Goal: Task Accomplishment & Management: Use online tool/utility

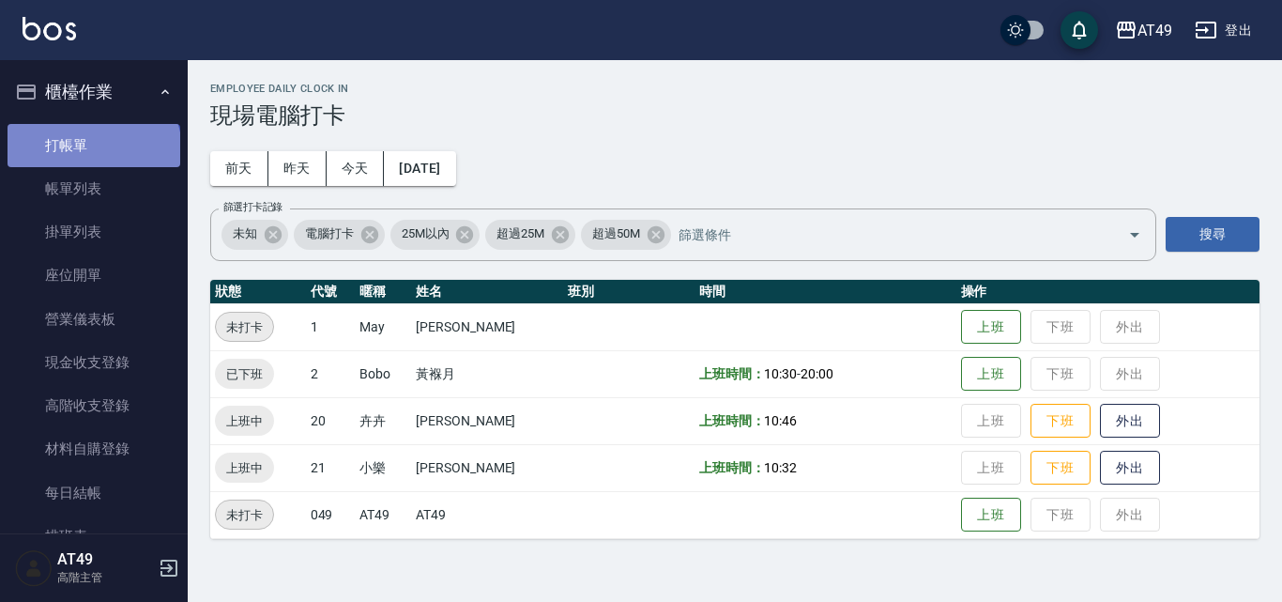
click at [92, 150] on link "打帳單" at bounding box center [94, 145] width 173 height 43
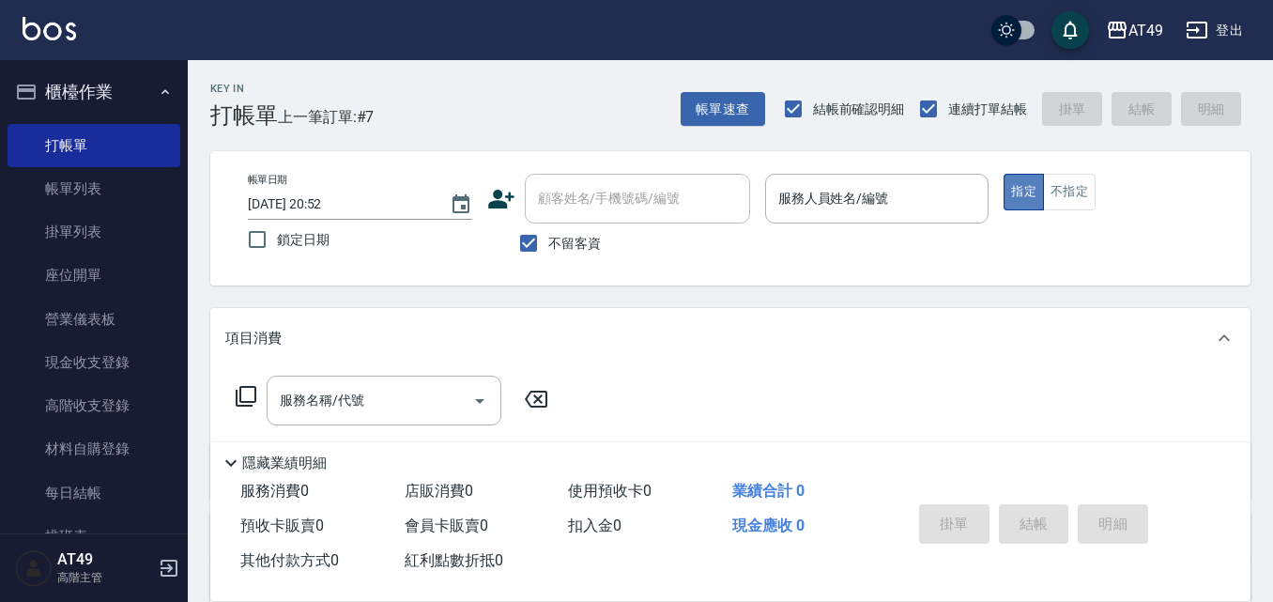
click at [1029, 200] on button "指定" at bounding box center [1024, 192] width 40 height 37
click at [533, 241] on input "不留客資" at bounding box center [528, 242] width 39 height 39
checkbox input "false"
click at [586, 202] on input "顧客姓名/手機號碼/編號" at bounding box center [623, 198] width 180 height 33
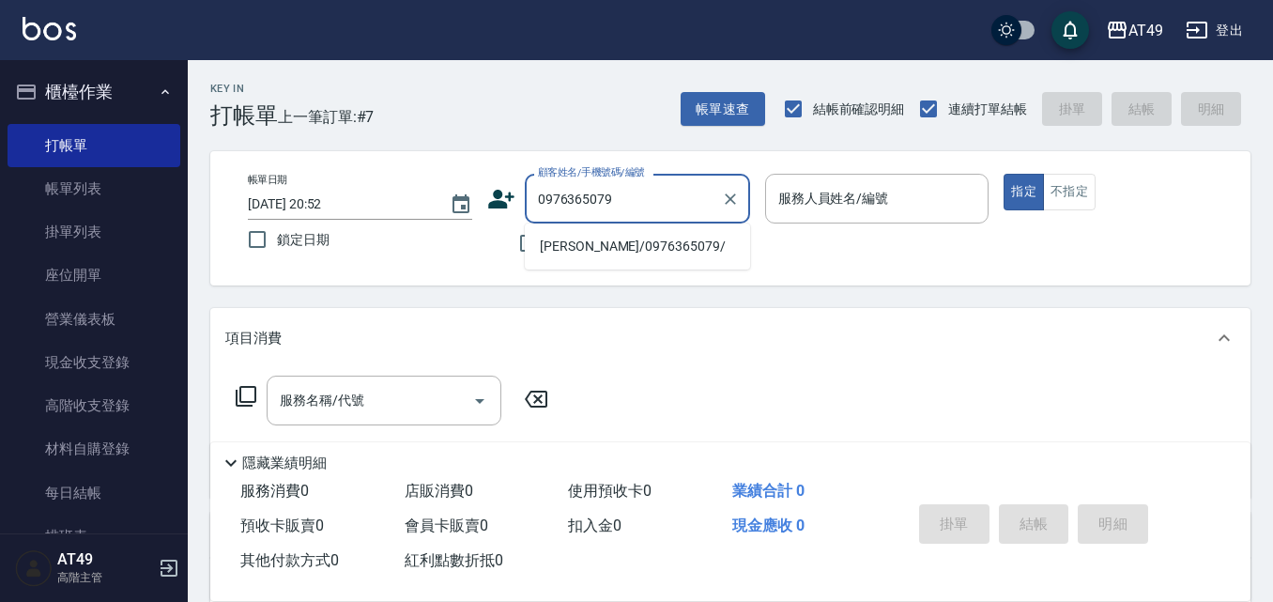
click at [667, 251] on li "盧雅琪/0976365079/" at bounding box center [637, 246] width 225 height 31
type input "盧雅琪/0976365079/"
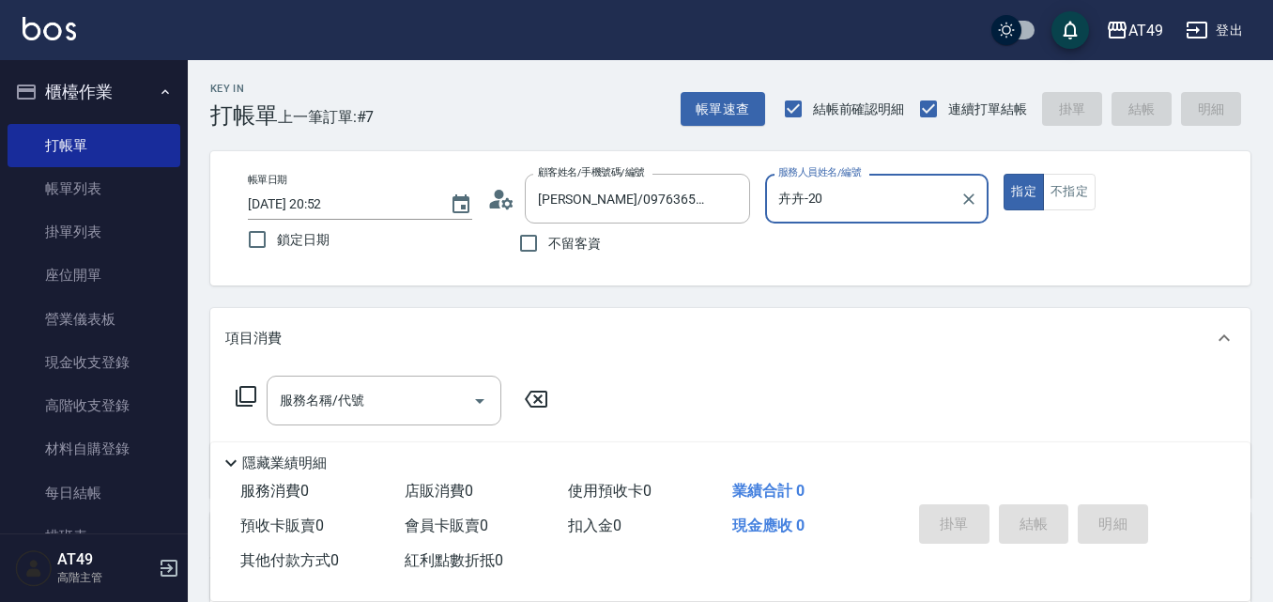
type input "卉卉-20"
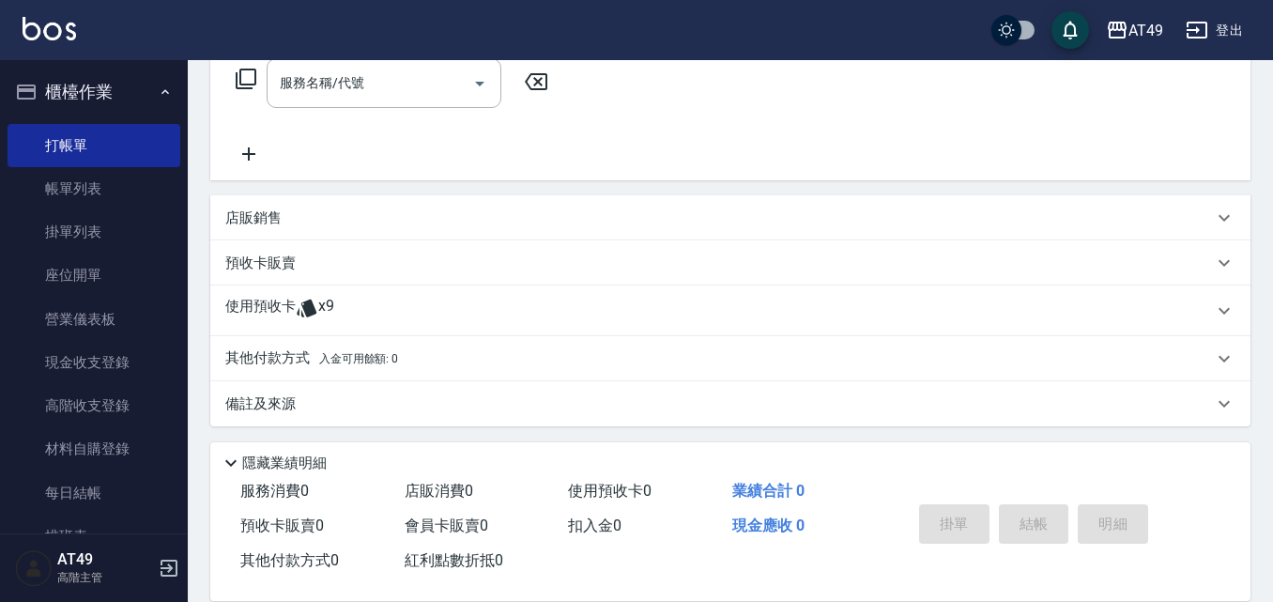
scroll to position [322, 0]
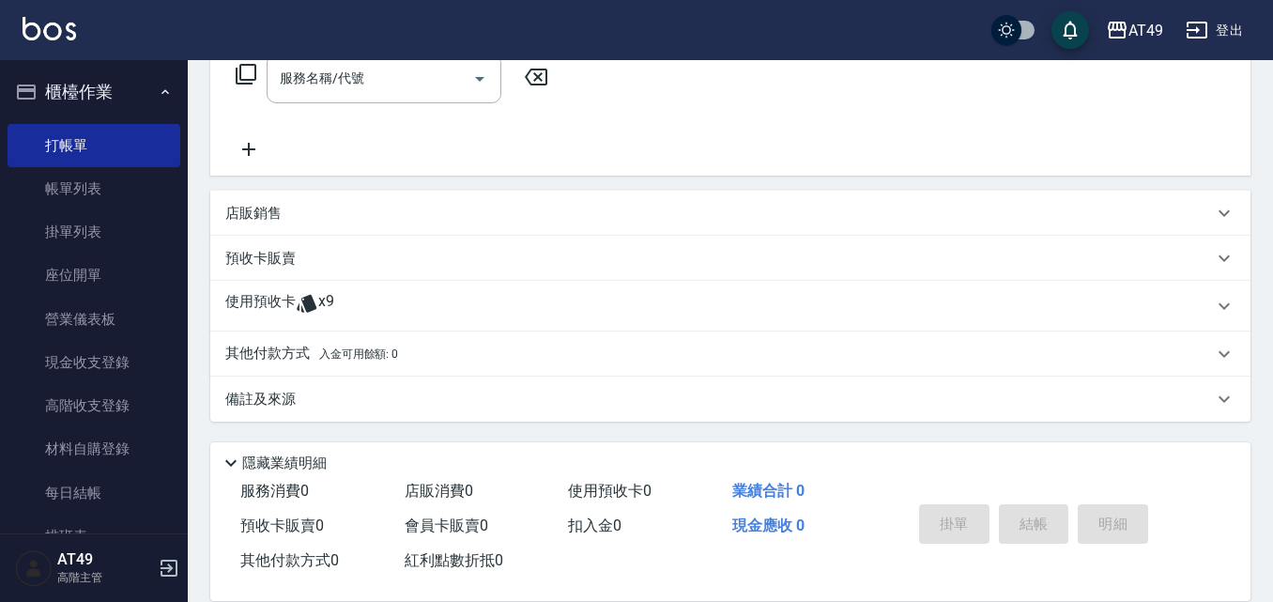
click at [1218, 309] on icon at bounding box center [1224, 306] width 23 height 23
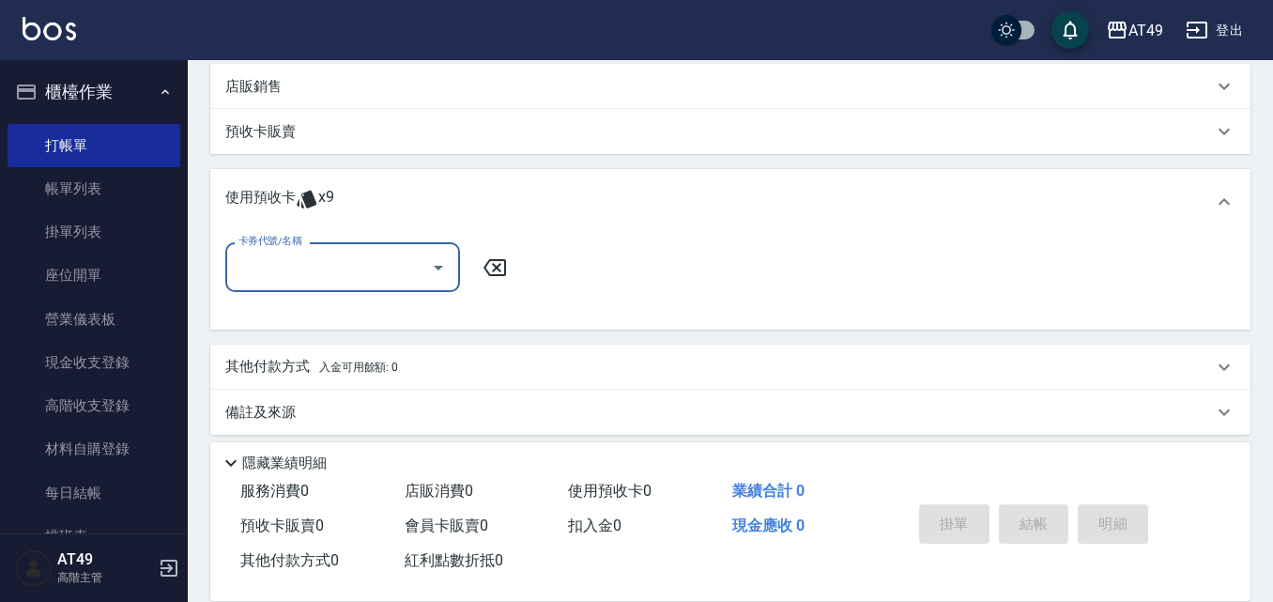
scroll to position [462, 0]
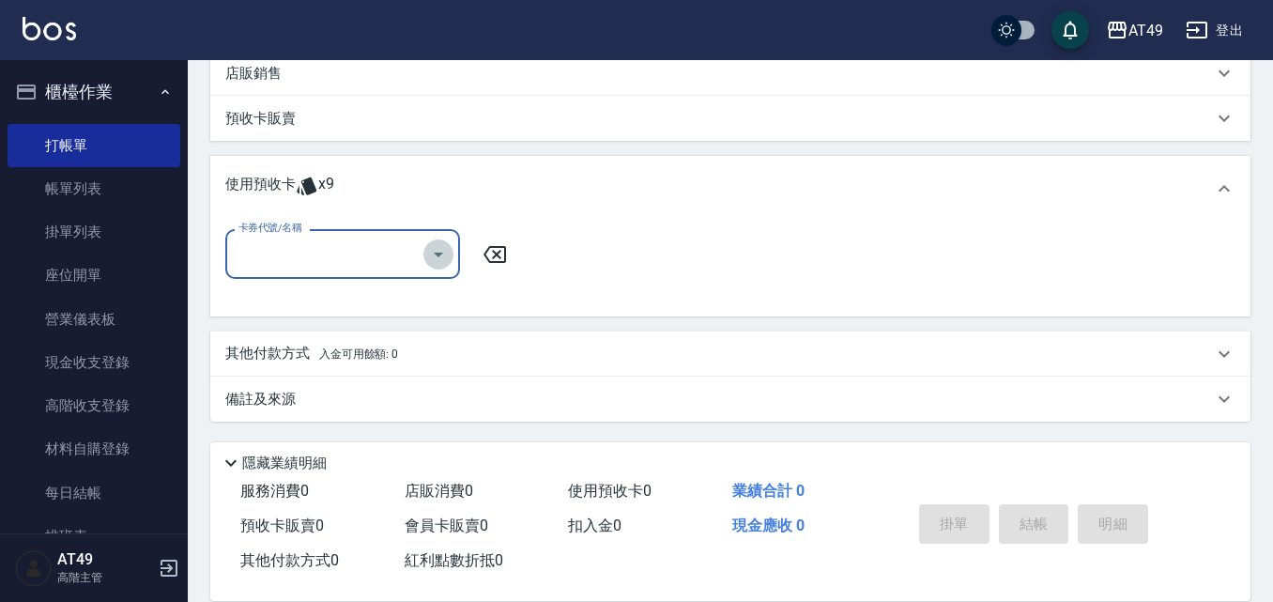
click at [438, 255] on icon "Open" at bounding box center [438, 255] width 9 height 5
click at [401, 307] on div "賣洗卷300 剩餘9張" at bounding box center [342, 301] width 235 height 31
type input "賣洗卷300"
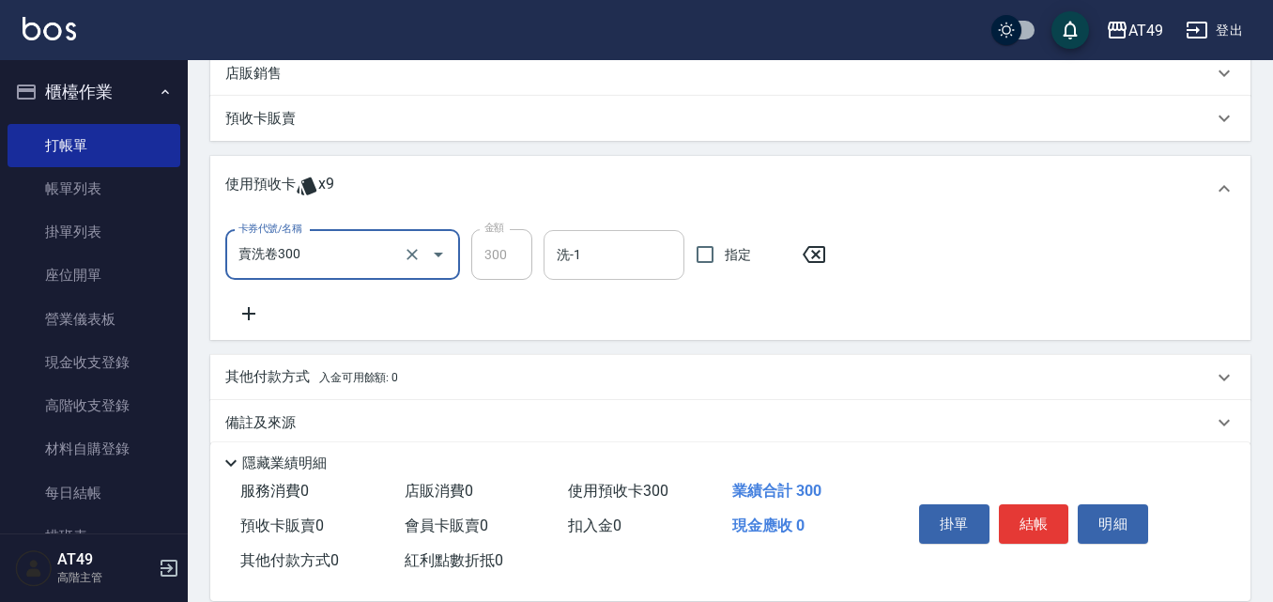
click at [637, 258] on input "洗-1" at bounding box center [614, 254] width 124 height 33
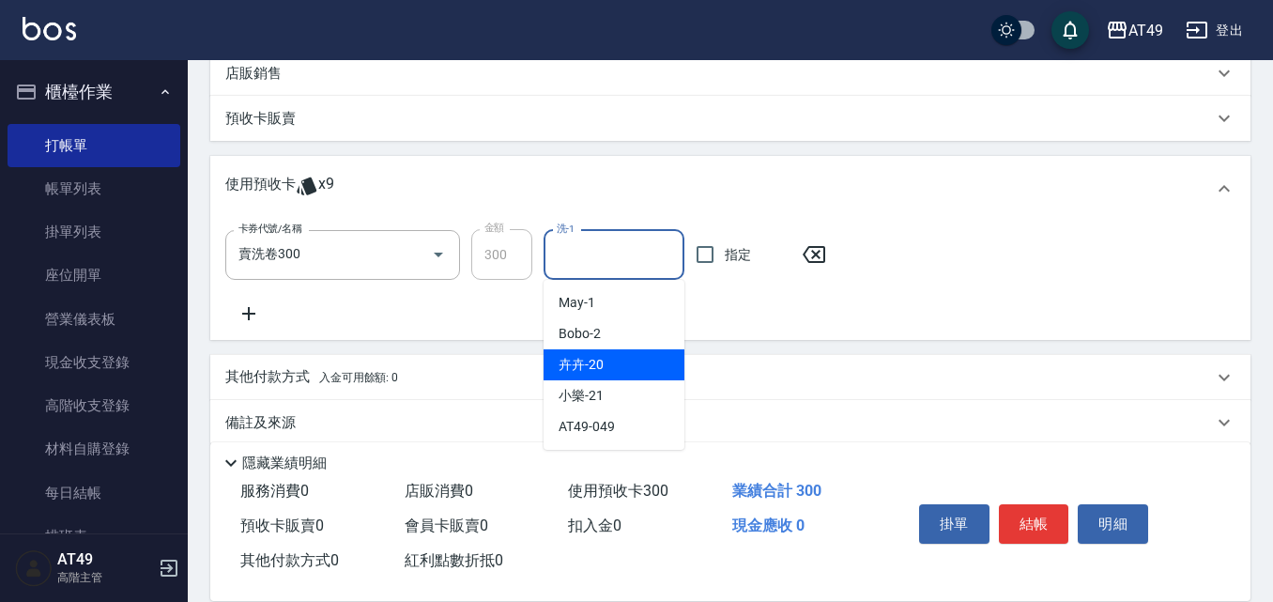
click at [613, 363] on div "卉卉 -20" at bounding box center [614, 364] width 141 height 31
type input "卉卉-20"
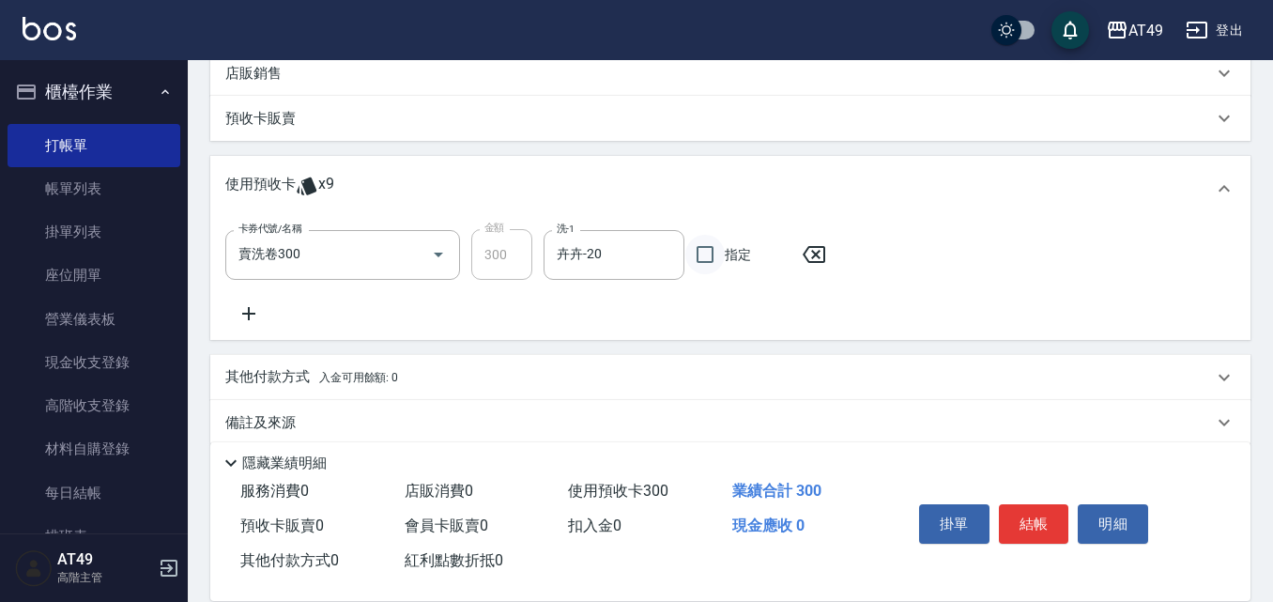
click at [718, 253] on input "指定" at bounding box center [704, 254] width 39 height 39
checkbox input "true"
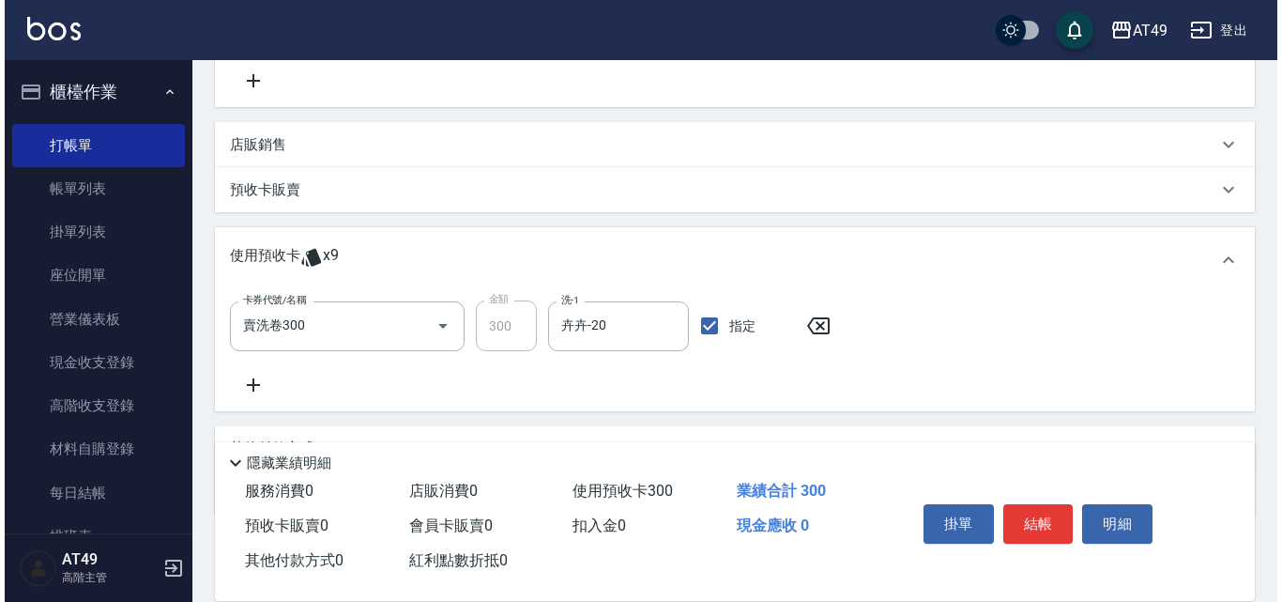
scroll to position [391, 0]
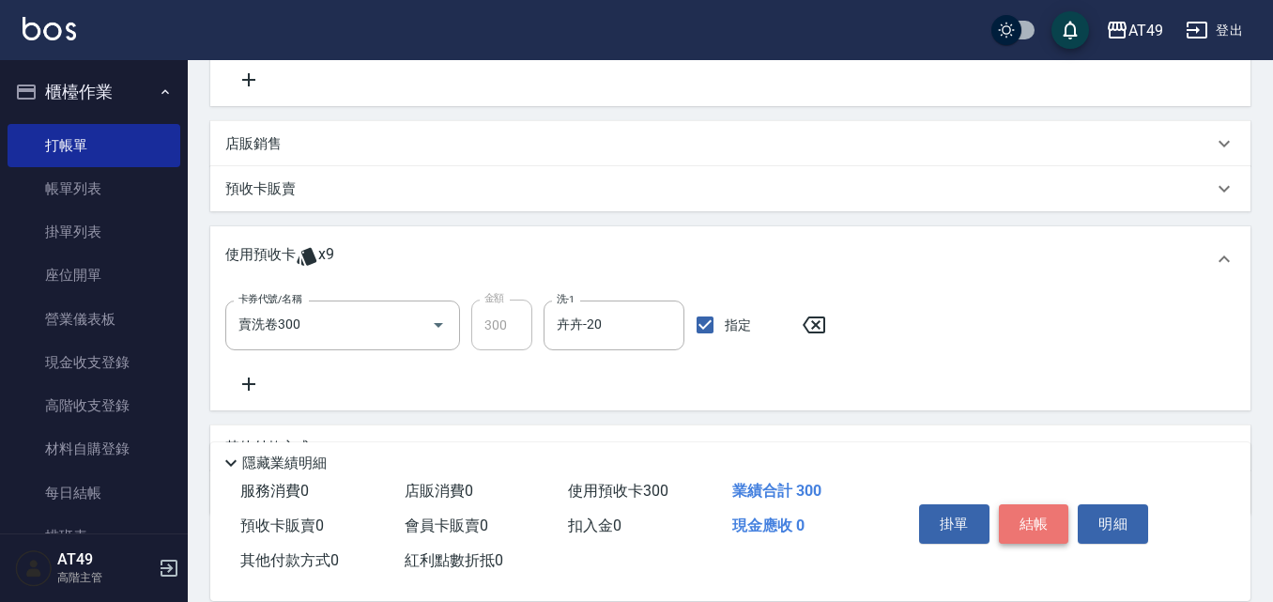
click at [1024, 518] on button "結帳" at bounding box center [1034, 523] width 70 height 39
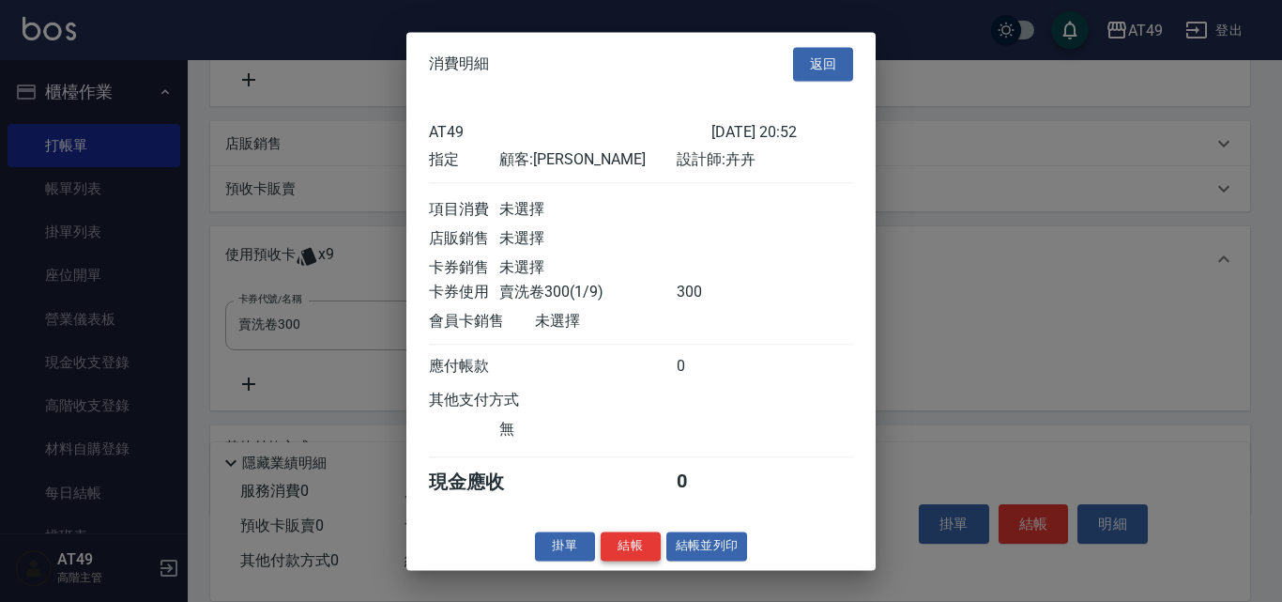
click at [630, 560] on button "結帳" at bounding box center [631, 545] width 60 height 29
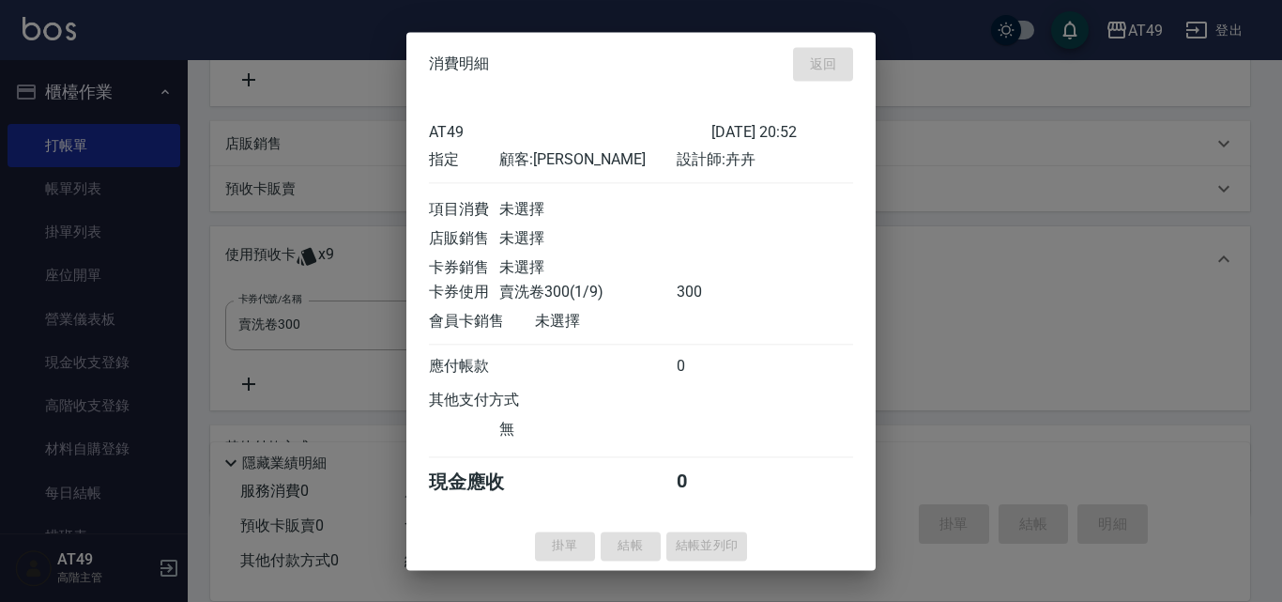
type input "2025/08/11 20:53"
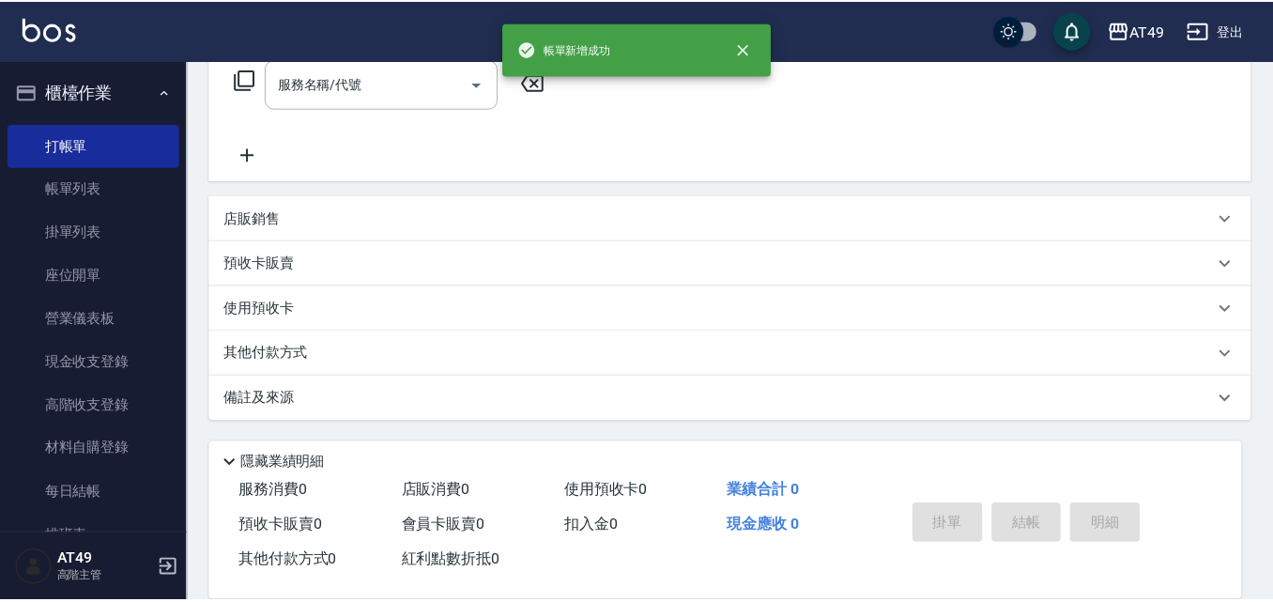
scroll to position [0, 0]
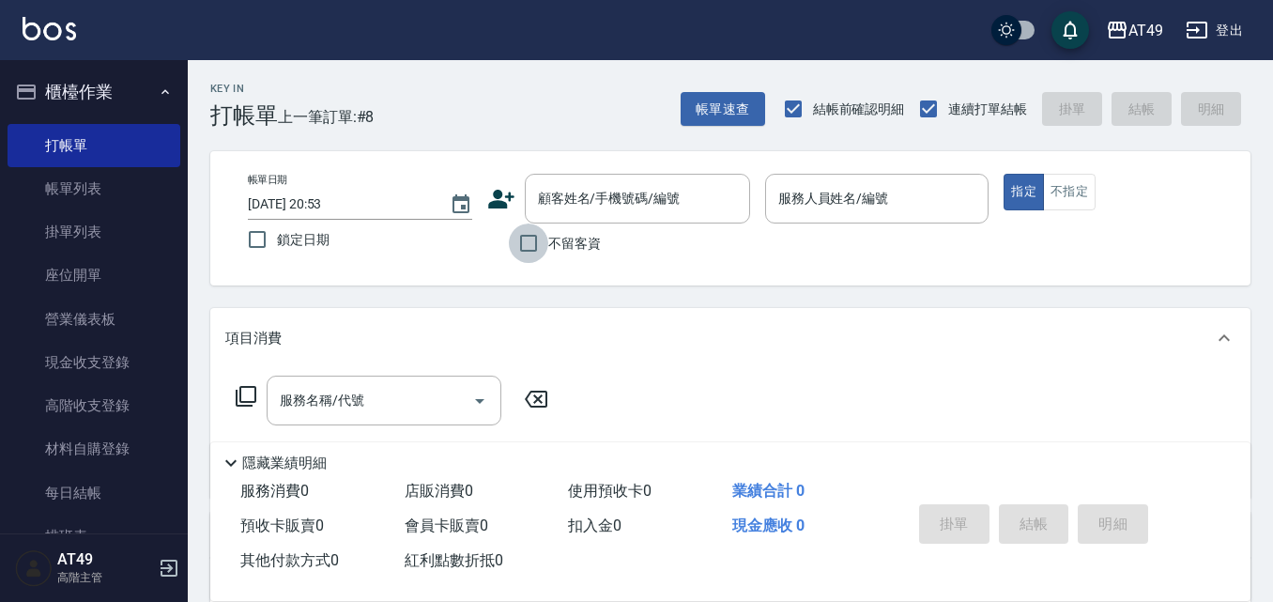
click at [544, 246] on input "不留客資" at bounding box center [528, 242] width 39 height 39
checkbox input "true"
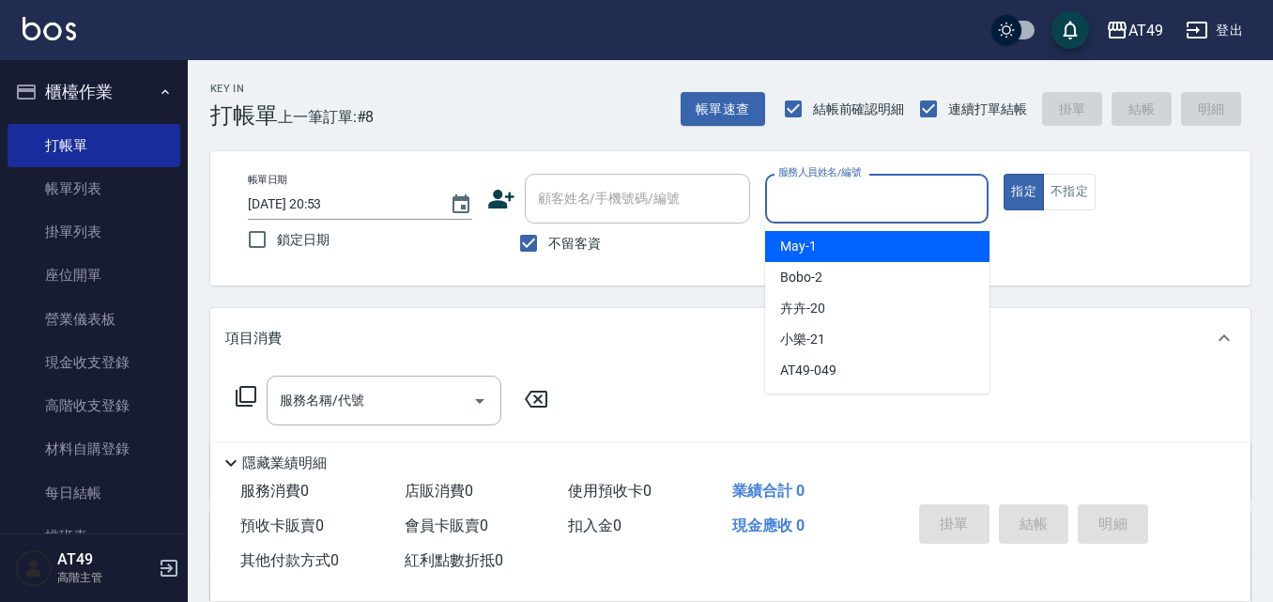
click at [862, 203] on input "服務人員姓名/編號" at bounding box center [877, 198] width 207 height 33
click at [862, 247] on div "May -1" at bounding box center [877, 246] width 224 height 31
type input "May-1"
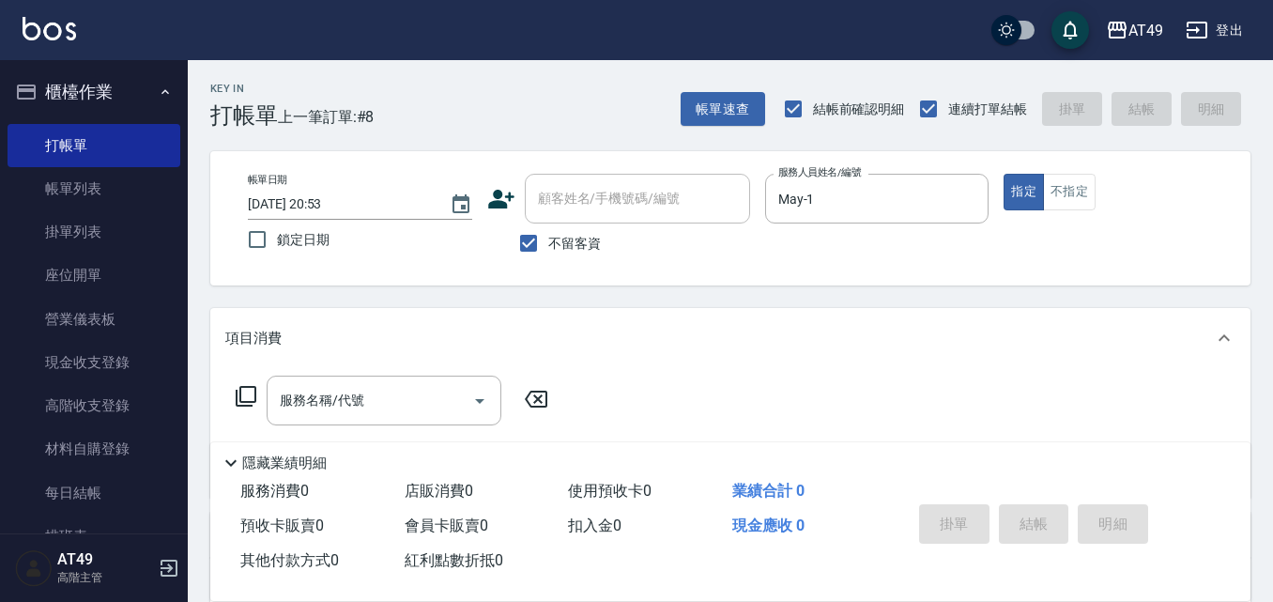
click at [250, 391] on icon at bounding box center [246, 396] width 23 height 23
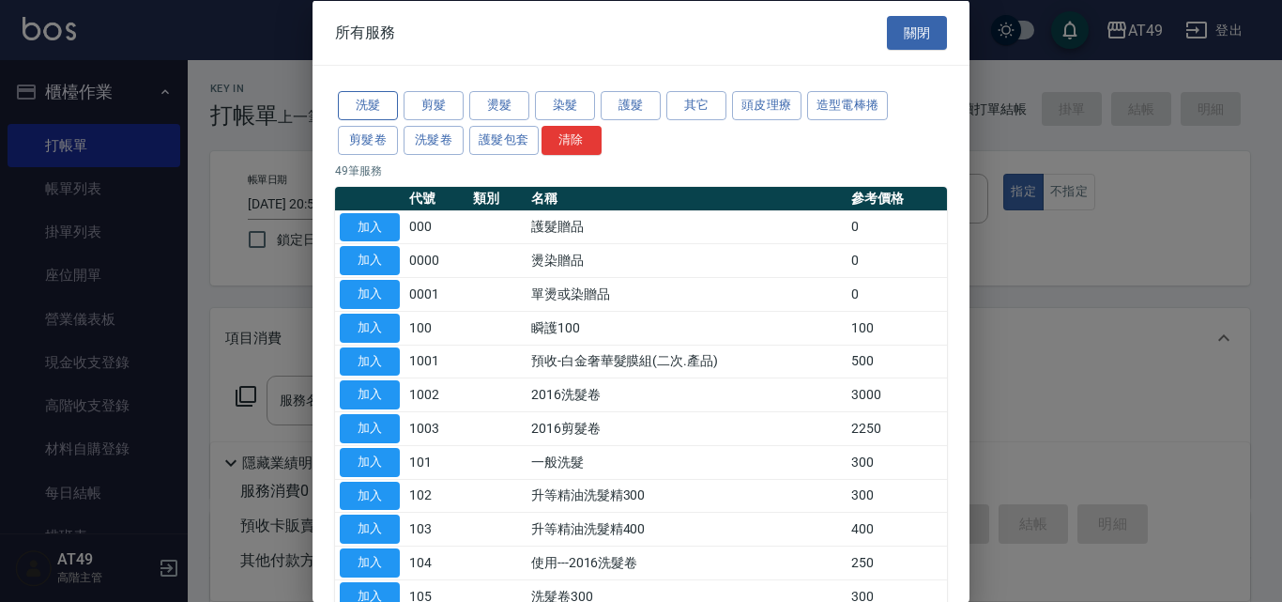
click at [360, 109] on button "洗髮" at bounding box center [368, 105] width 60 height 29
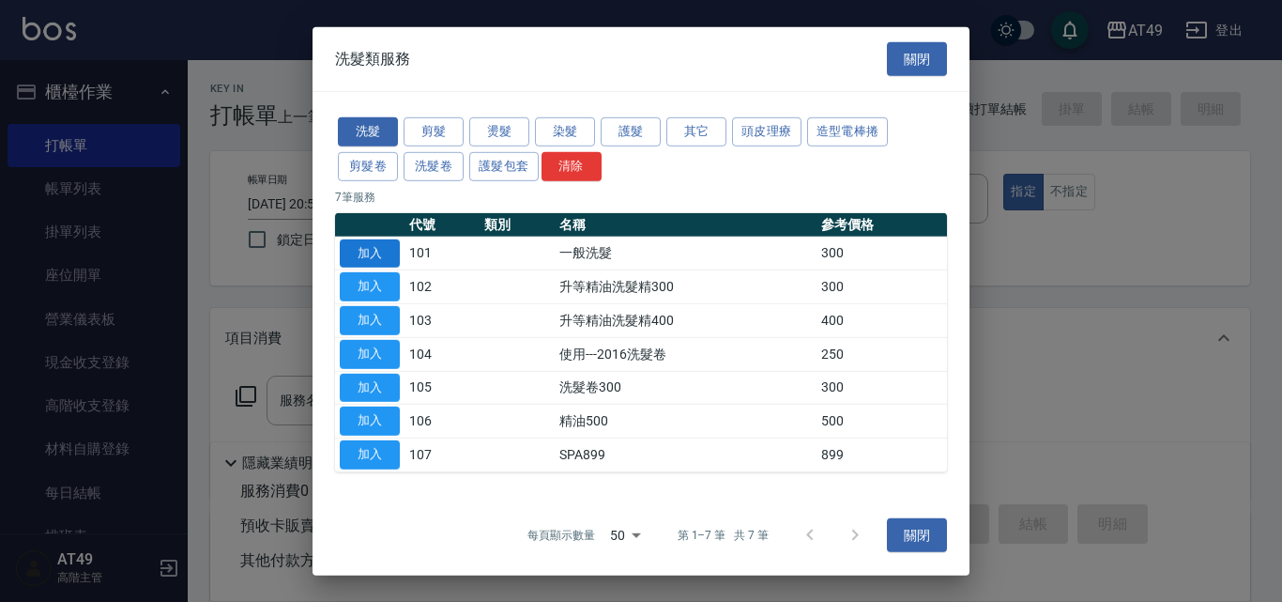
click at [385, 252] on button "加入" at bounding box center [370, 252] width 60 height 29
type input "一般洗髮(101)"
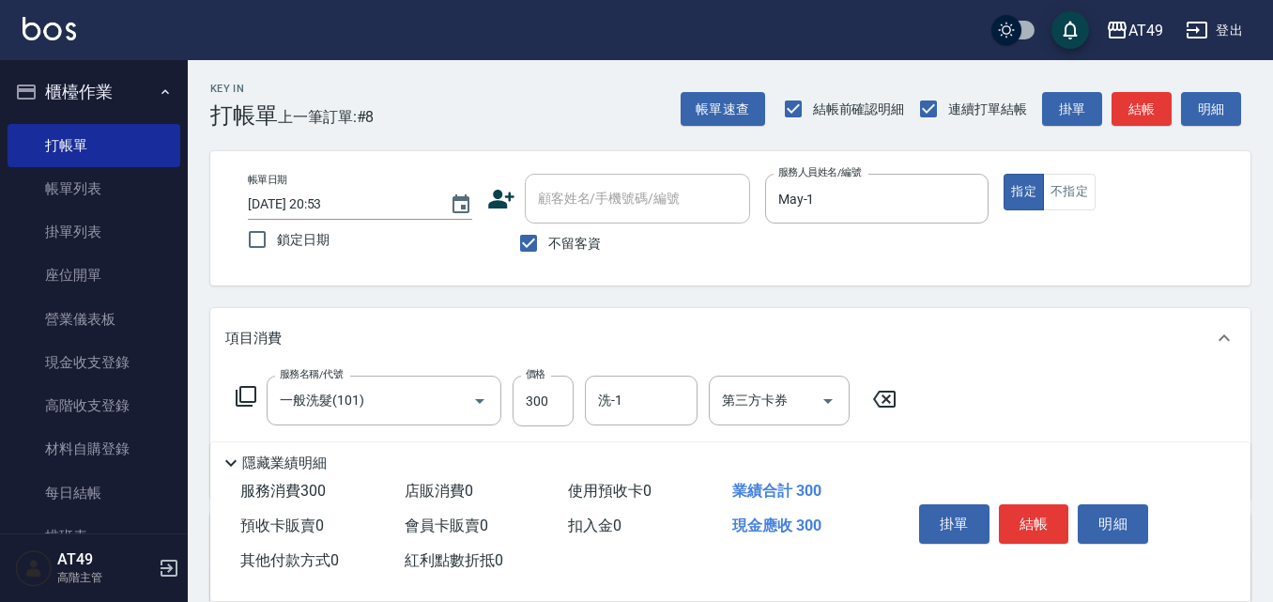
click at [247, 390] on icon at bounding box center [246, 396] width 23 height 23
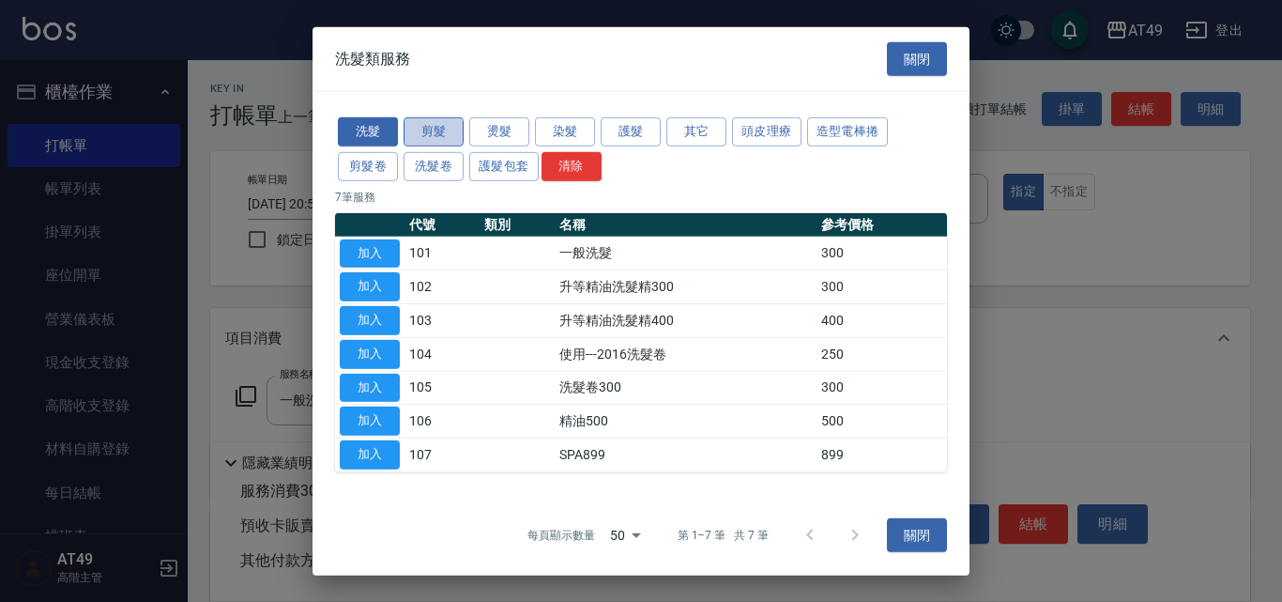
click at [452, 125] on button "剪髮" at bounding box center [434, 131] width 60 height 29
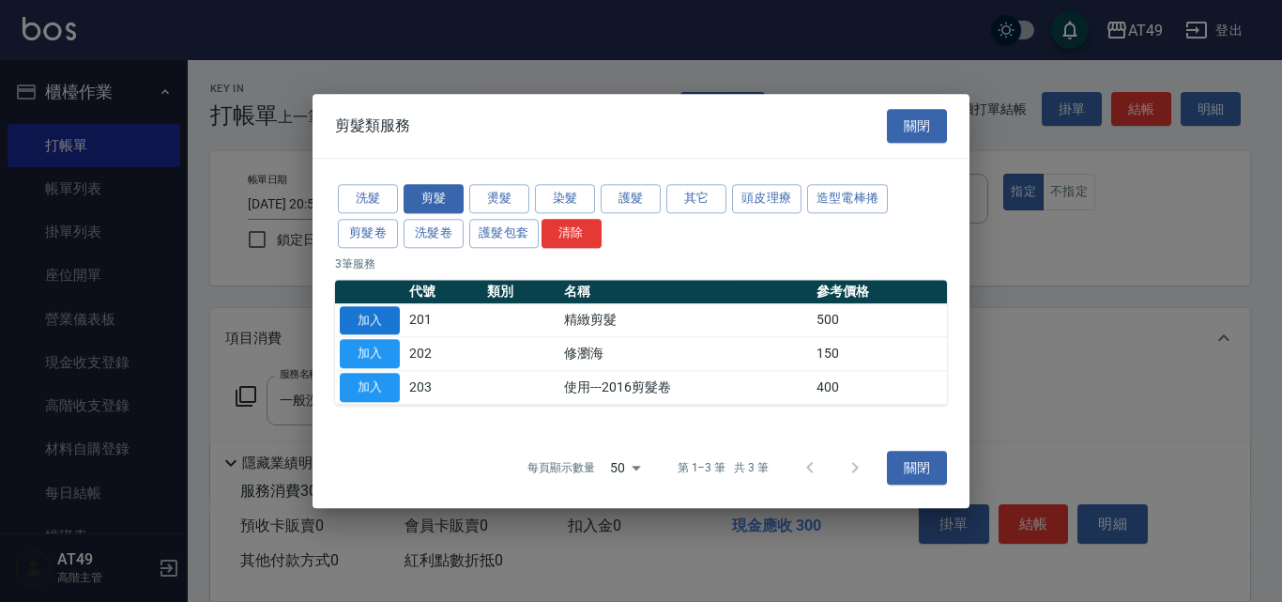
click at [372, 326] on button "加入" at bounding box center [370, 320] width 60 height 29
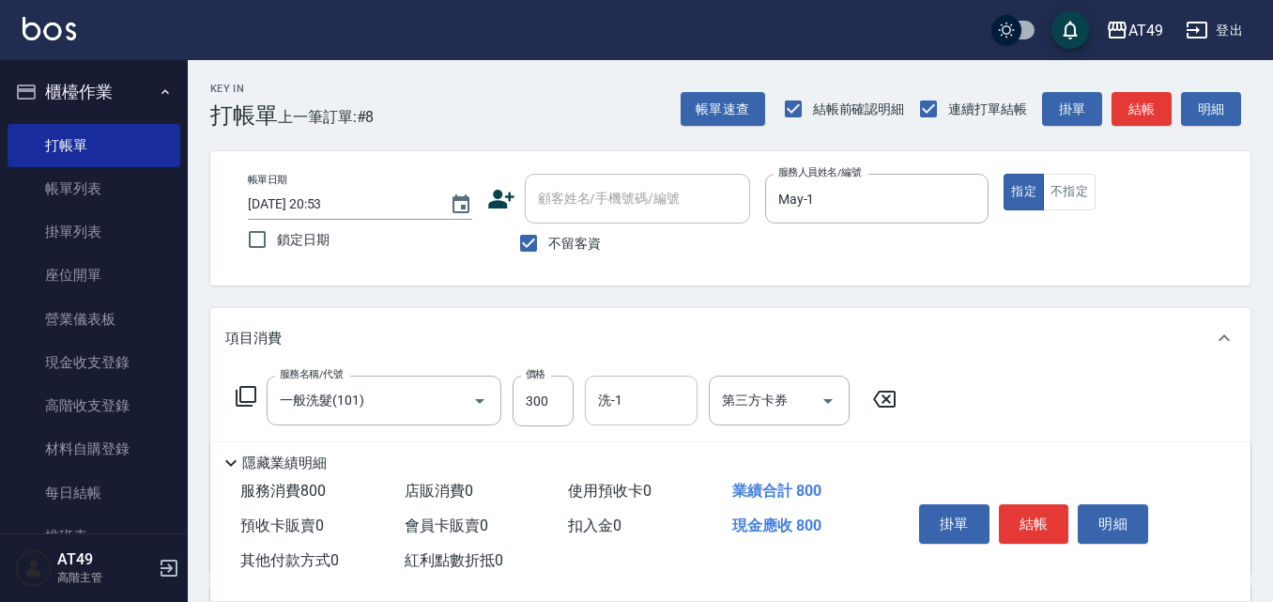
click at [608, 403] on div "洗-1 洗-1" at bounding box center [641, 401] width 113 height 50
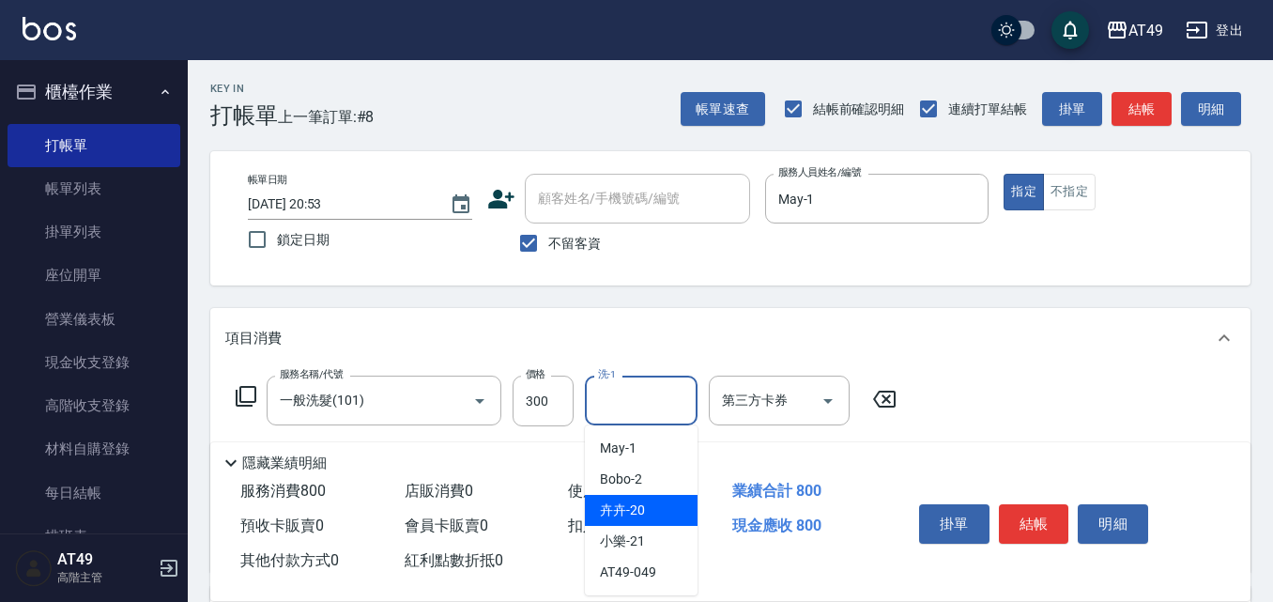
click at [631, 511] on span "卉卉 -20" at bounding box center [622, 510] width 45 height 20
type input "卉卉-20"
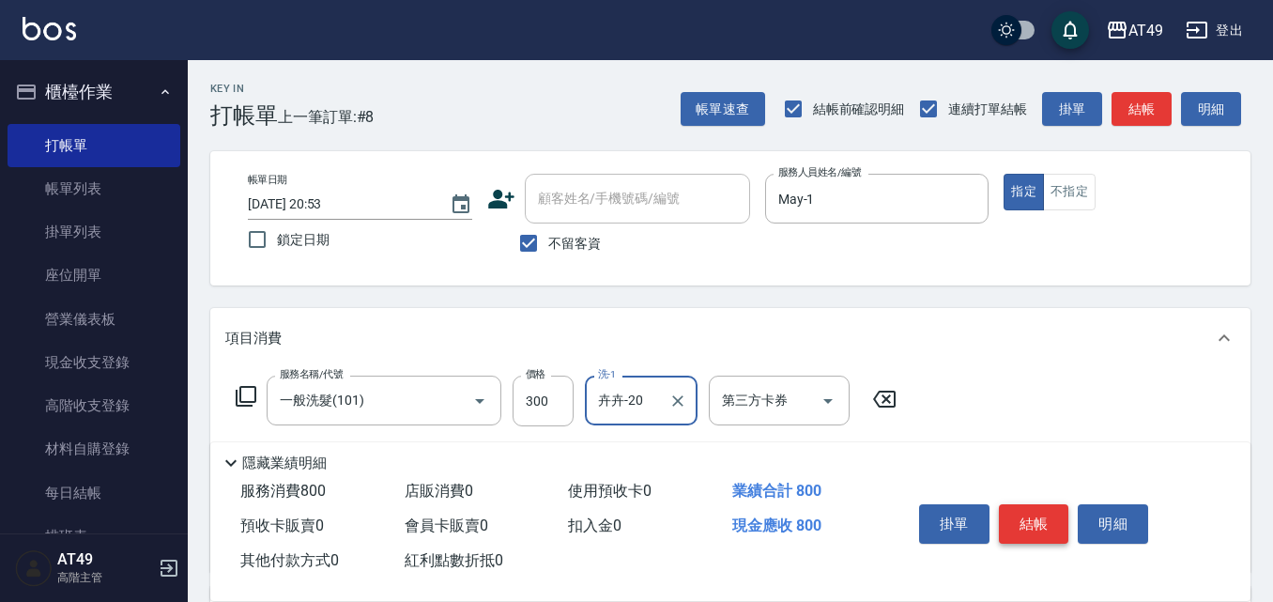
click at [1058, 509] on button "結帳" at bounding box center [1034, 523] width 70 height 39
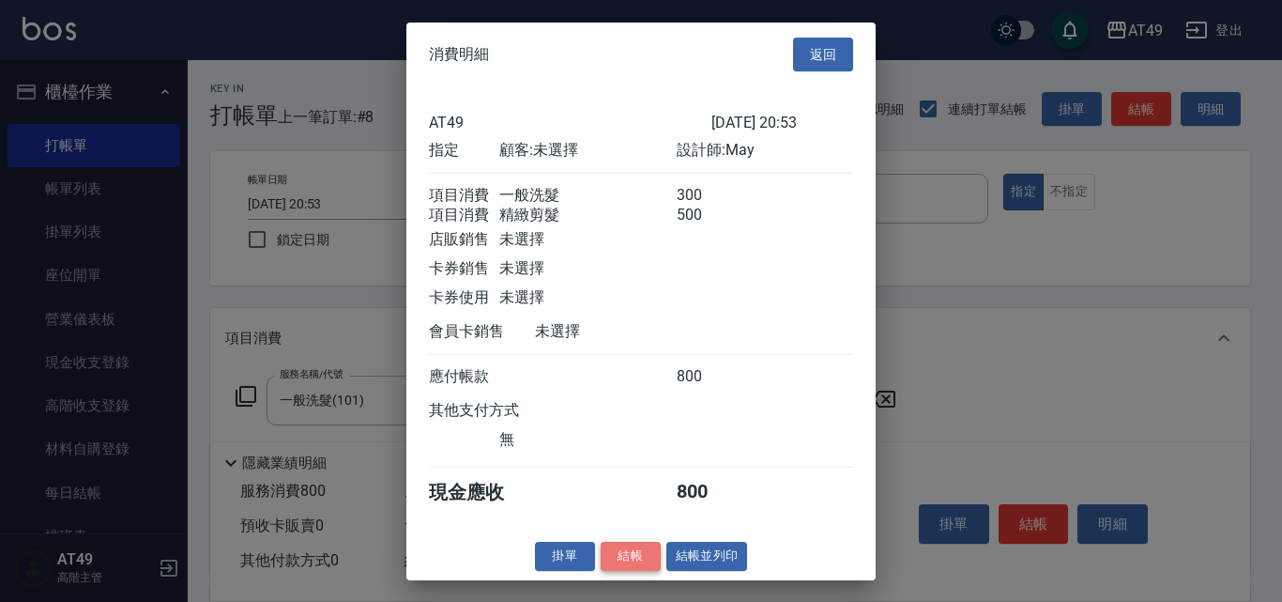
click at [640, 560] on button "結帳" at bounding box center [631, 556] width 60 height 29
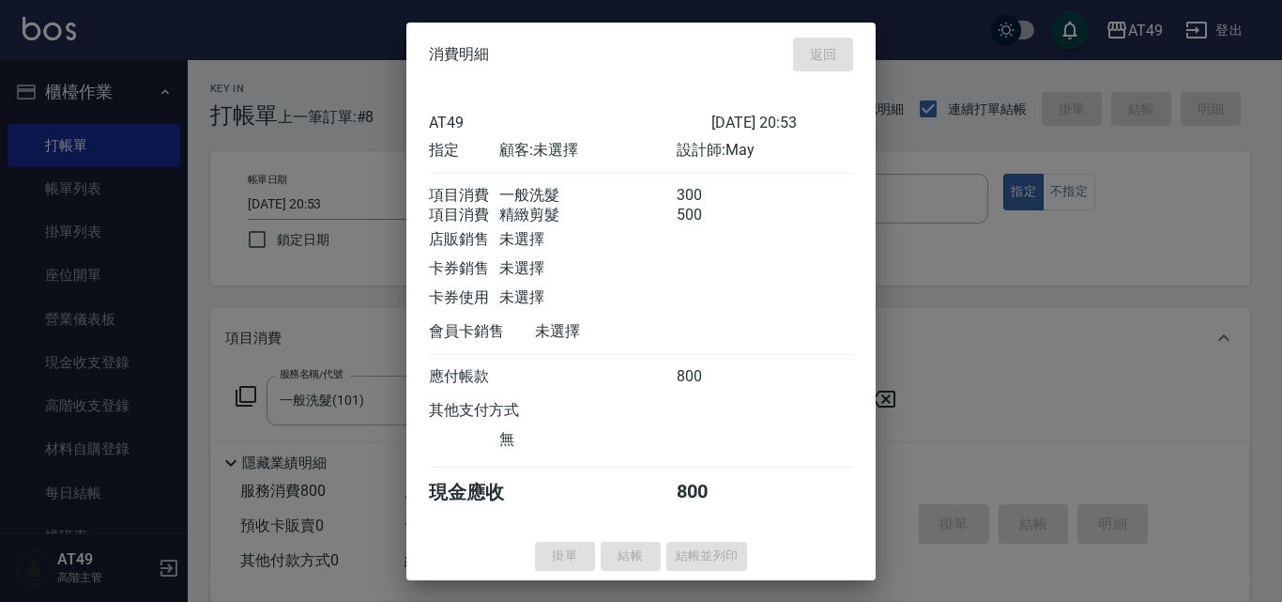
type input "2025/08/11 21:06"
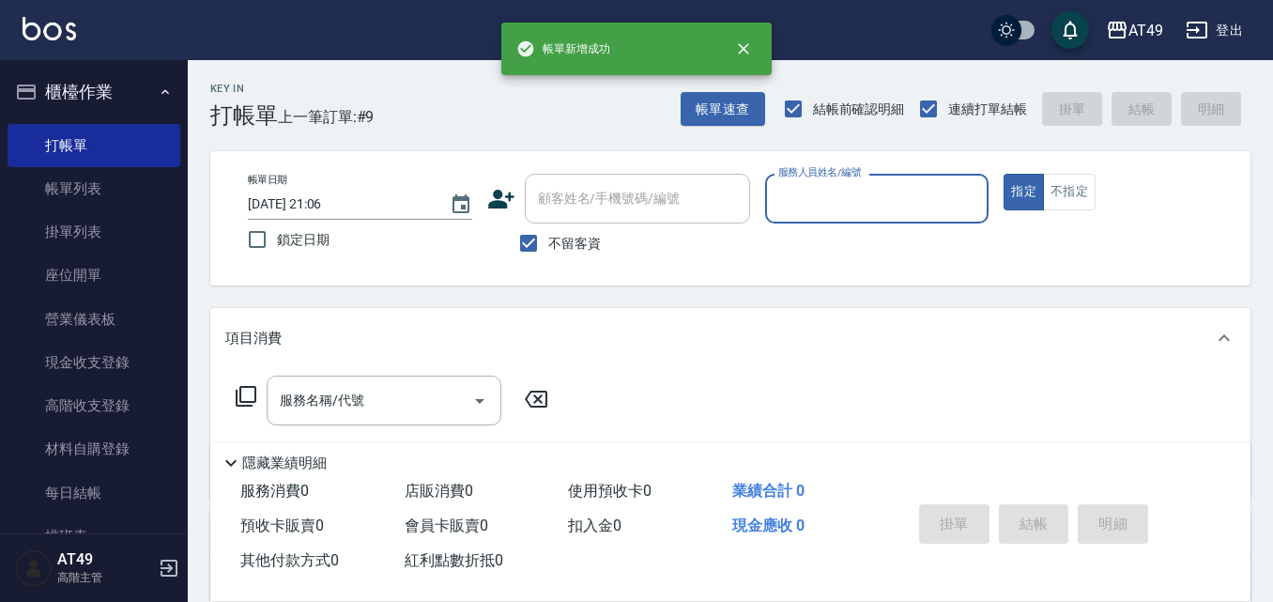
click at [800, 207] on input "服務人員姓名/編號" at bounding box center [877, 198] width 207 height 33
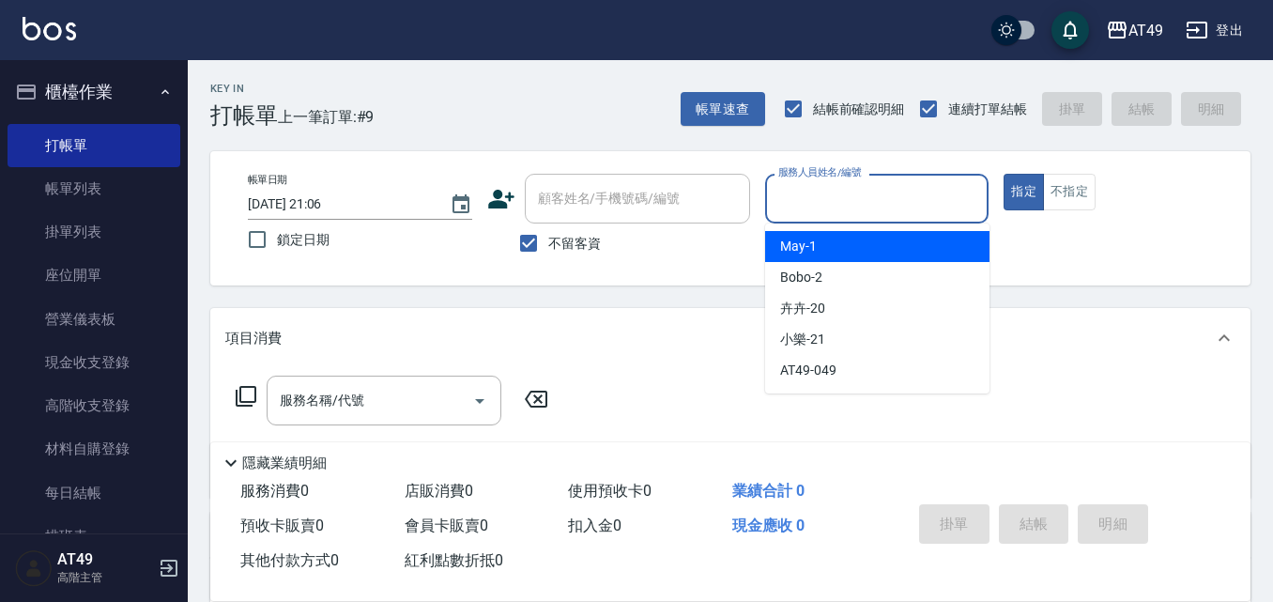
click at [837, 250] on div "May -1" at bounding box center [877, 246] width 224 height 31
type input "May-1"
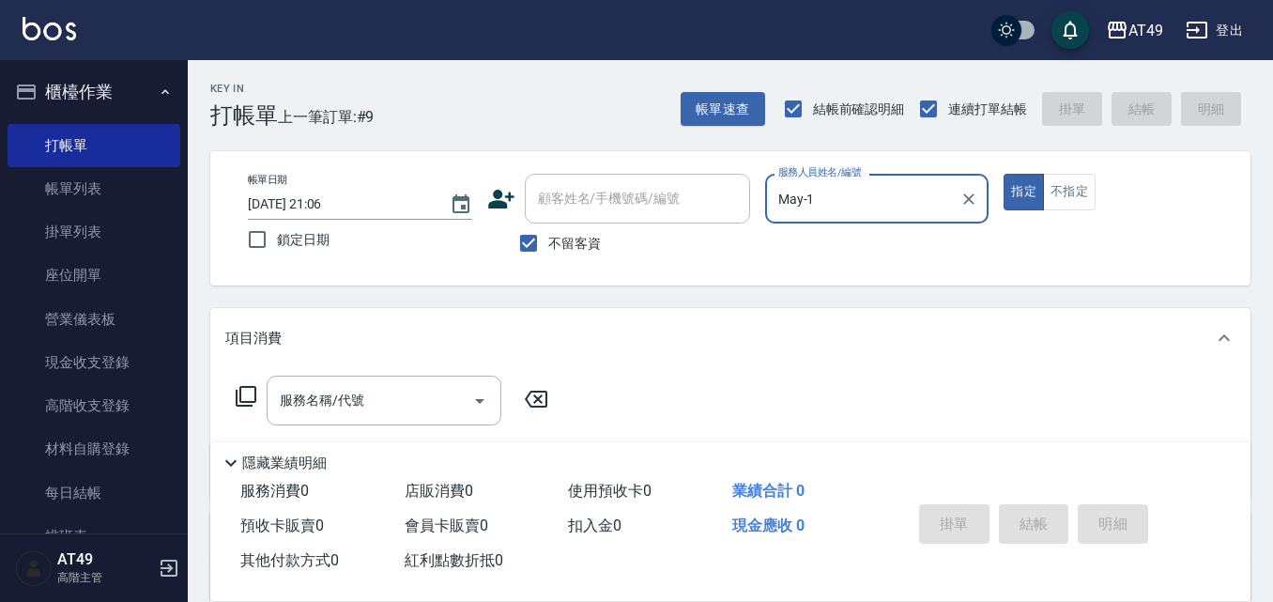
click at [238, 394] on icon at bounding box center [246, 396] width 23 height 23
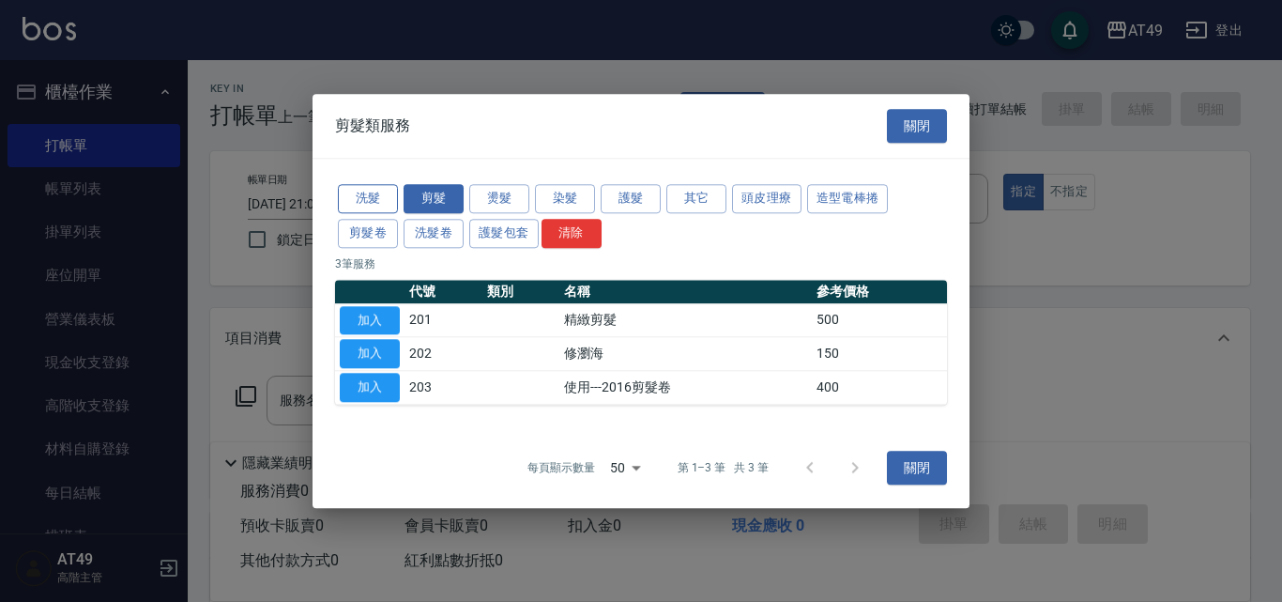
click at [349, 200] on button "洗髮" at bounding box center [368, 198] width 60 height 29
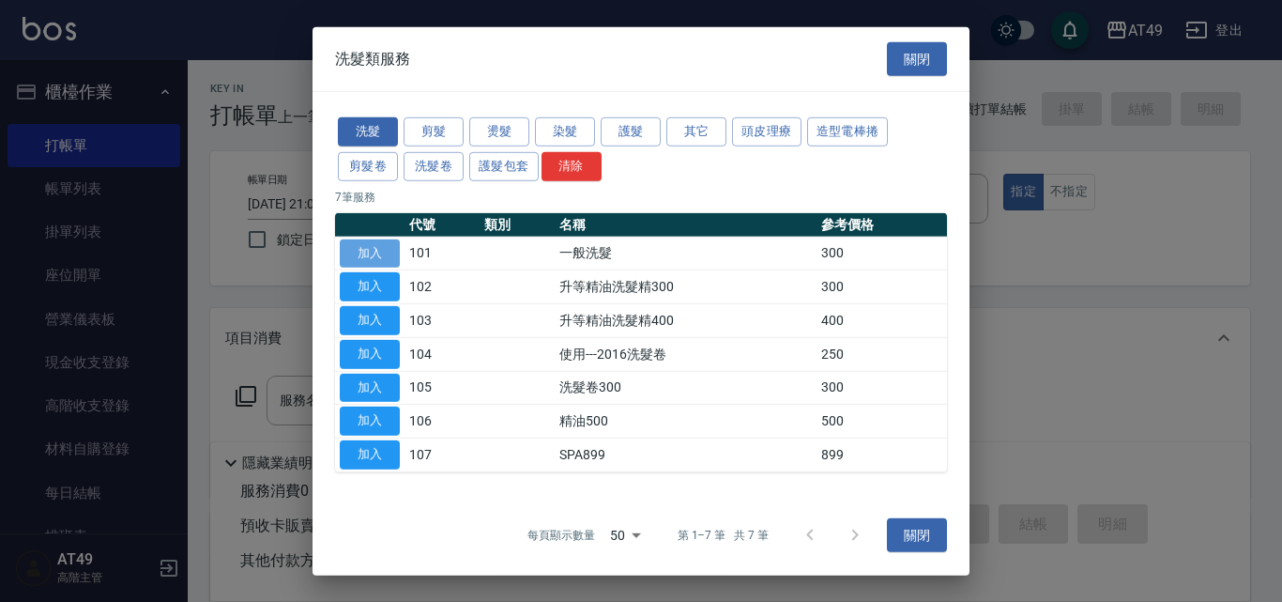
click at [387, 255] on button "加入" at bounding box center [370, 252] width 60 height 29
type input "一般洗髮(101)"
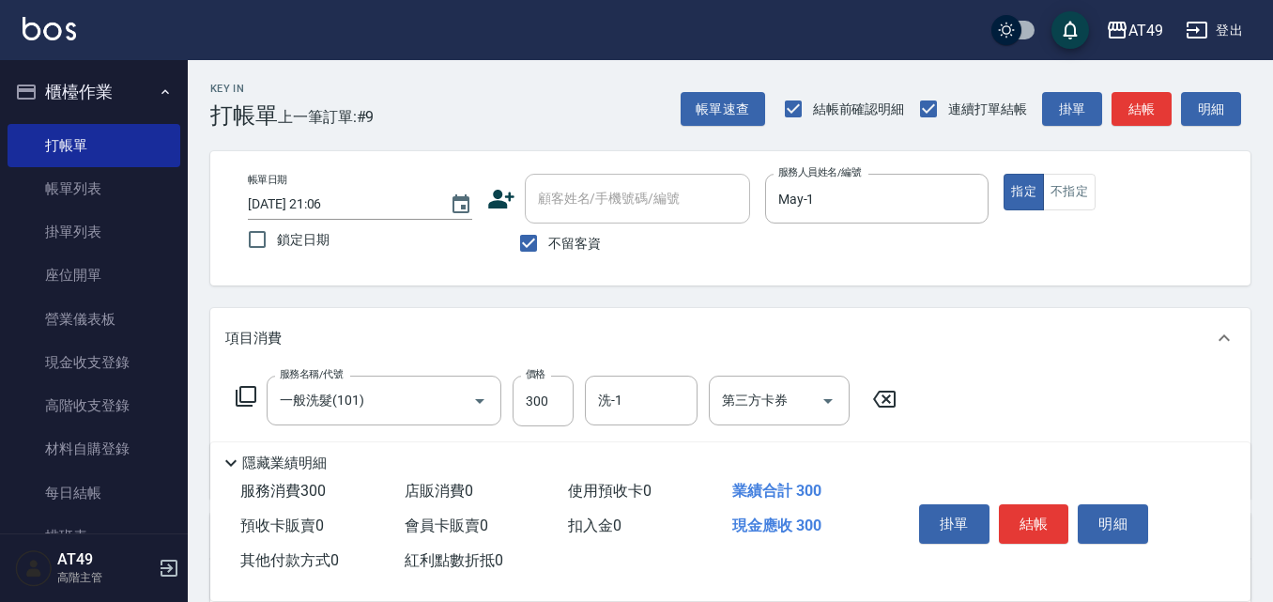
click at [240, 394] on icon at bounding box center [246, 396] width 21 height 21
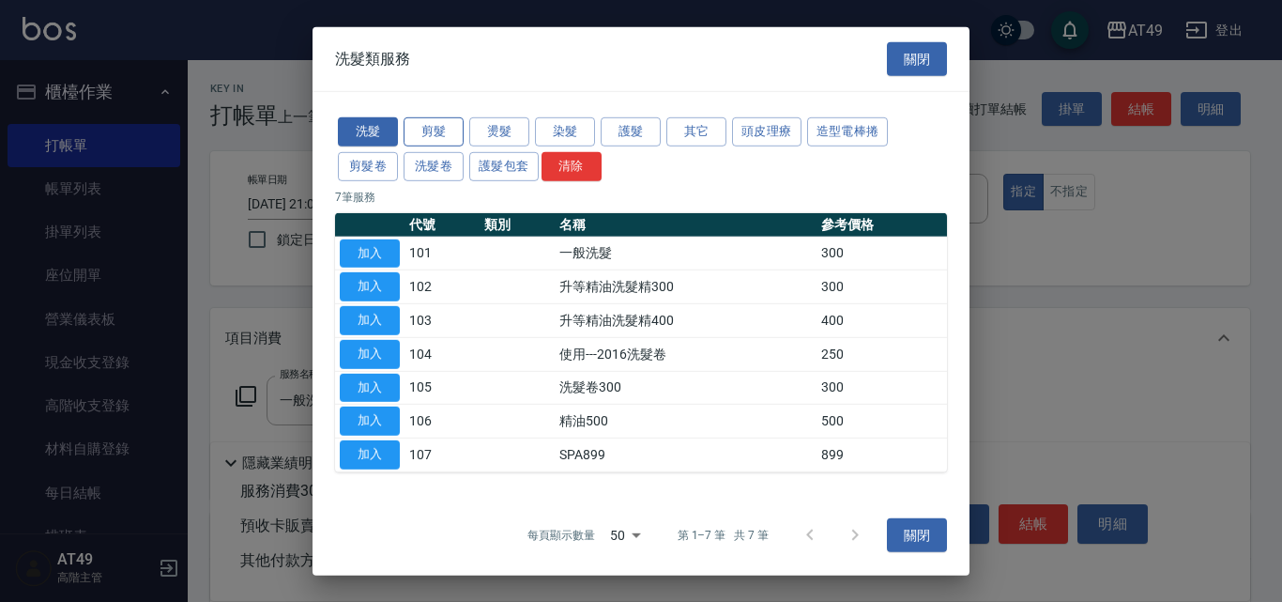
click at [437, 129] on button "剪髮" at bounding box center [434, 131] width 60 height 29
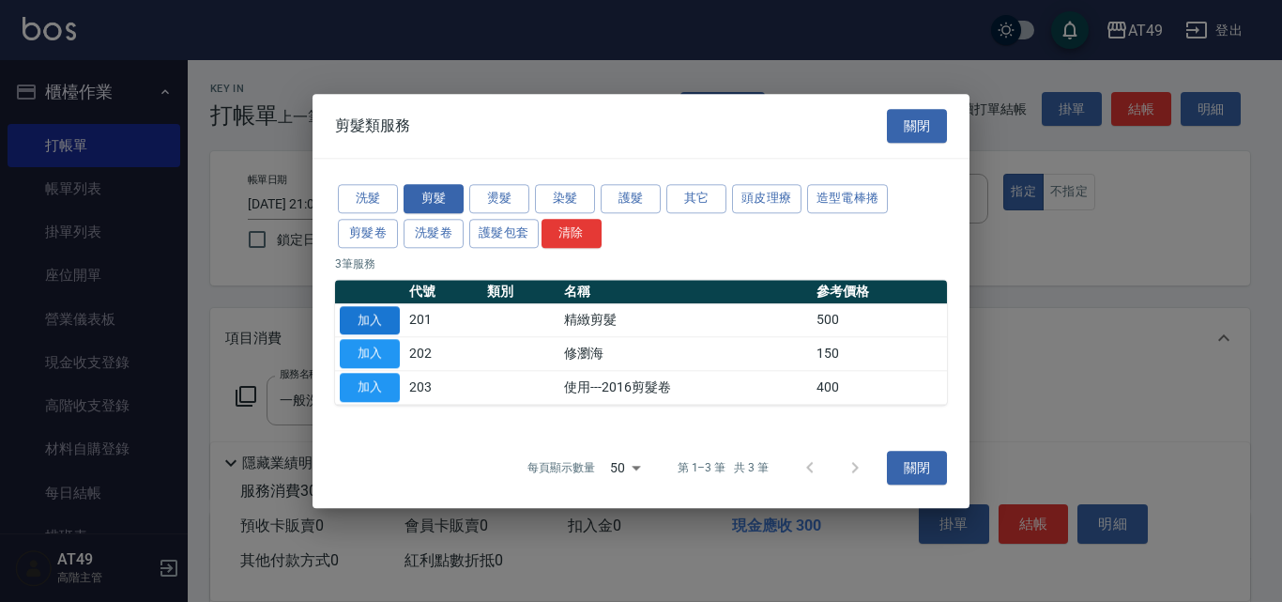
click at [357, 321] on button "加入" at bounding box center [370, 320] width 60 height 29
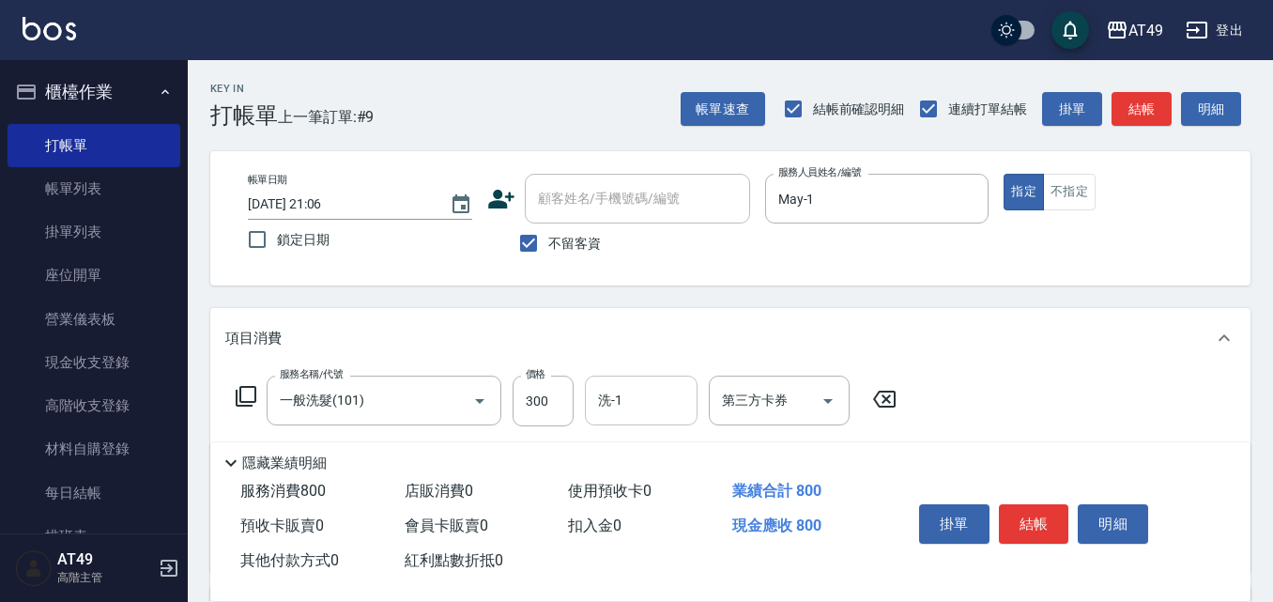
click at [616, 405] on input "洗-1" at bounding box center [641, 400] width 96 height 33
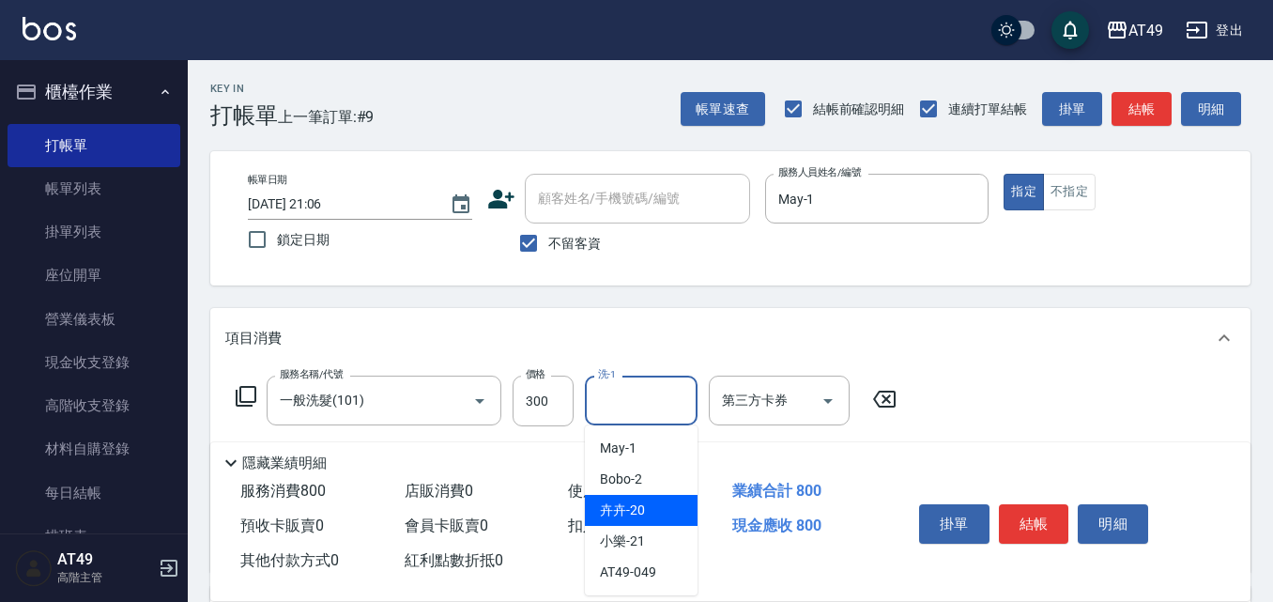
click at [670, 514] on div "卉卉 -20" at bounding box center [641, 510] width 113 height 31
type input "卉卉-20"
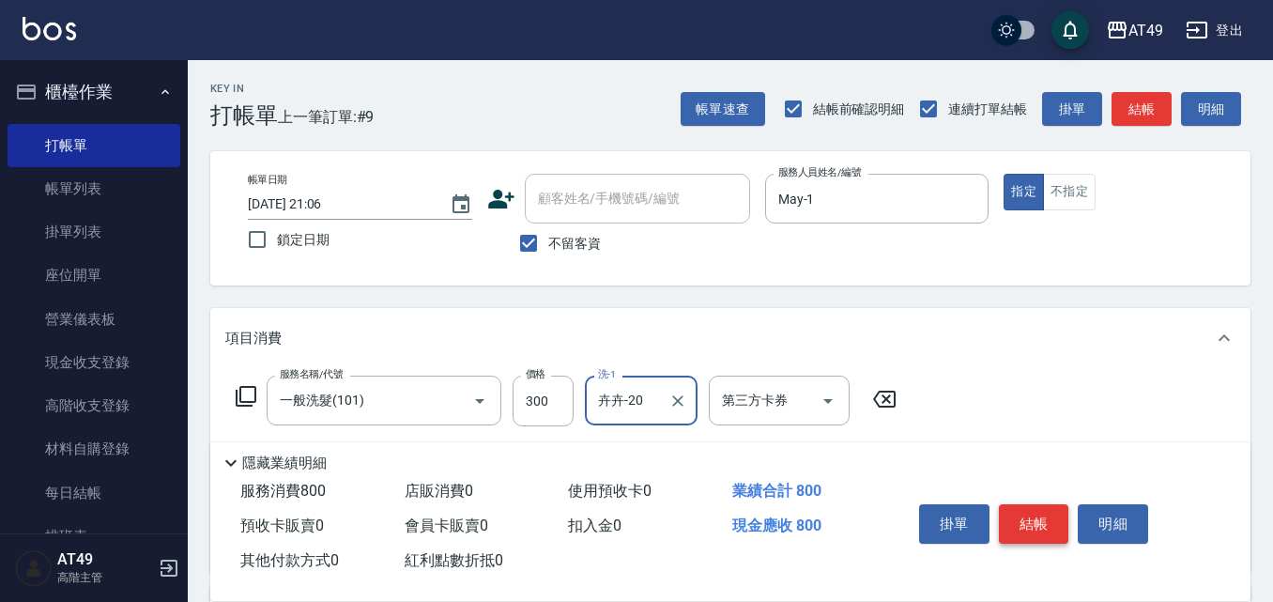
click at [1023, 523] on button "結帳" at bounding box center [1034, 523] width 70 height 39
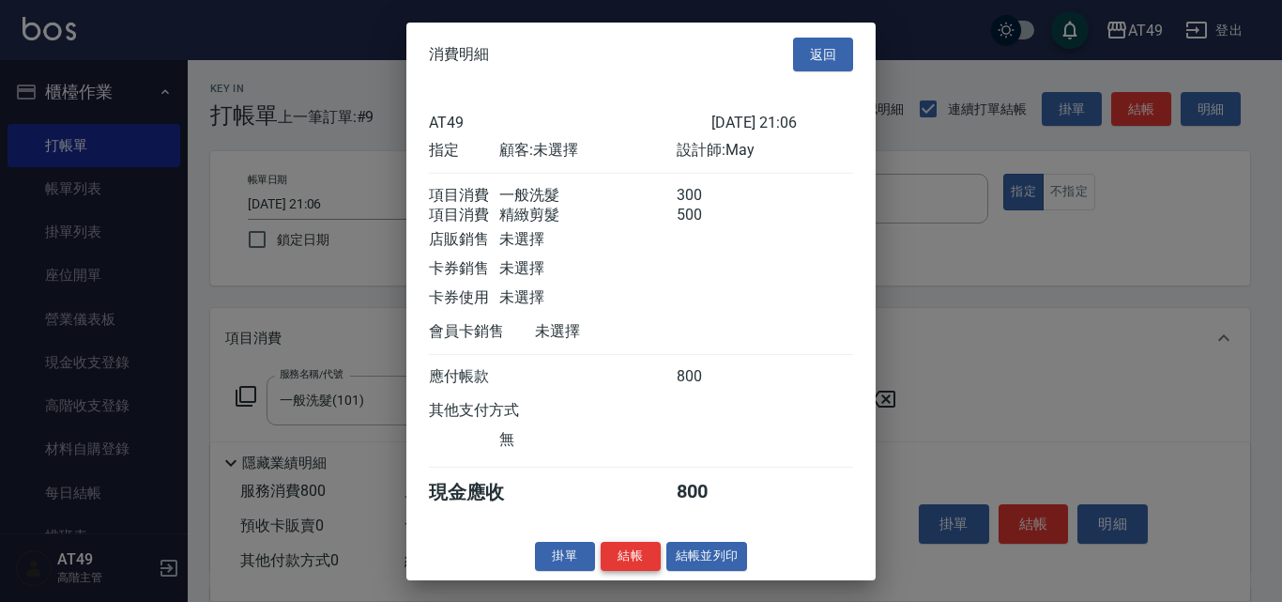
click at [633, 571] on button "結帳" at bounding box center [631, 556] width 60 height 29
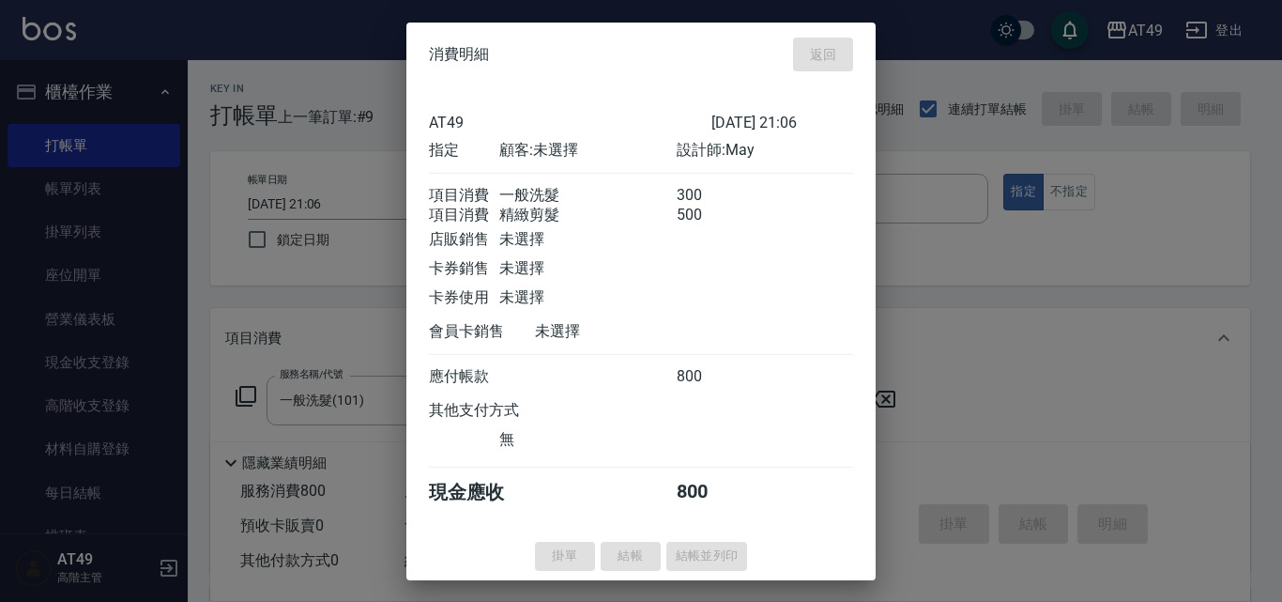
type input "2025/08/11 21:07"
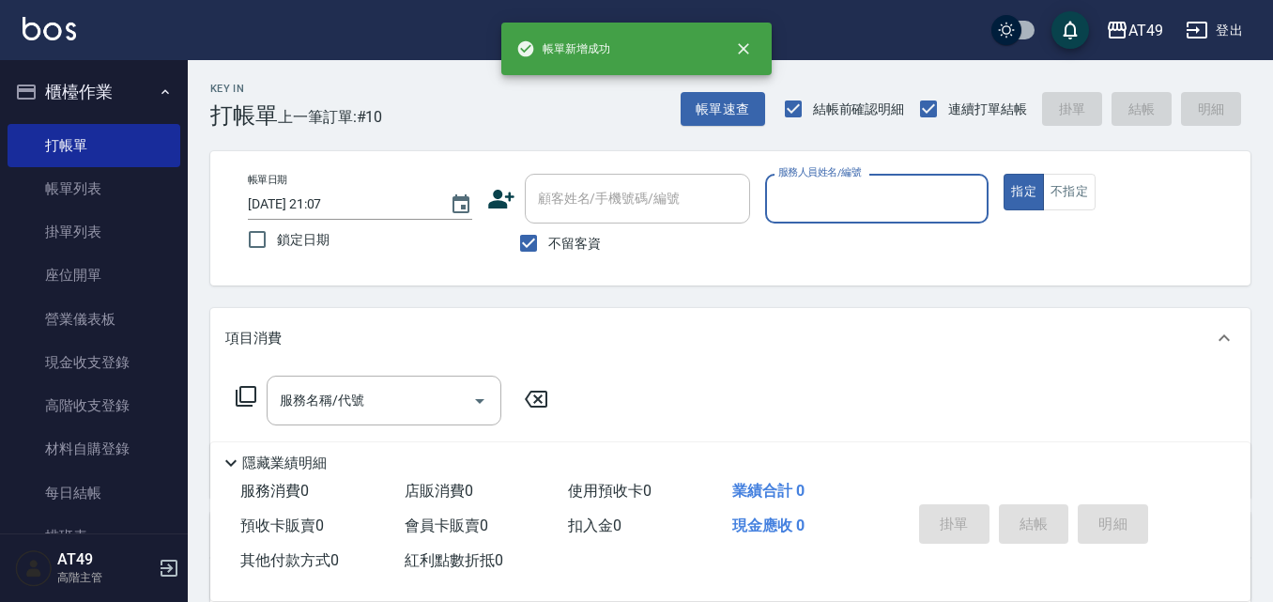
click at [822, 194] on input "服務人員姓名/編號" at bounding box center [877, 198] width 207 height 33
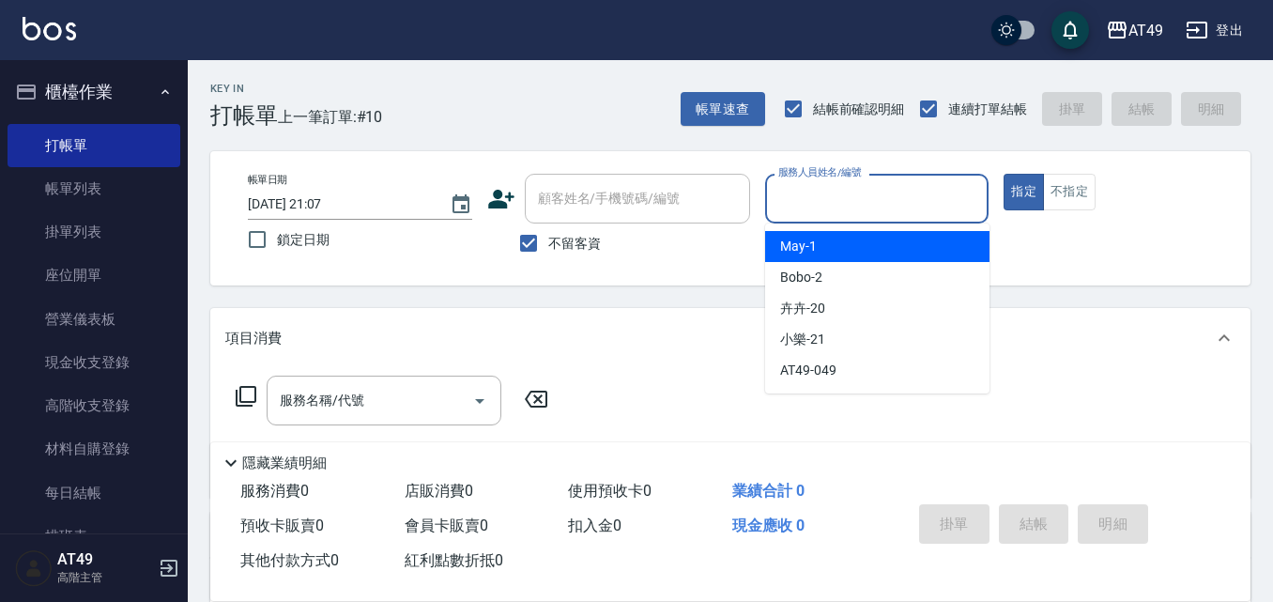
click at [824, 249] on div "May -1" at bounding box center [877, 246] width 224 height 31
type input "May-1"
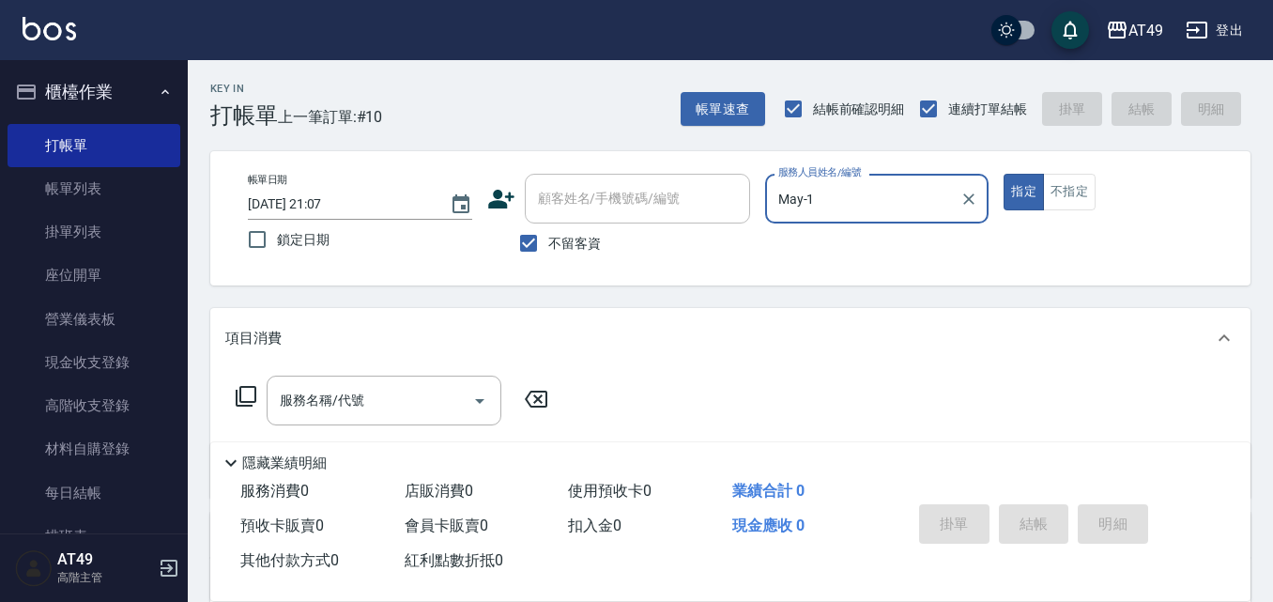
click at [251, 392] on icon at bounding box center [246, 396] width 23 height 23
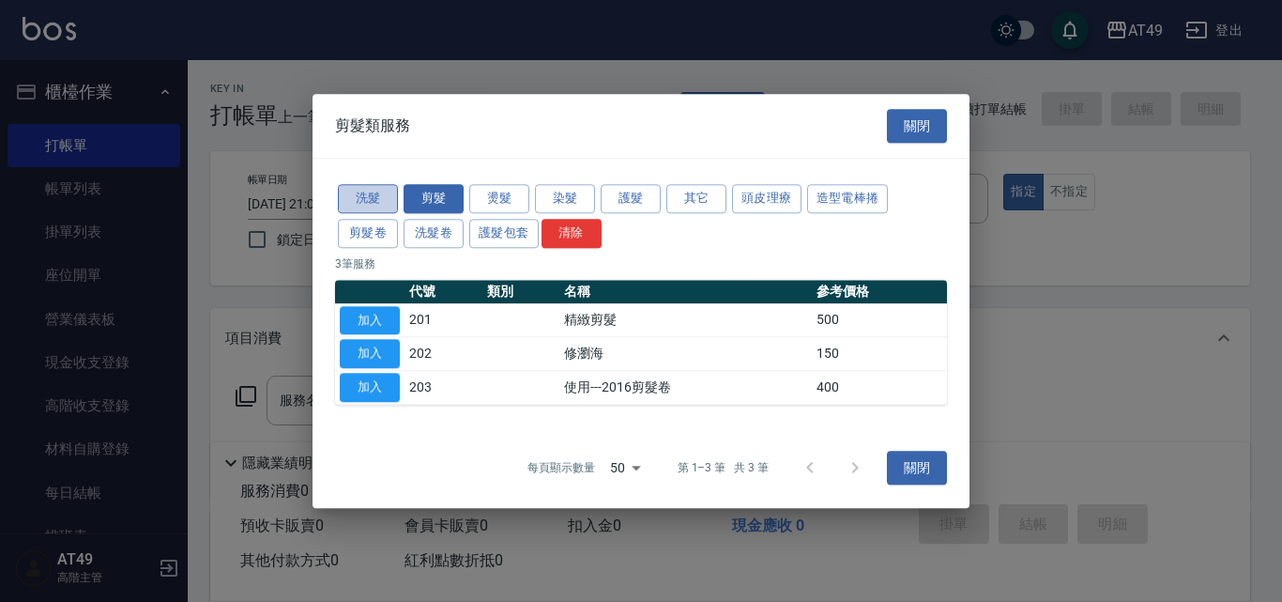
click at [385, 191] on button "洗髮" at bounding box center [368, 198] width 60 height 29
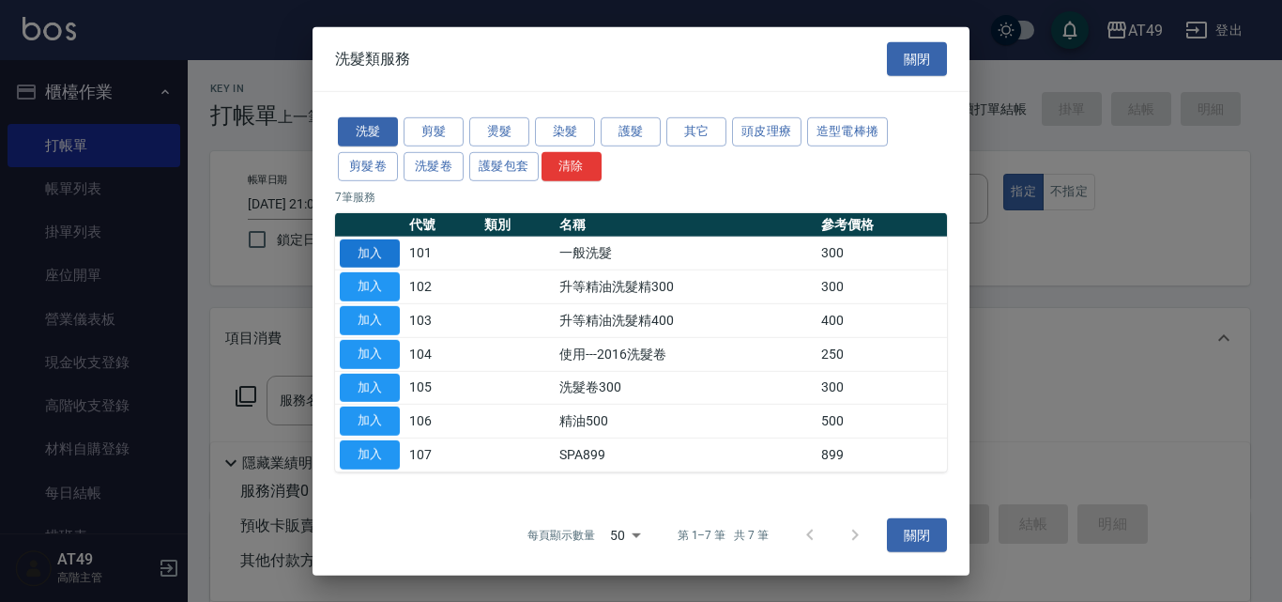
click at [377, 252] on button "加入" at bounding box center [370, 252] width 60 height 29
type input "一般洗髮(101)"
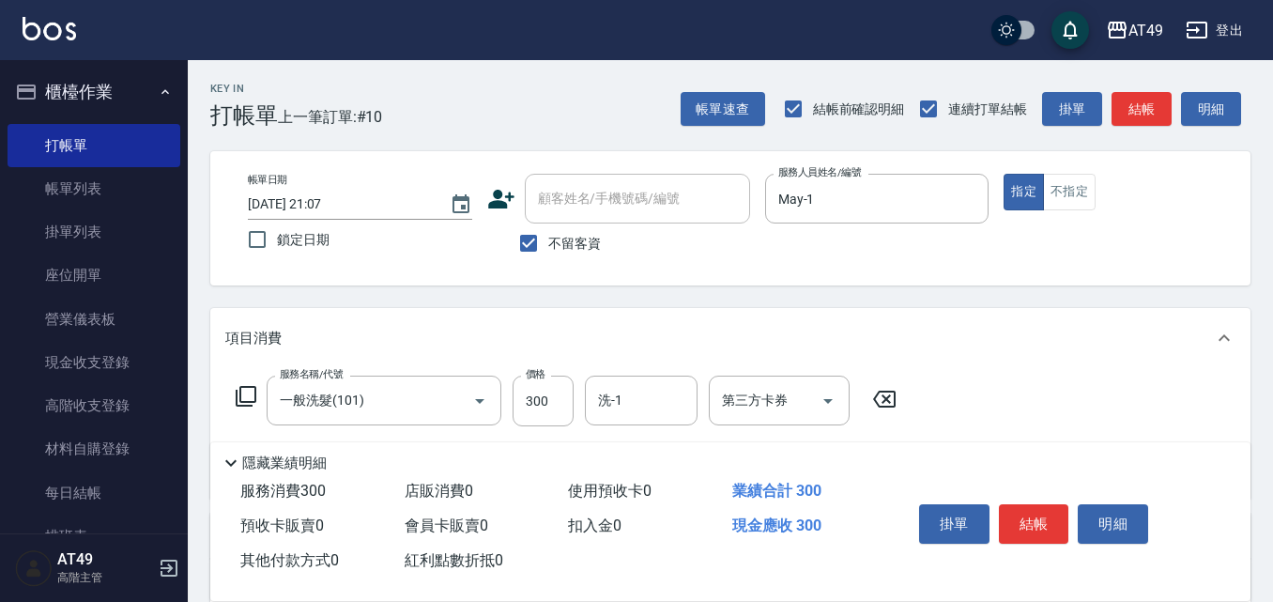
click at [246, 396] on icon at bounding box center [246, 396] width 23 height 23
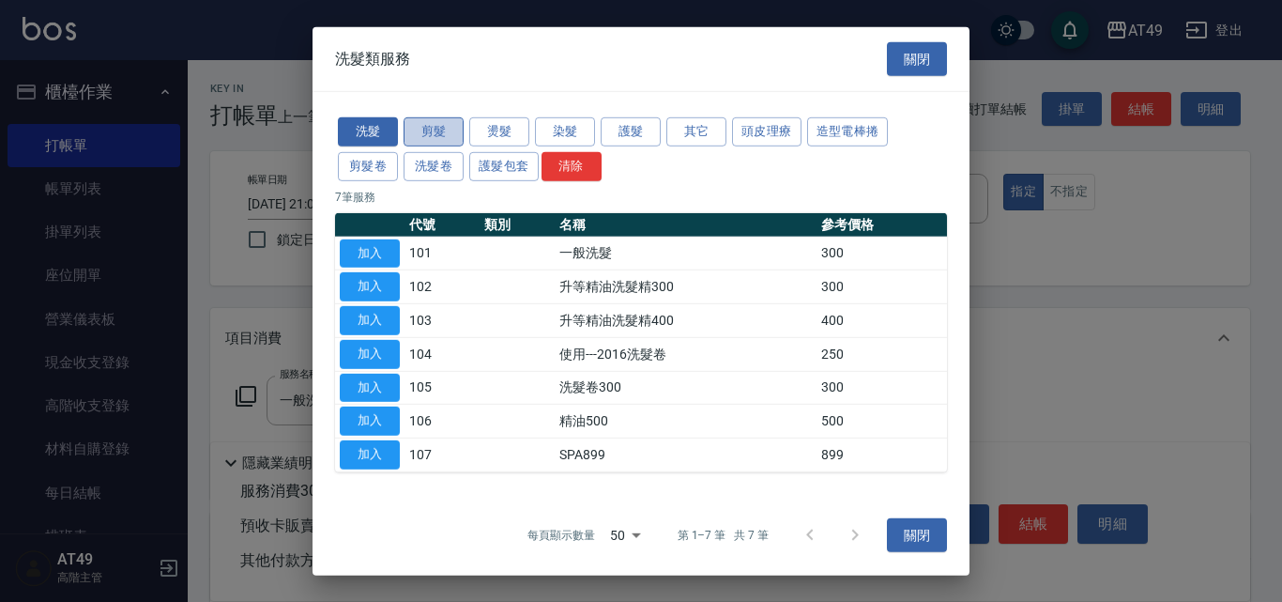
click at [452, 135] on button "剪髮" at bounding box center [434, 131] width 60 height 29
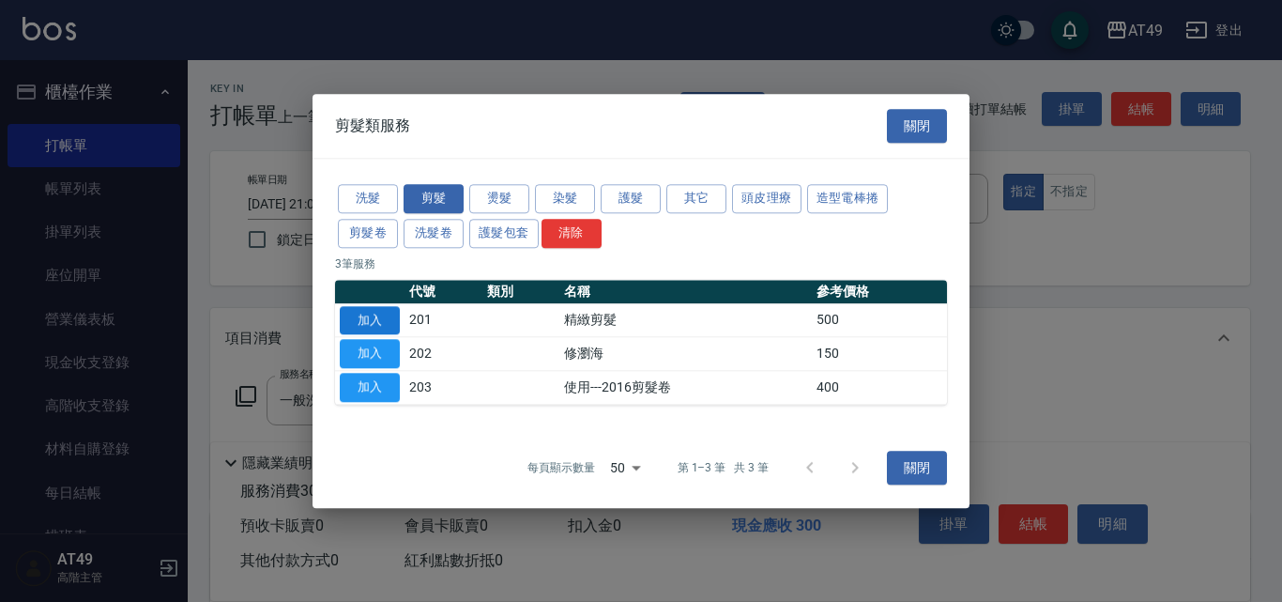
click at [385, 320] on button "加入" at bounding box center [370, 320] width 60 height 29
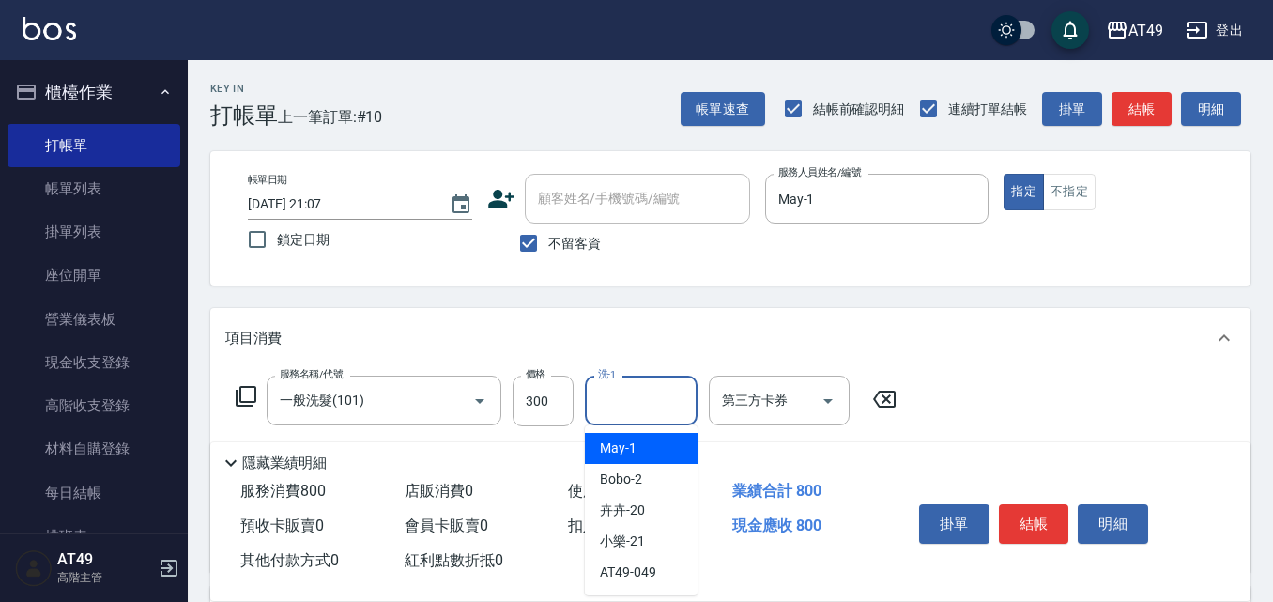
click at [632, 404] on input "洗-1" at bounding box center [641, 400] width 96 height 33
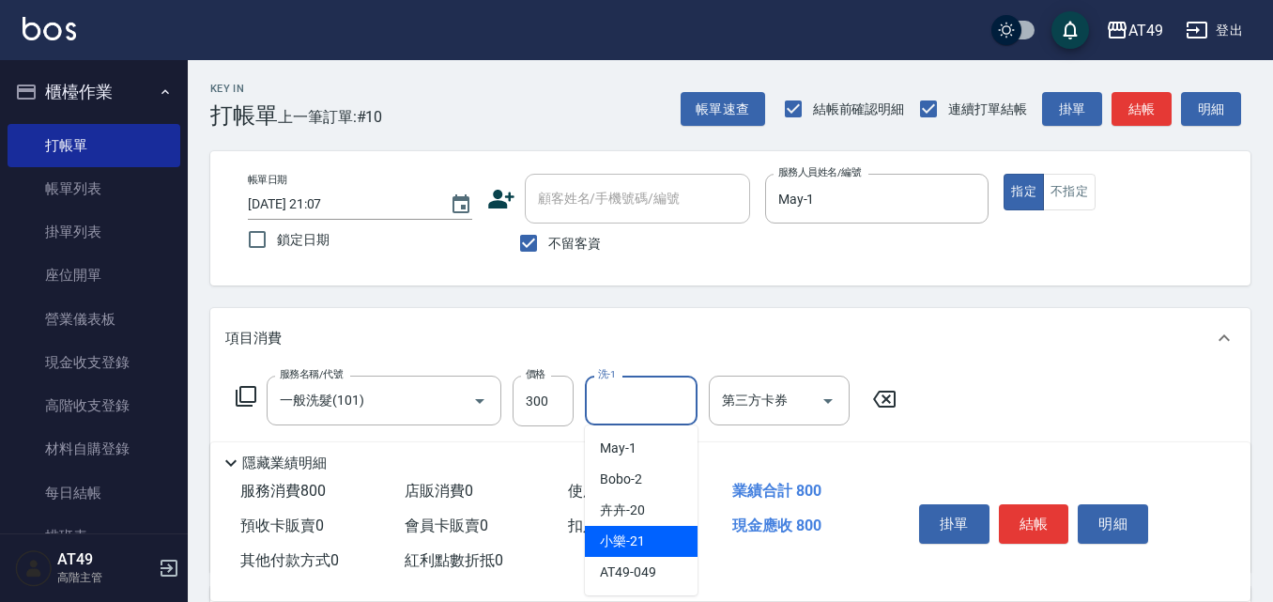
click at [648, 542] on div "小樂 -21" at bounding box center [641, 541] width 113 height 31
type input "小樂-21"
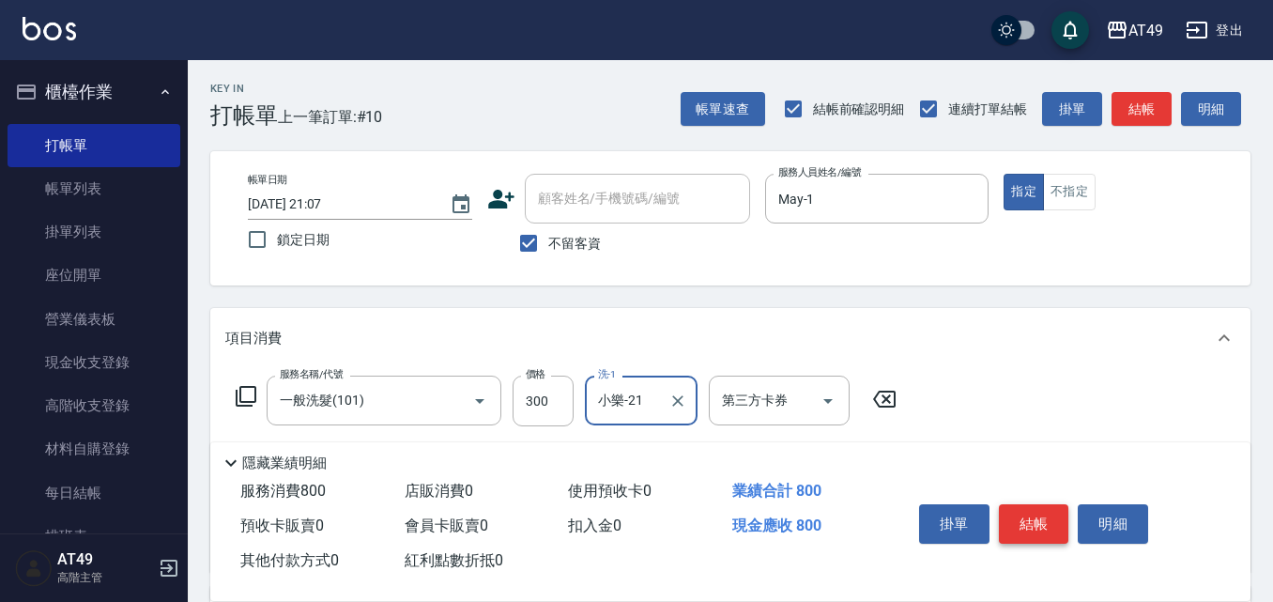
click at [1020, 519] on button "結帳" at bounding box center [1034, 523] width 70 height 39
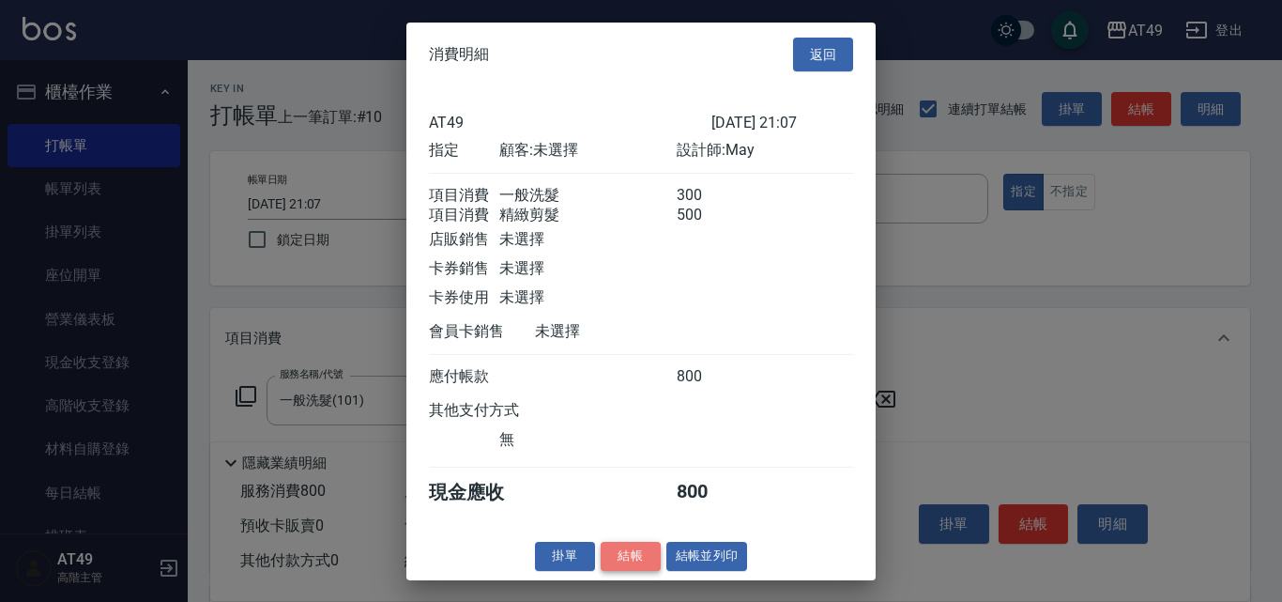
click at [613, 571] on button "結帳" at bounding box center [631, 556] width 60 height 29
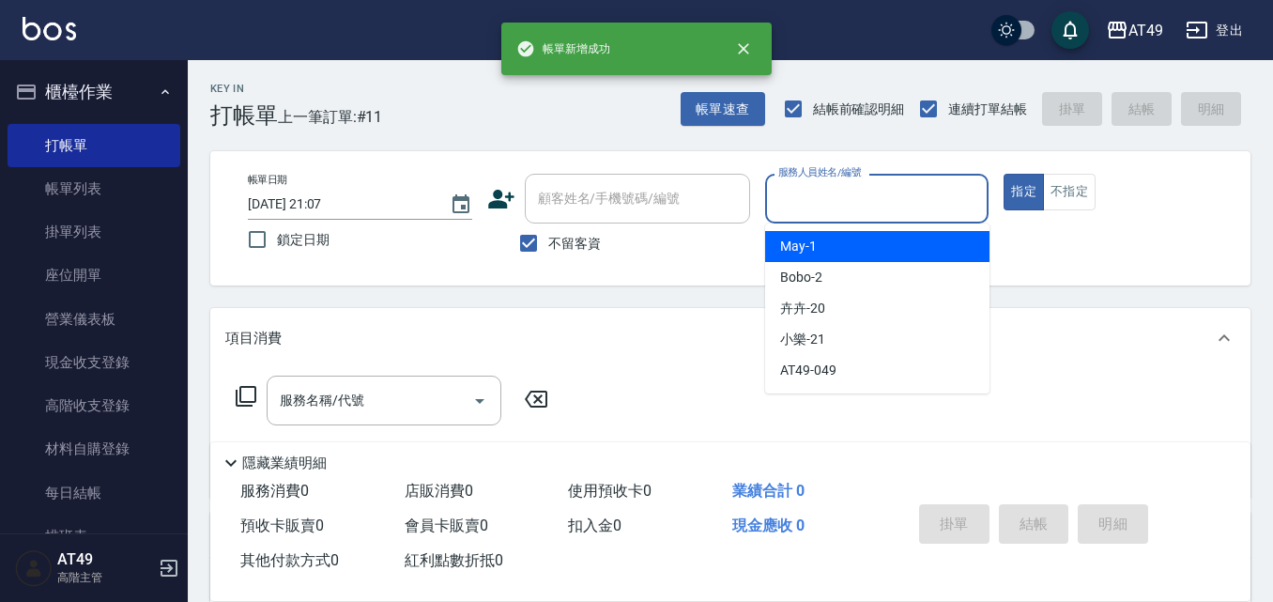
click at [821, 194] on input "服務人員姓名/編號" at bounding box center [877, 198] width 207 height 33
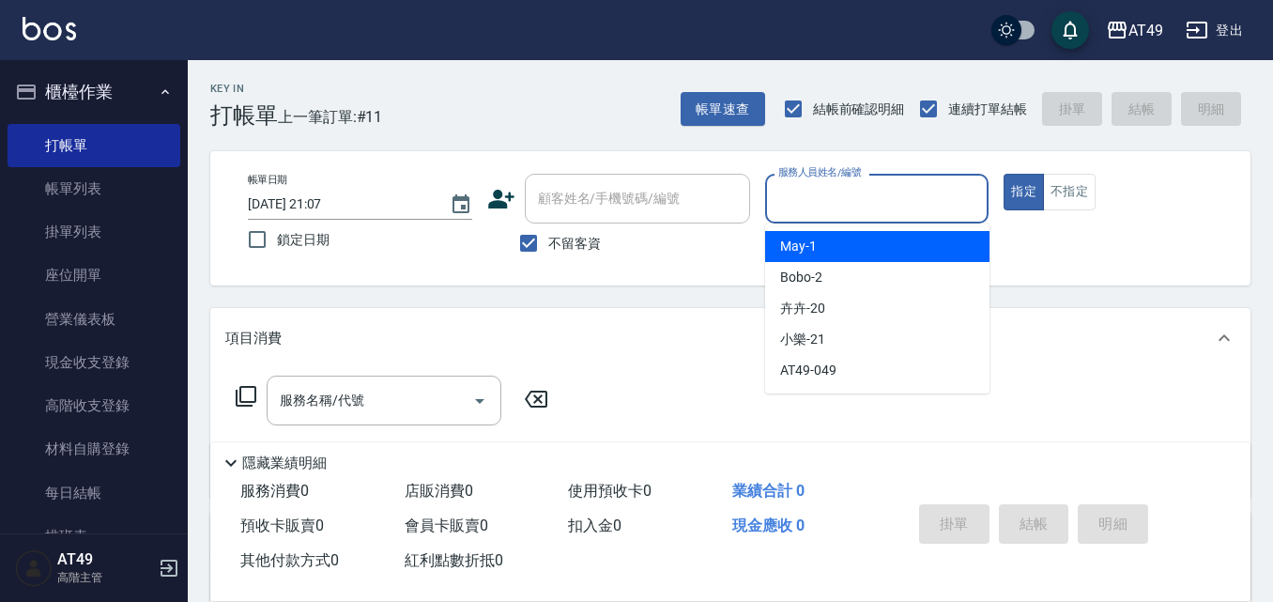
click at [833, 247] on div "May -1" at bounding box center [877, 246] width 224 height 31
type input "May-1"
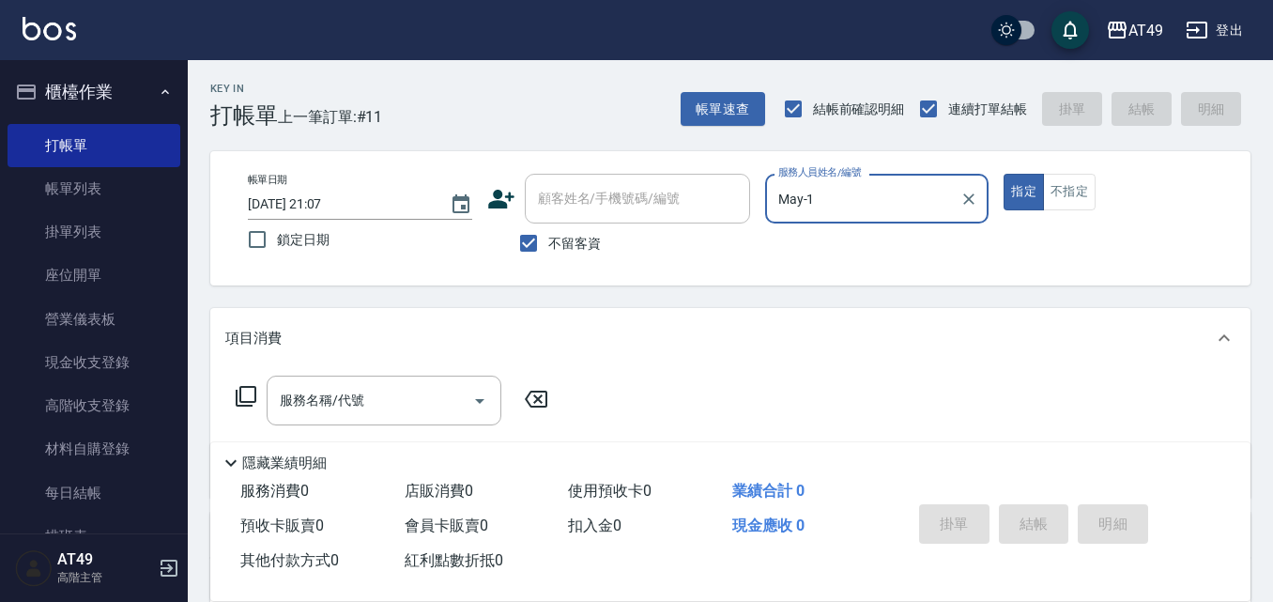
click at [247, 391] on icon at bounding box center [246, 396] width 23 height 23
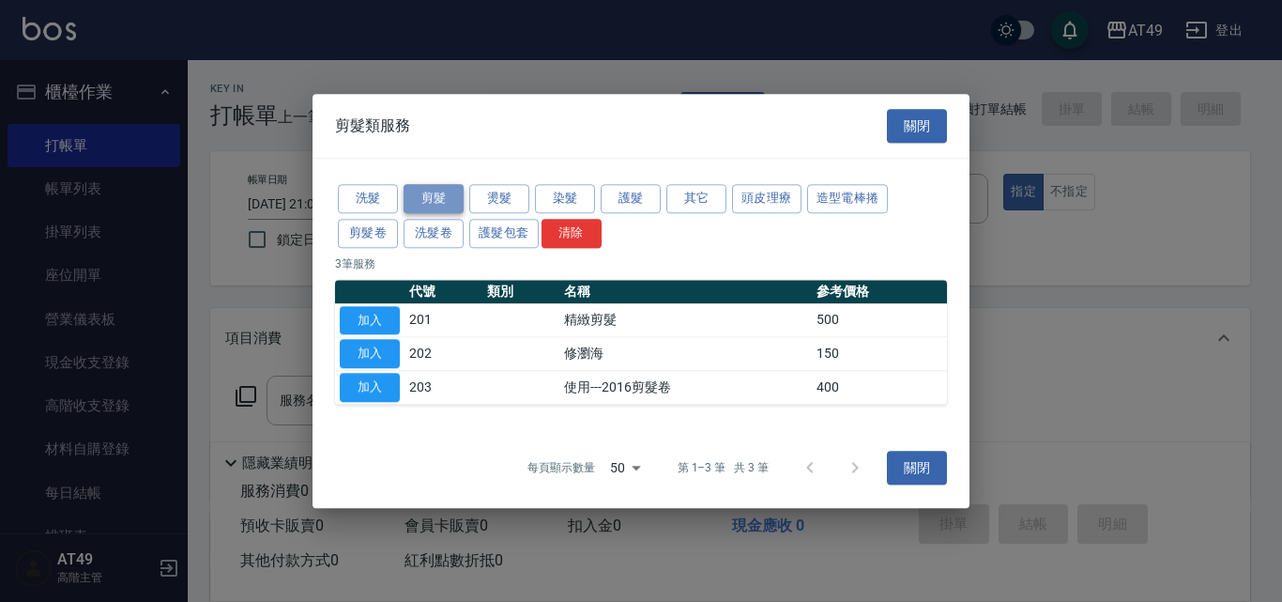
click at [430, 197] on button "剪髮" at bounding box center [434, 198] width 60 height 29
click at [386, 323] on button "加入" at bounding box center [370, 320] width 60 height 29
type input "精緻剪髮(201)"
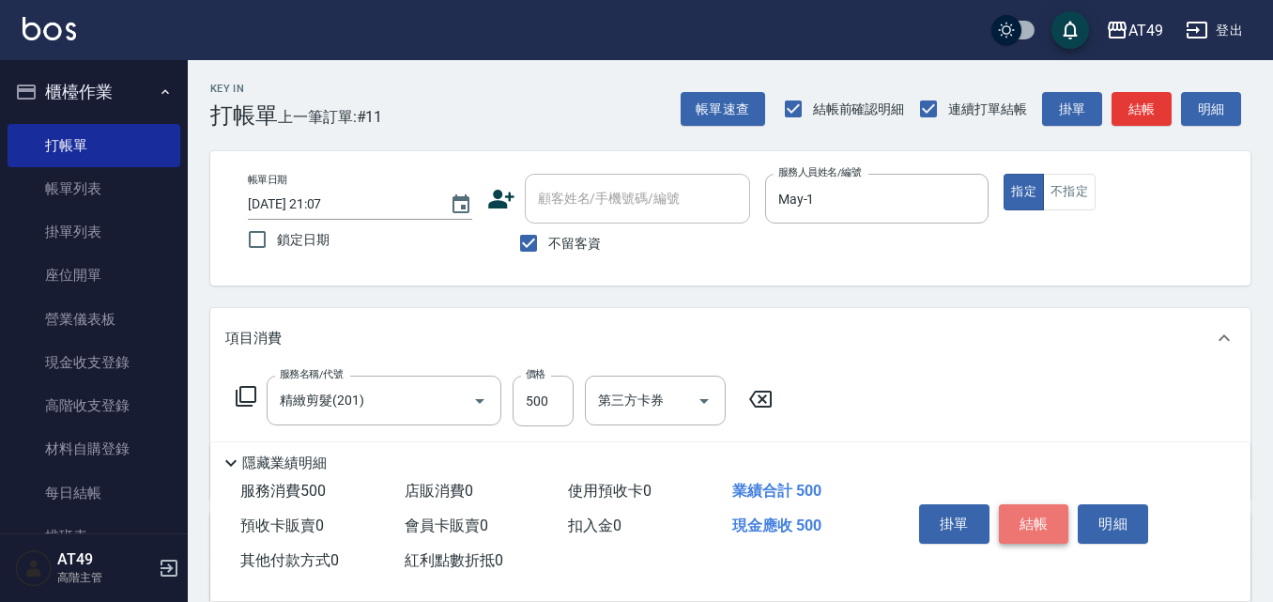
click at [1039, 514] on button "結帳" at bounding box center [1034, 523] width 70 height 39
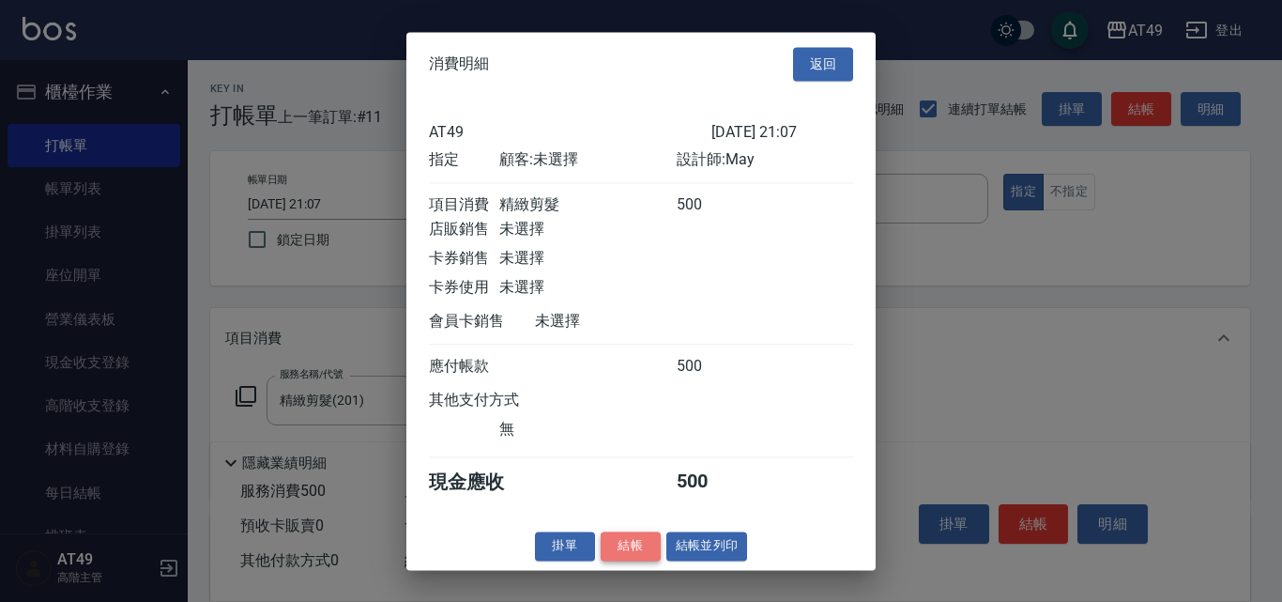
click at [627, 560] on button "結帳" at bounding box center [631, 545] width 60 height 29
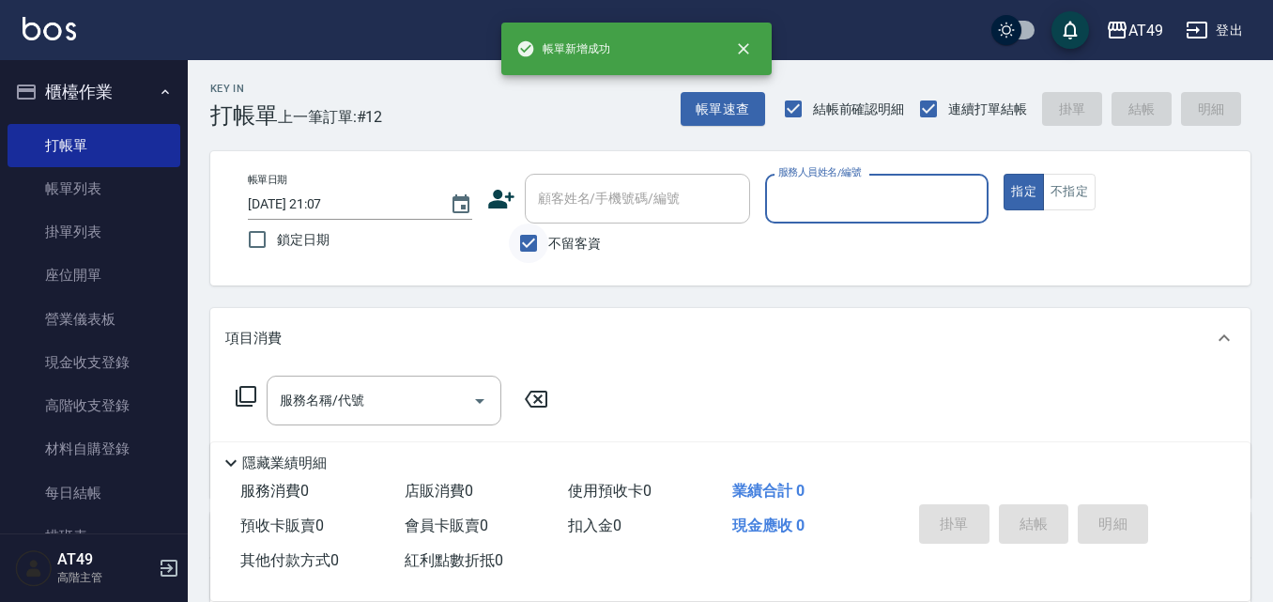
click at [532, 242] on input "不留客資" at bounding box center [528, 242] width 39 height 39
checkbox input "false"
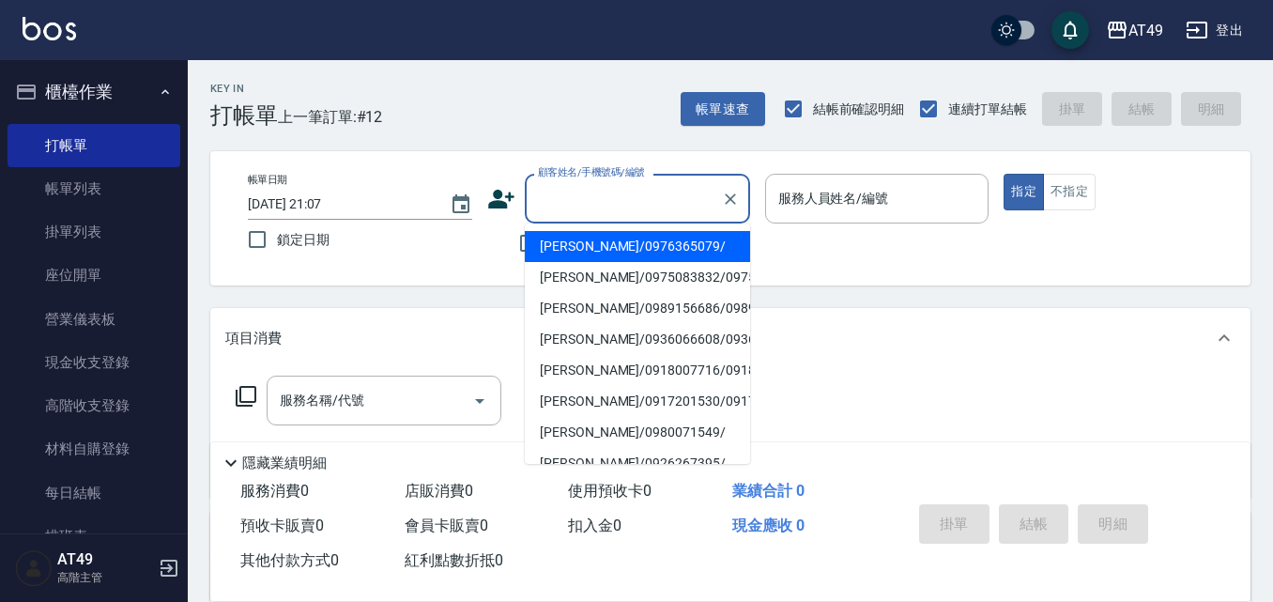
click at [573, 206] on input "顧客姓名/手機號碼/編號" at bounding box center [623, 198] width 180 height 33
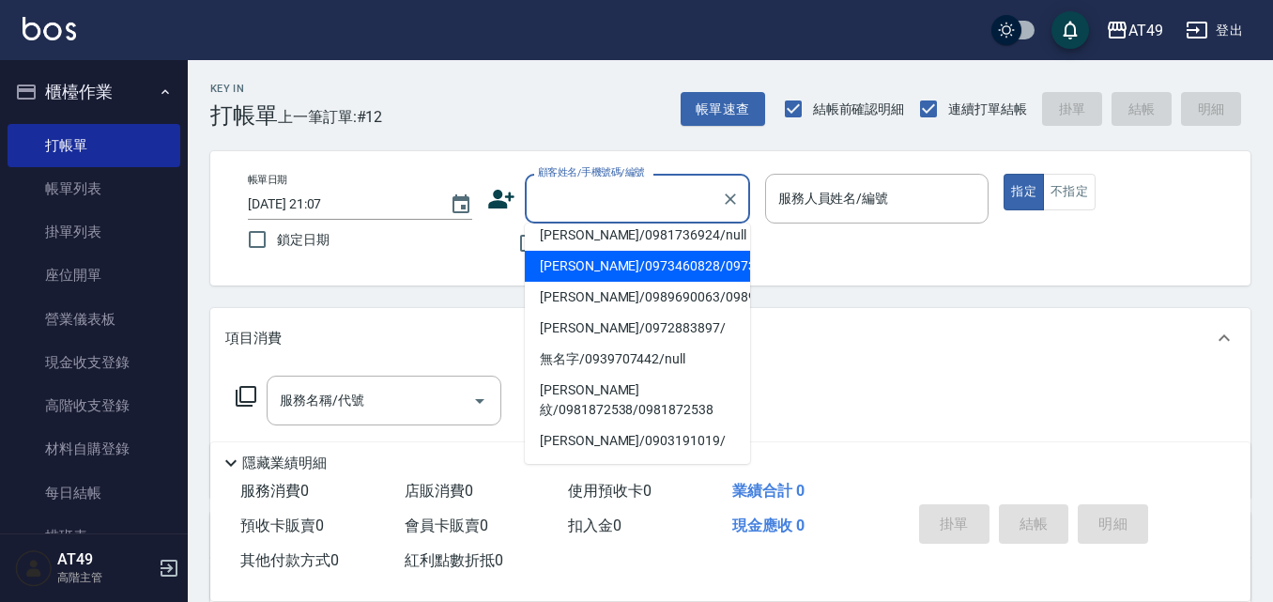
click at [731, 212] on div at bounding box center [729, 199] width 24 height 50
click at [734, 207] on icon "Clear" at bounding box center [730, 199] width 19 height 19
click at [639, 200] on input "顧客姓名/手機號碼/編號" at bounding box center [623, 198] width 180 height 33
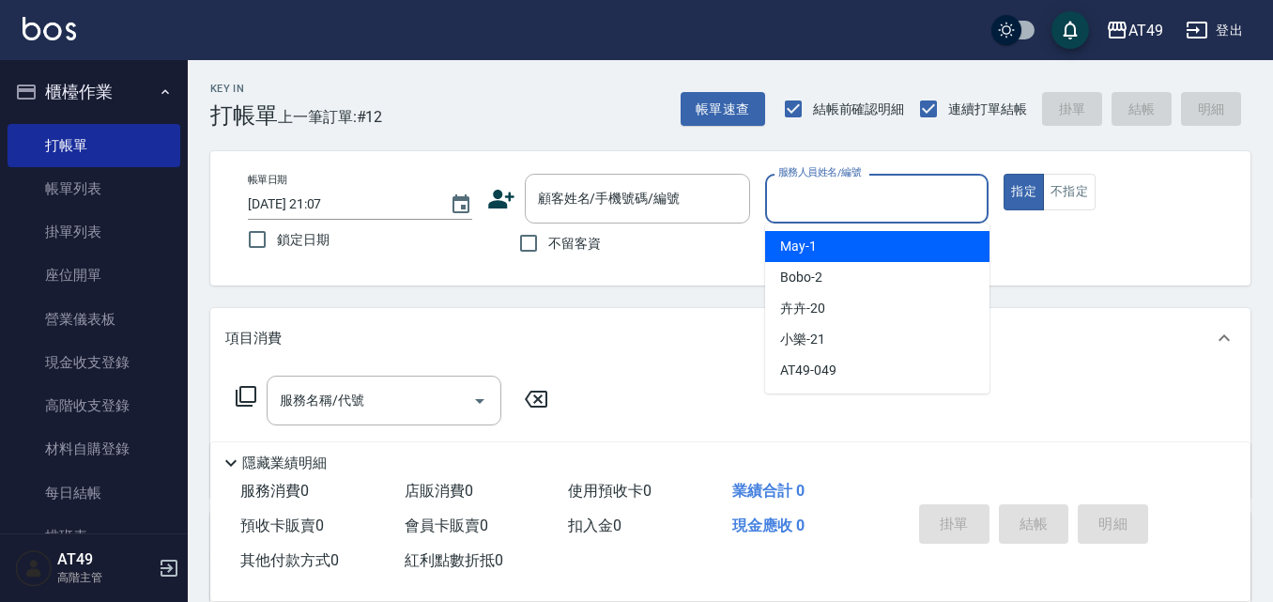
click at [925, 204] on input "服務人員姓名/編號" at bounding box center [877, 198] width 207 height 33
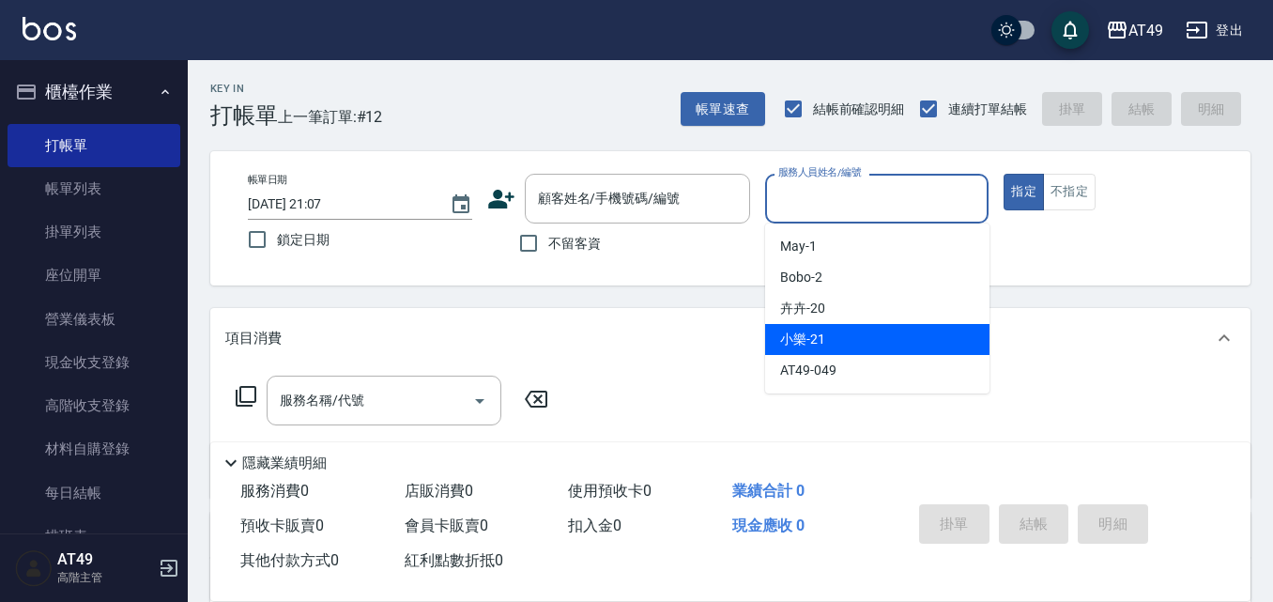
click at [823, 333] on span "小樂 -21" at bounding box center [802, 340] width 45 height 20
type input "小樂-21"
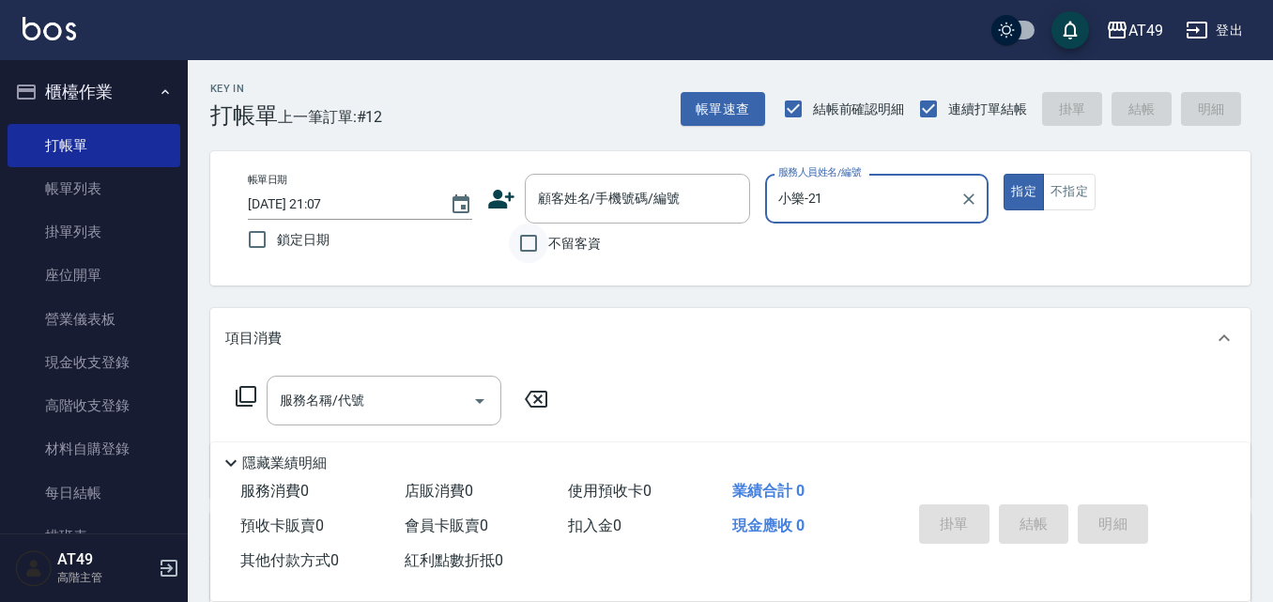
click at [528, 243] on input "不留客資" at bounding box center [528, 242] width 39 height 39
checkbox input "true"
click at [388, 405] on input "服務名稱/代號" at bounding box center [370, 400] width 190 height 33
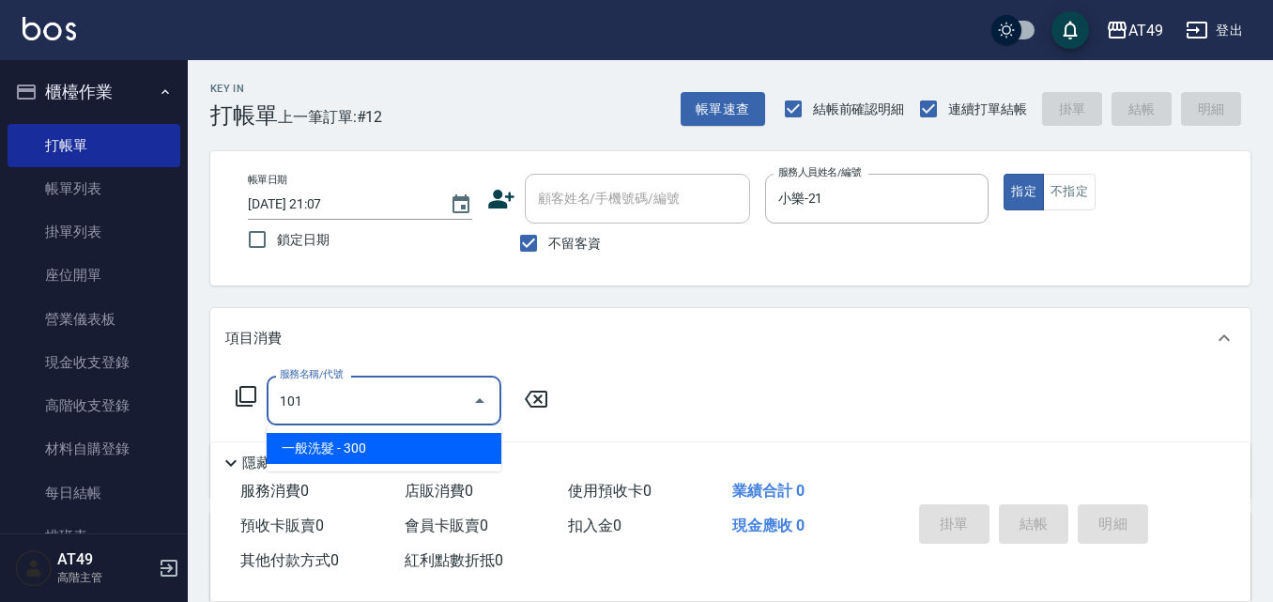
click at [327, 448] on span "一般洗髮 - 300" at bounding box center [384, 448] width 235 height 31
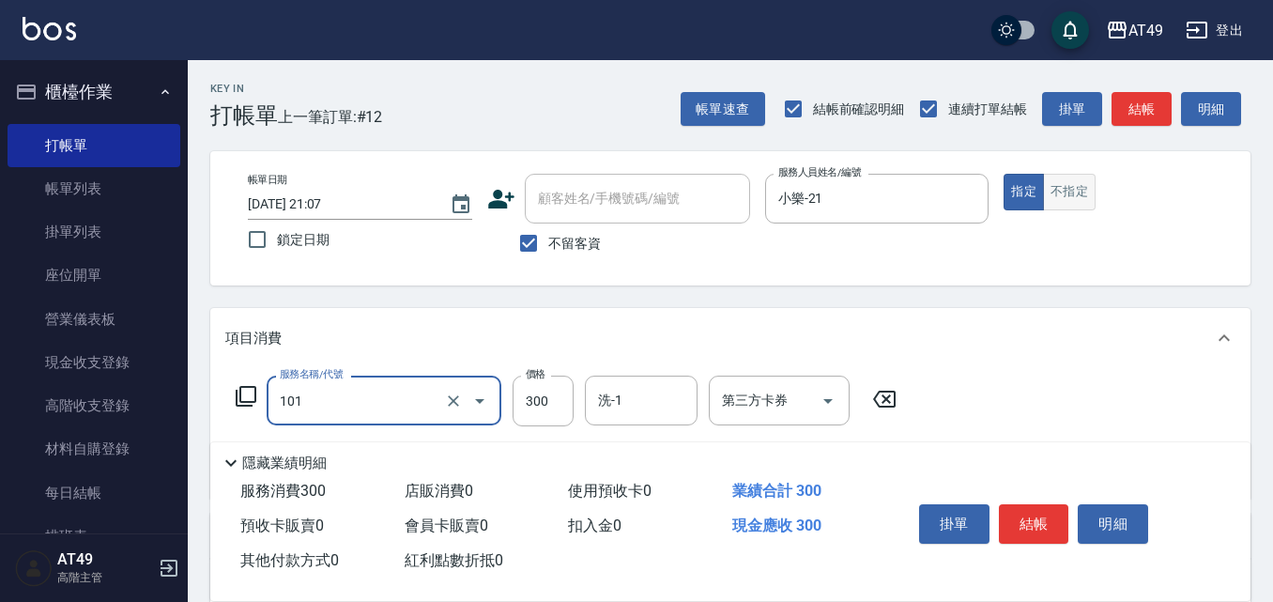
type input "一般洗髮(101)"
click at [1074, 193] on button "不指定" at bounding box center [1069, 192] width 53 height 37
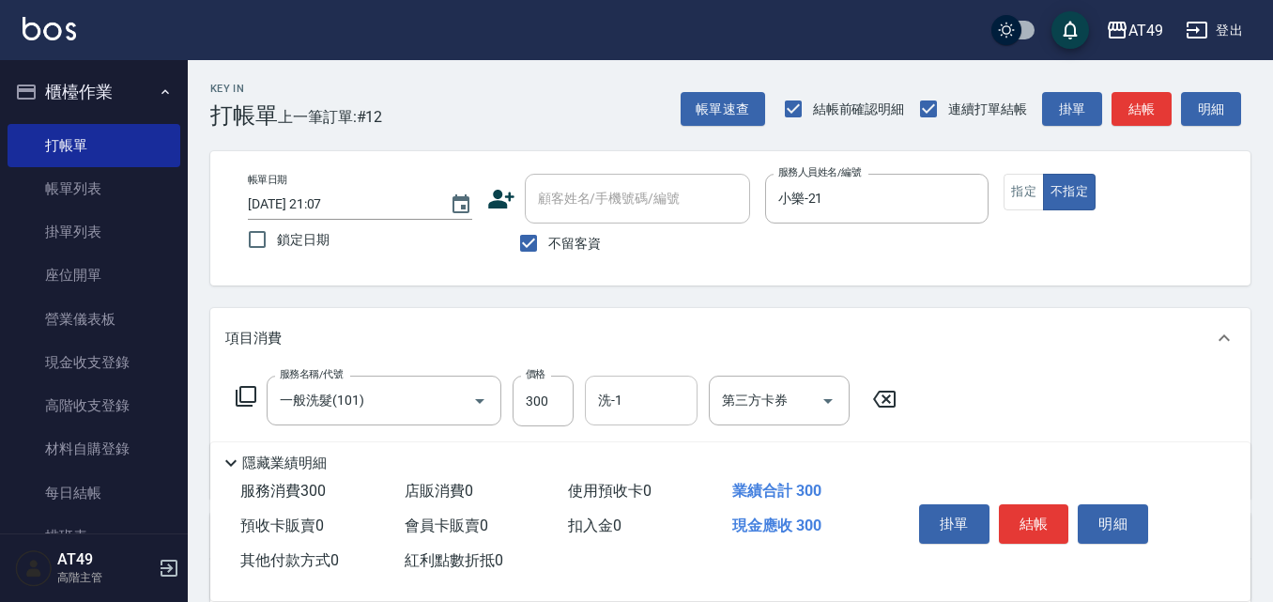
click at [676, 398] on input "洗-1" at bounding box center [641, 400] width 96 height 33
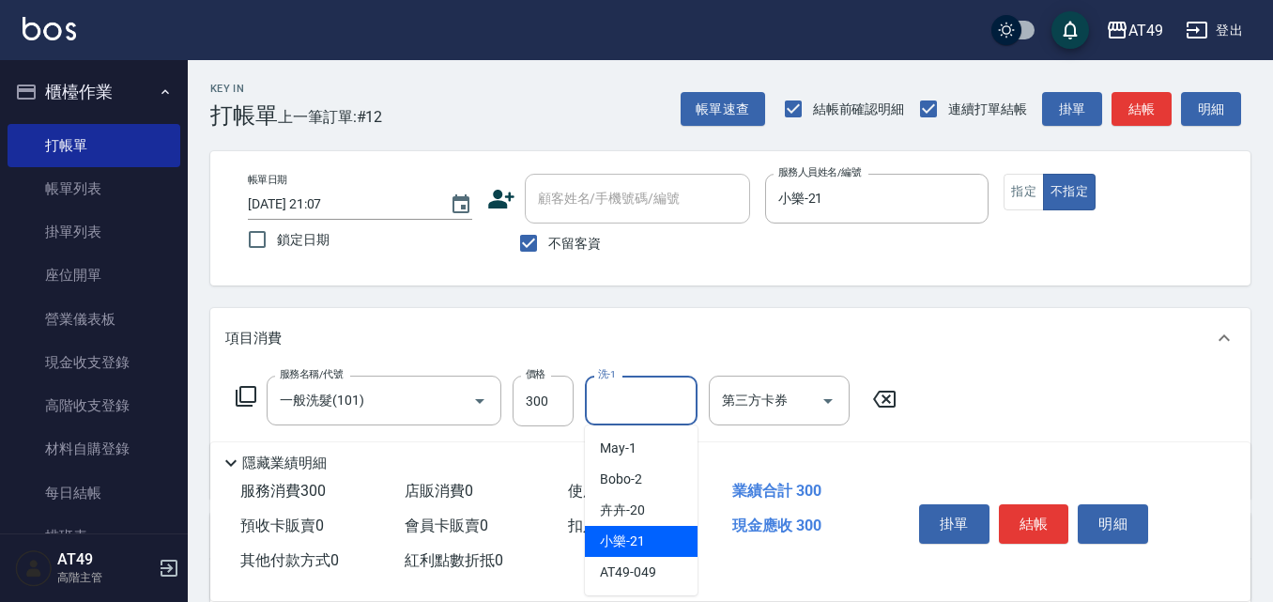
click at [654, 542] on div "小樂 -21" at bounding box center [641, 541] width 113 height 31
type input "小樂-21"
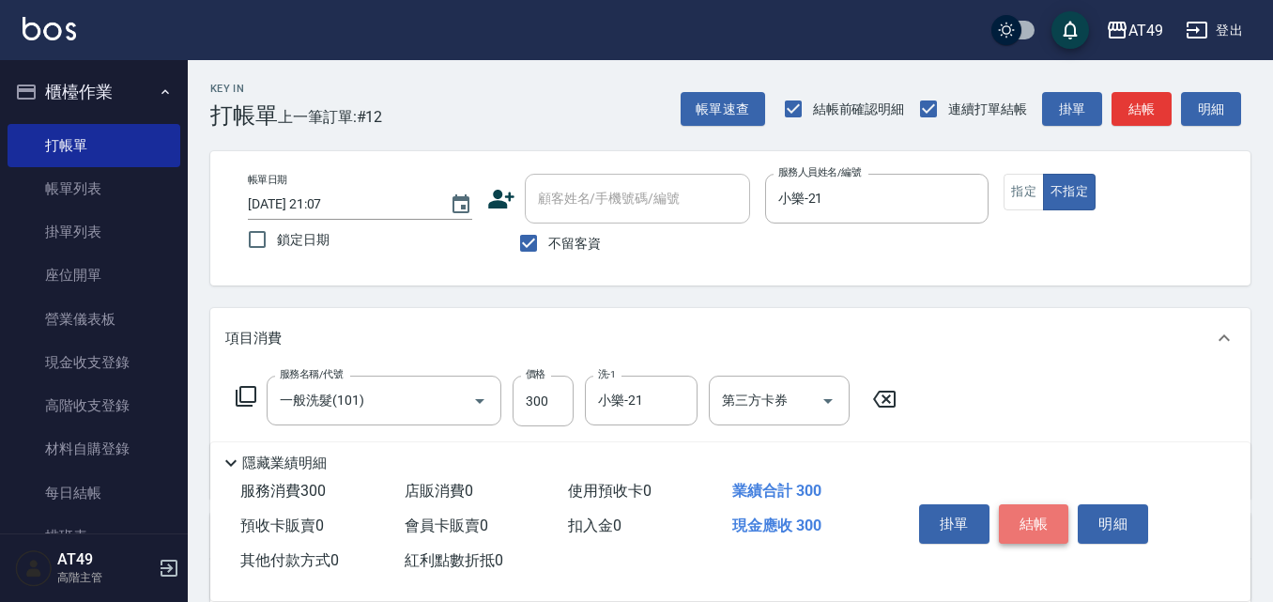
click at [1040, 521] on button "結帳" at bounding box center [1034, 523] width 70 height 39
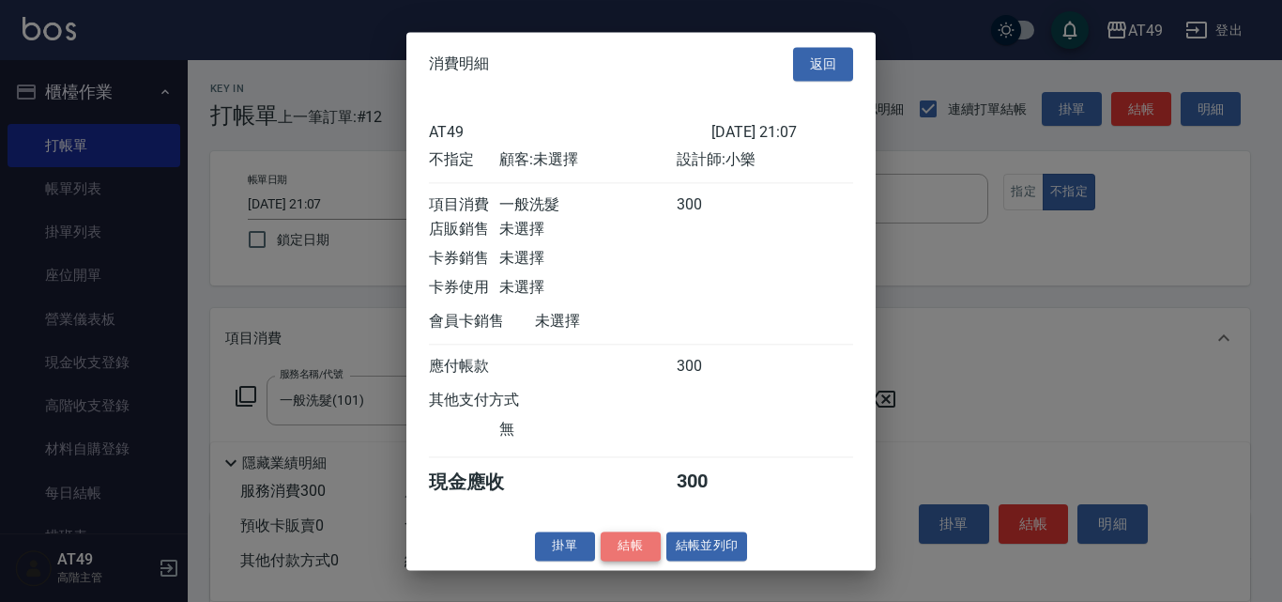
click at [636, 555] on button "結帳" at bounding box center [631, 545] width 60 height 29
type input "2025/08/11 21:08"
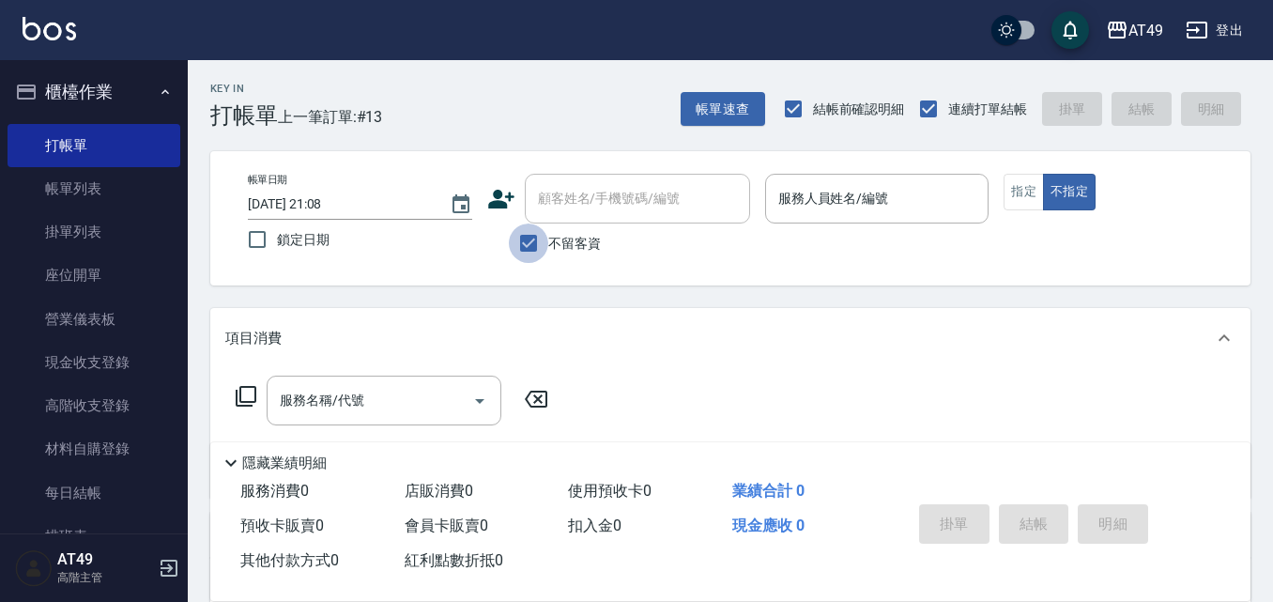
click at [533, 239] on input "不留客資" at bounding box center [528, 242] width 39 height 39
checkbox input "false"
click at [583, 207] on input "顧客姓名/手機號碼/編號" at bounding box center [623, 198] width 180 height 33
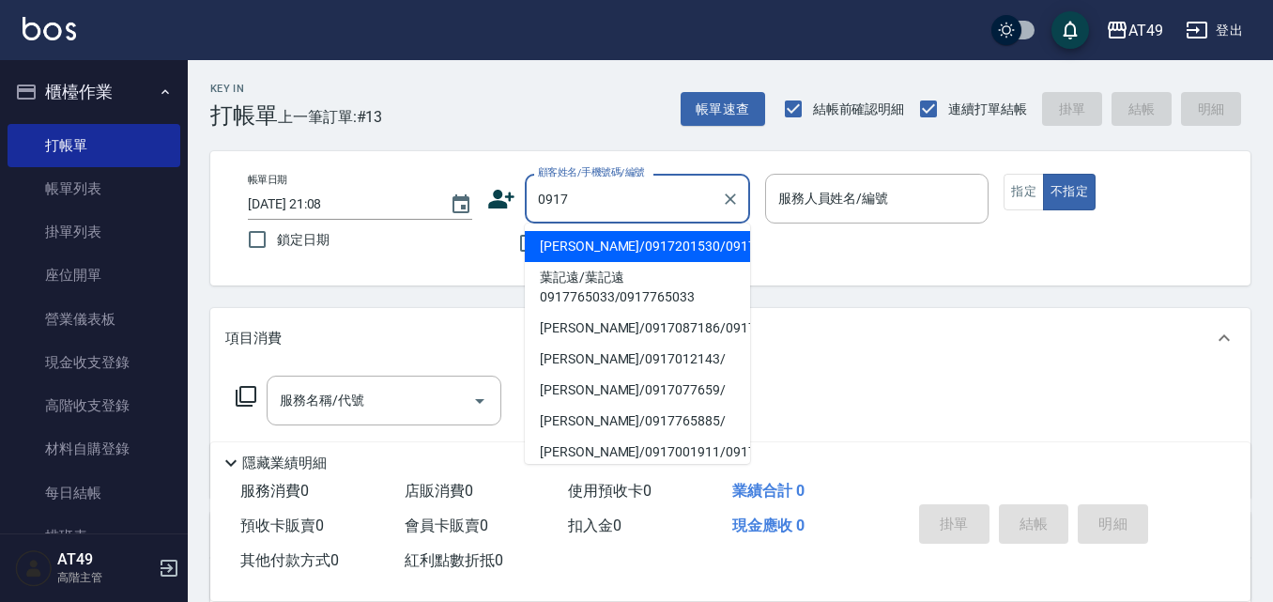
click at [637, 262] on li "王潔怡/0917201530/0917201530" at bounding box center [637, 246] width 225 height 31
type input "王潔怡/0917201530/0917201530"
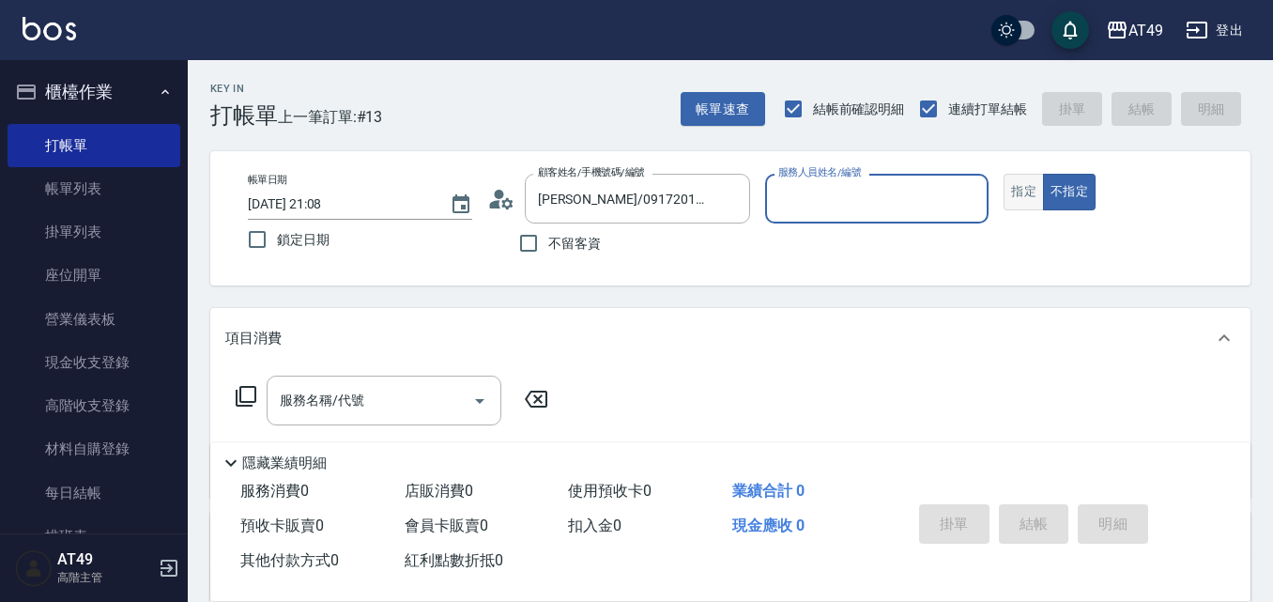
click at [1029, 197] on button "指定" at bounding box center [1024, 192] width 40 height 37
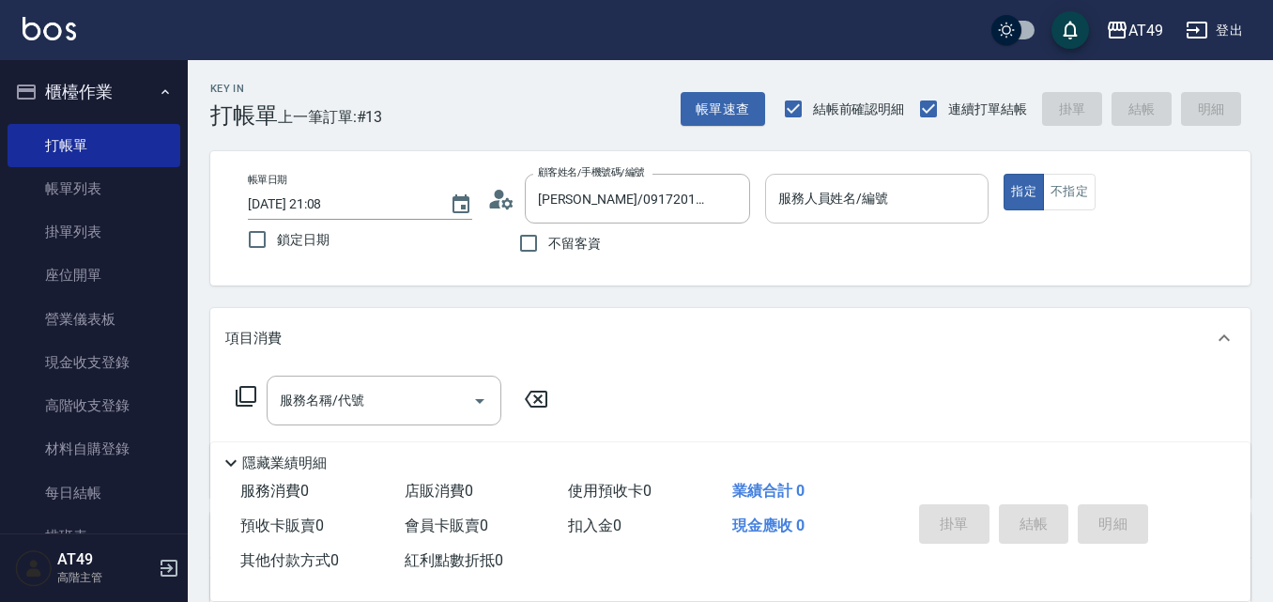
click at [858, 193] on div "服務人員姓名/編號 服務人員姓名/編號" at bounding box center [877, 199] width 224 height 50
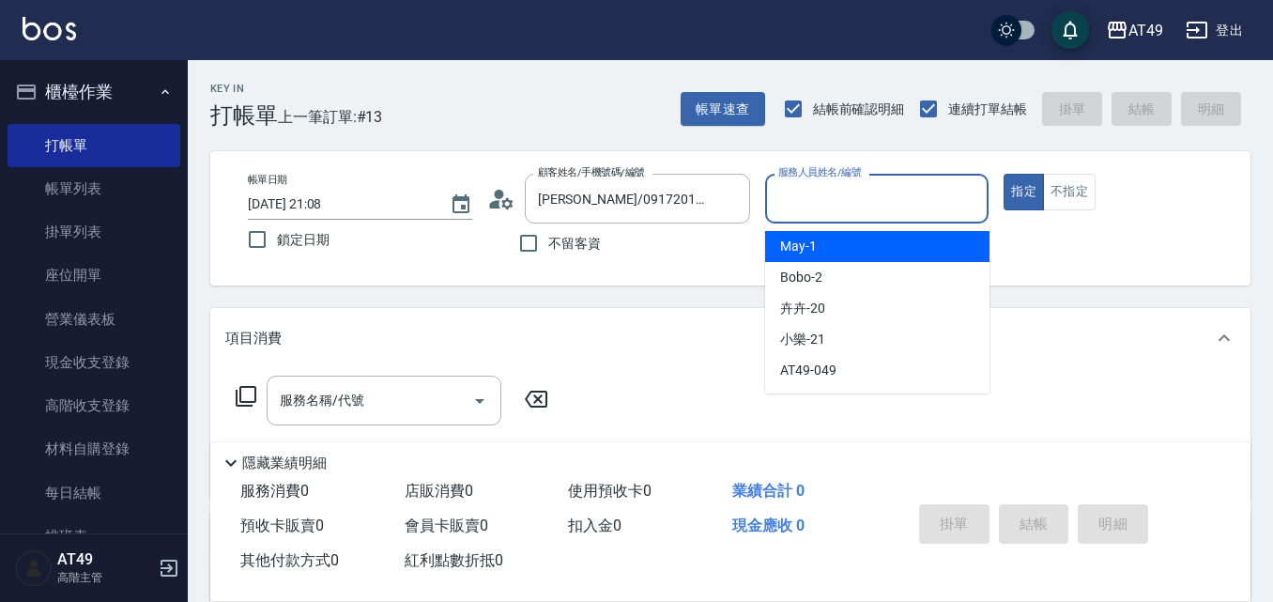
click at [839, 250] on div "May -1" at bounding box center [877, 246] width 224 height 31
type input "May-1"
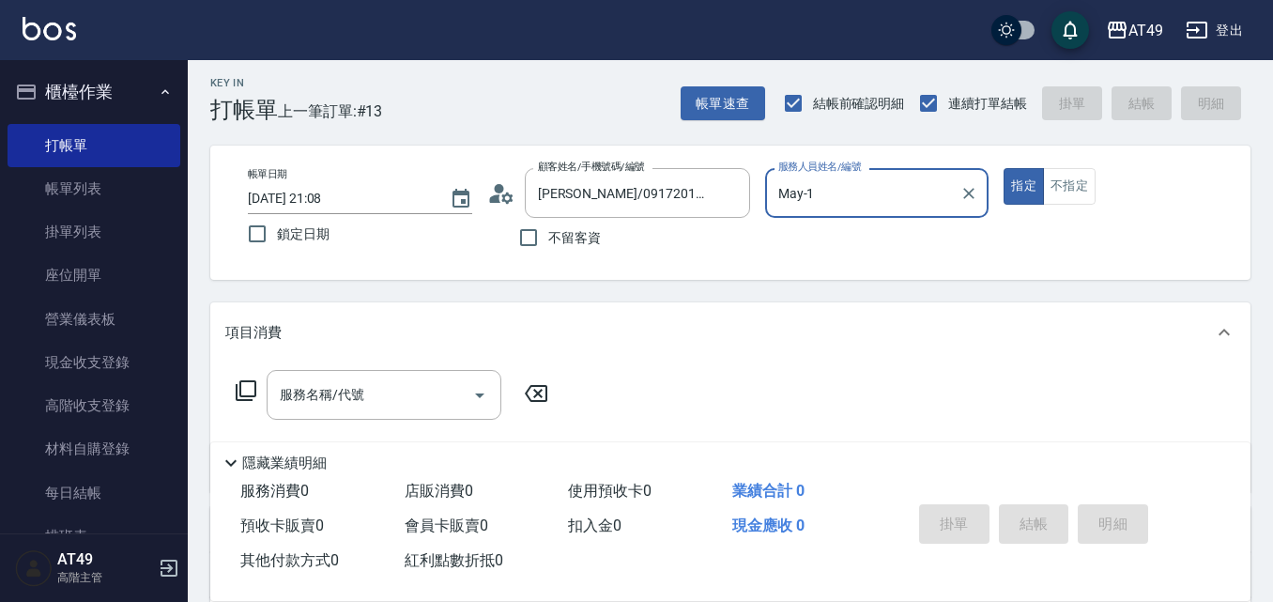
scroll to position [322, 0]
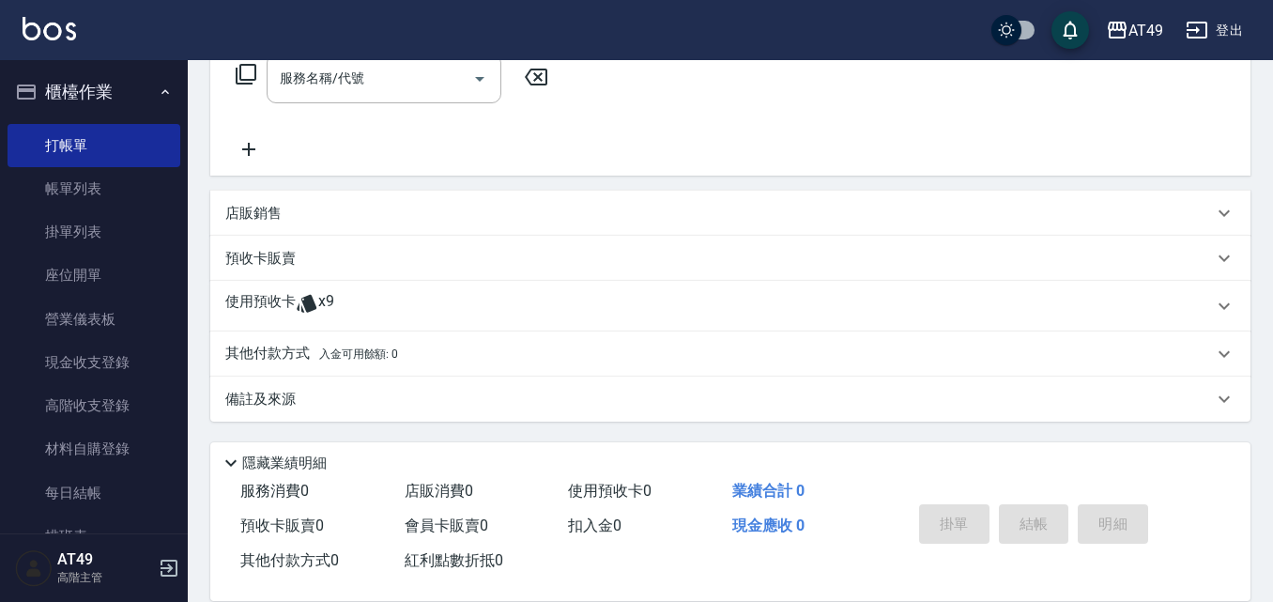
click at [309, 301] on icon at bounding box center [307, 304] width 20 height 18
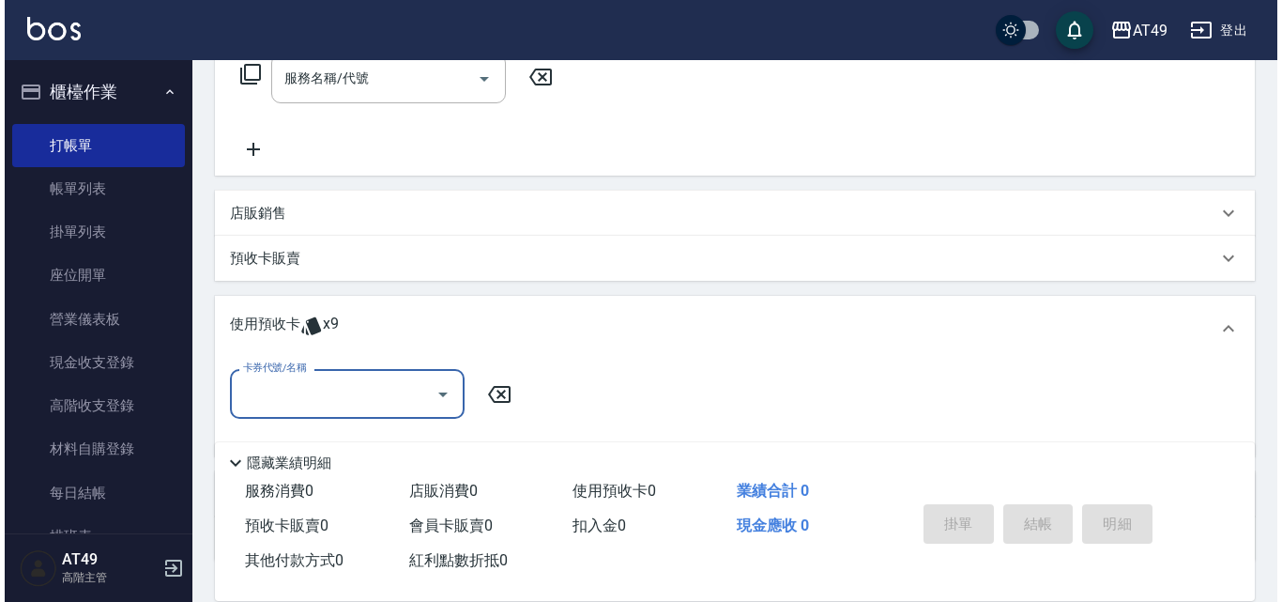
scroll to position [0, 0]
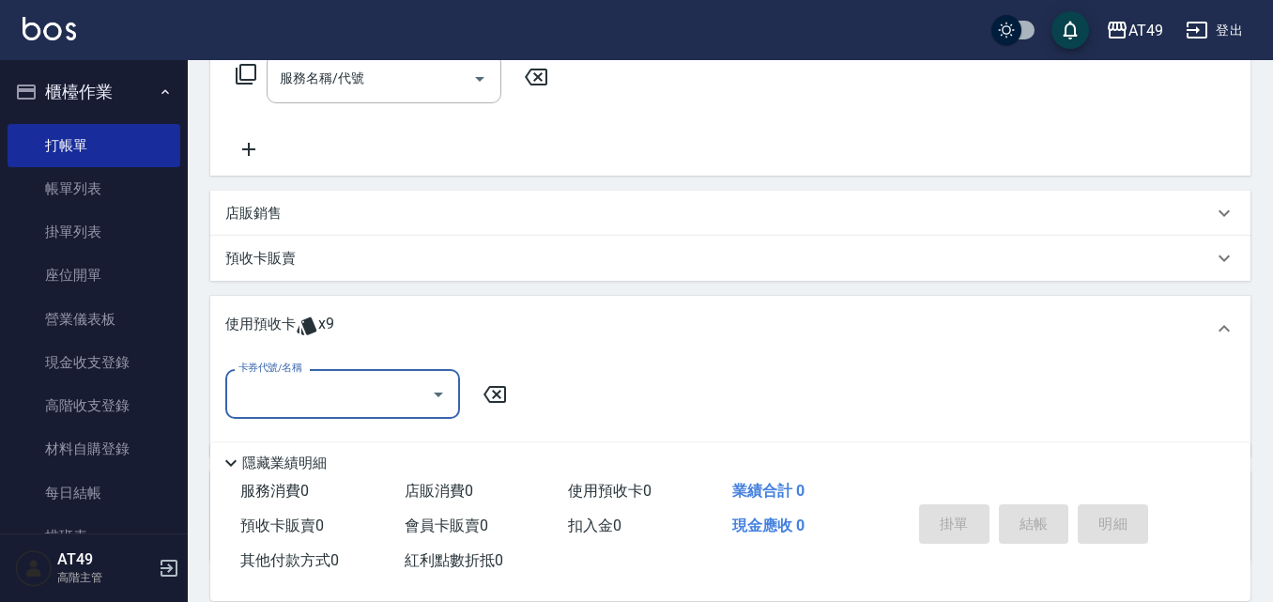
click at [438, 403] on icon "Open" at bounding box center [438, 394] width 23 height 23
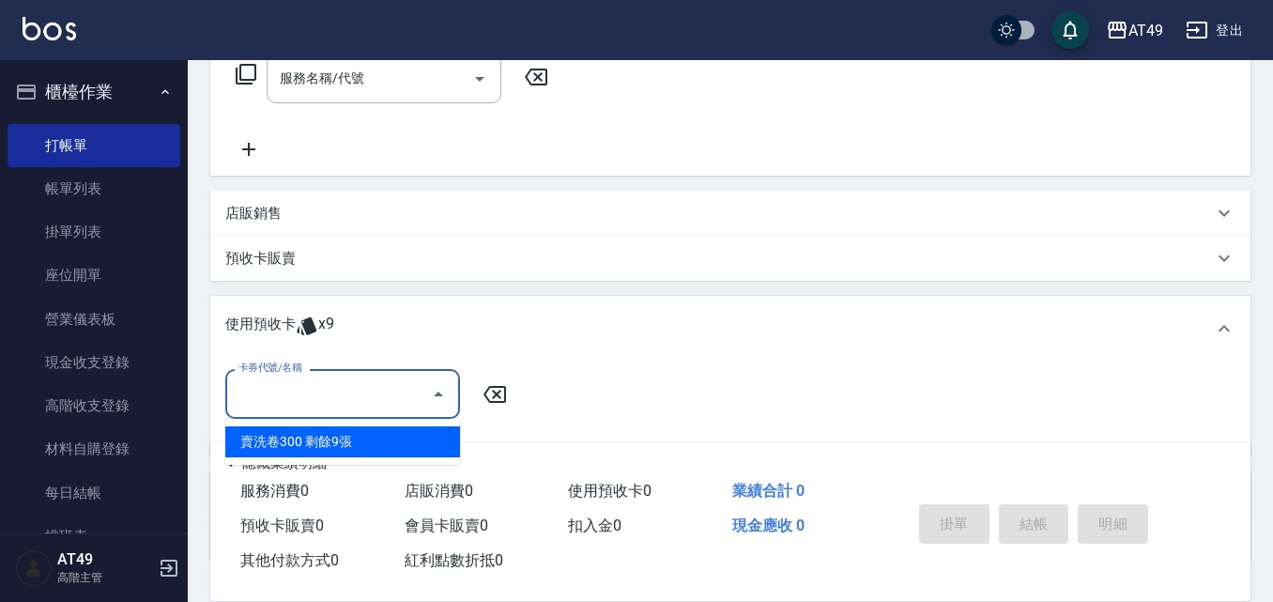
click at [422, 445] on div "賣洗卷300 剩餘9張" at bounding box center [342, 441] width 235 height 31
type input "賣洗卷300"
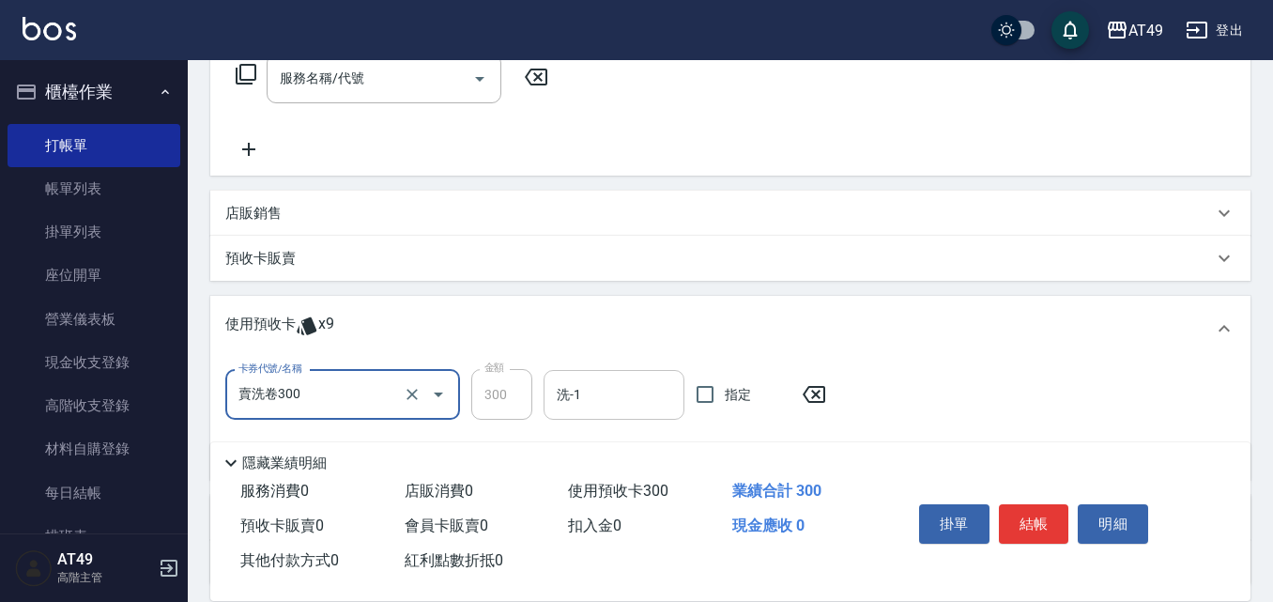
click at [602, 402] on input "洗-1" at bounding box center [614, 394] width 124 height 33
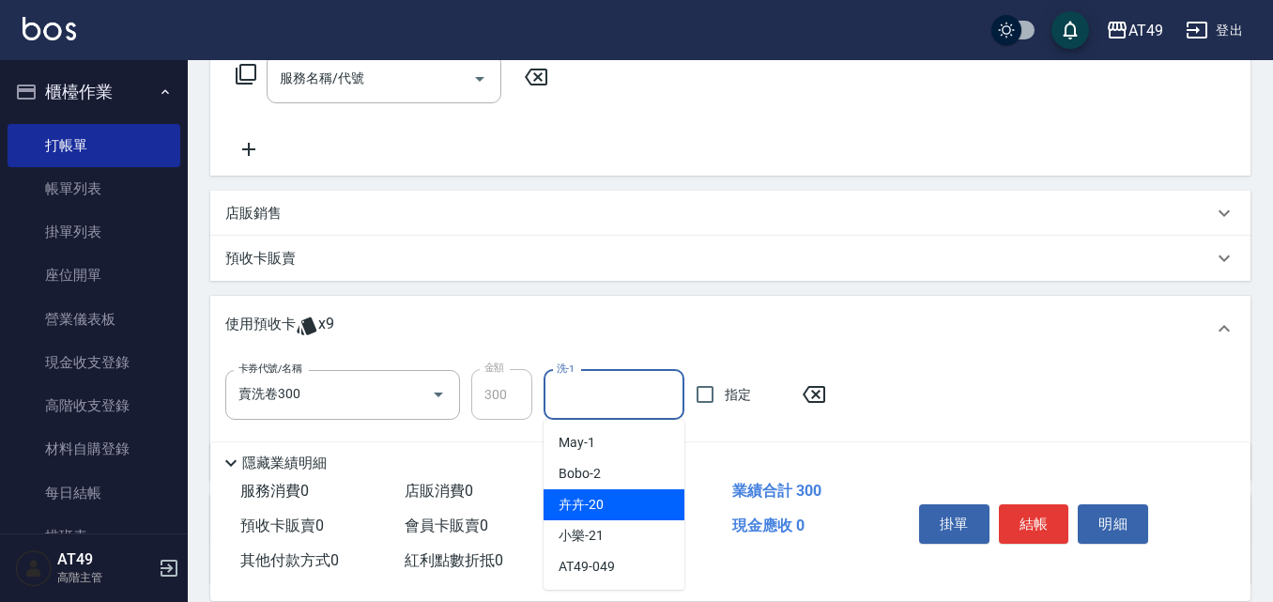
click at [601, 509] on span "卉卉 -20" at bounding box center [581, 505] width 45 height 20
type input "卉卉-20"
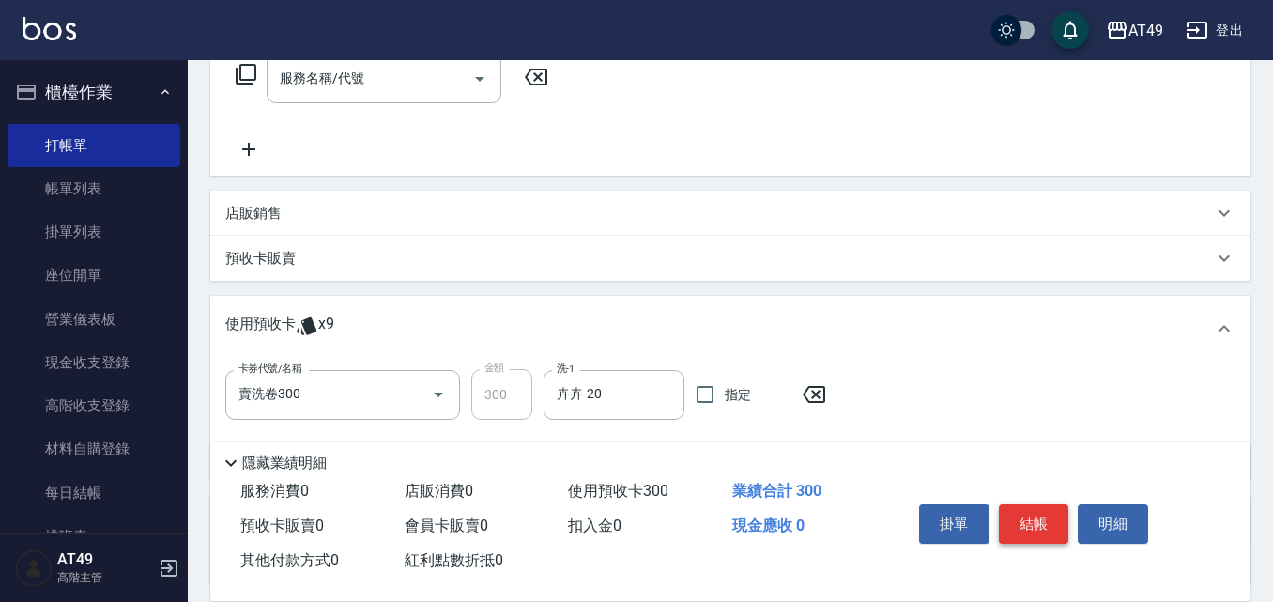
click at [1039, 504] on button "結帳" at bounding box center [1034, 523] width 70 height 39
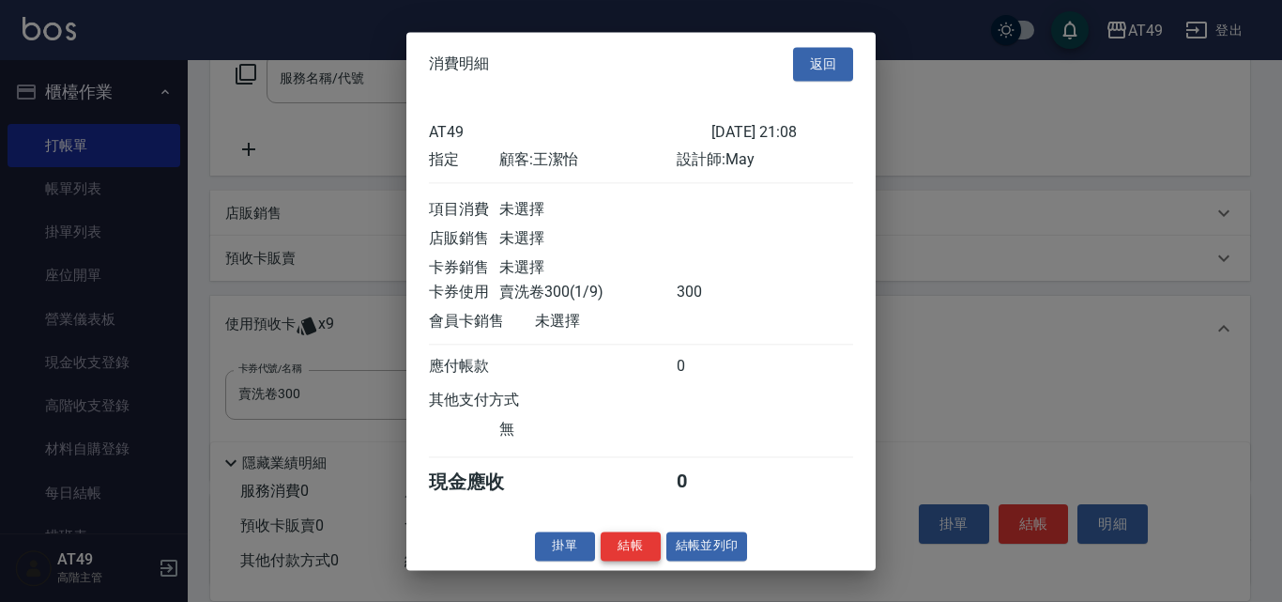
click at [637, 554] on button "結帳" at bounding box center [631, 545] width 60 height 29
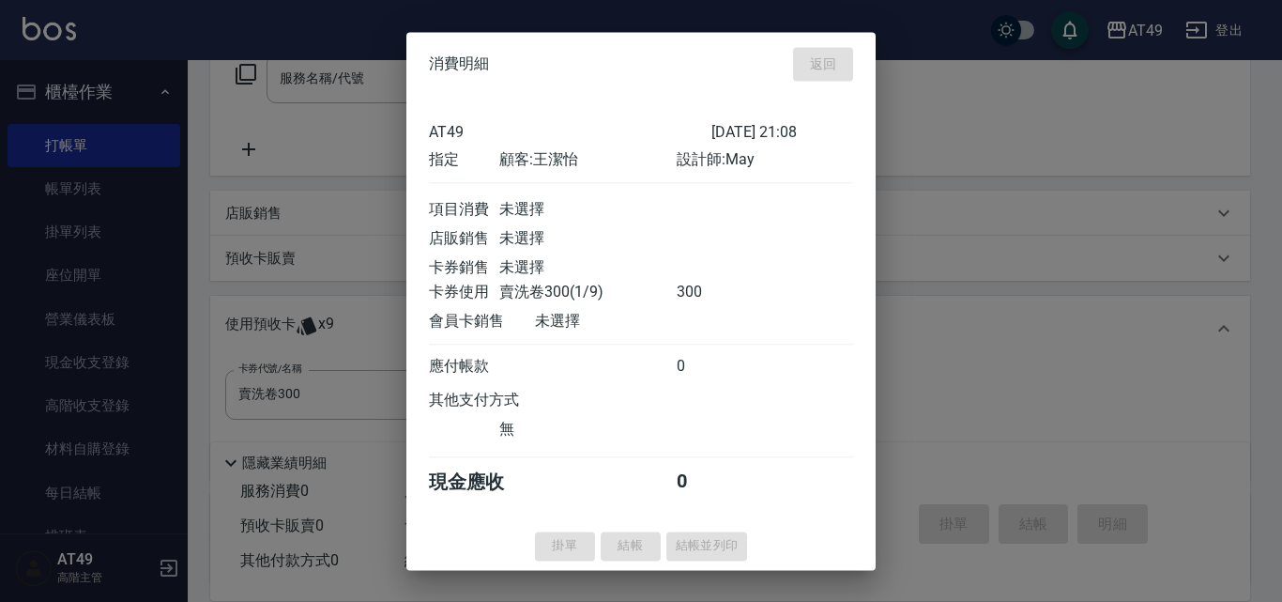
type input "2025/08/11 21:09"
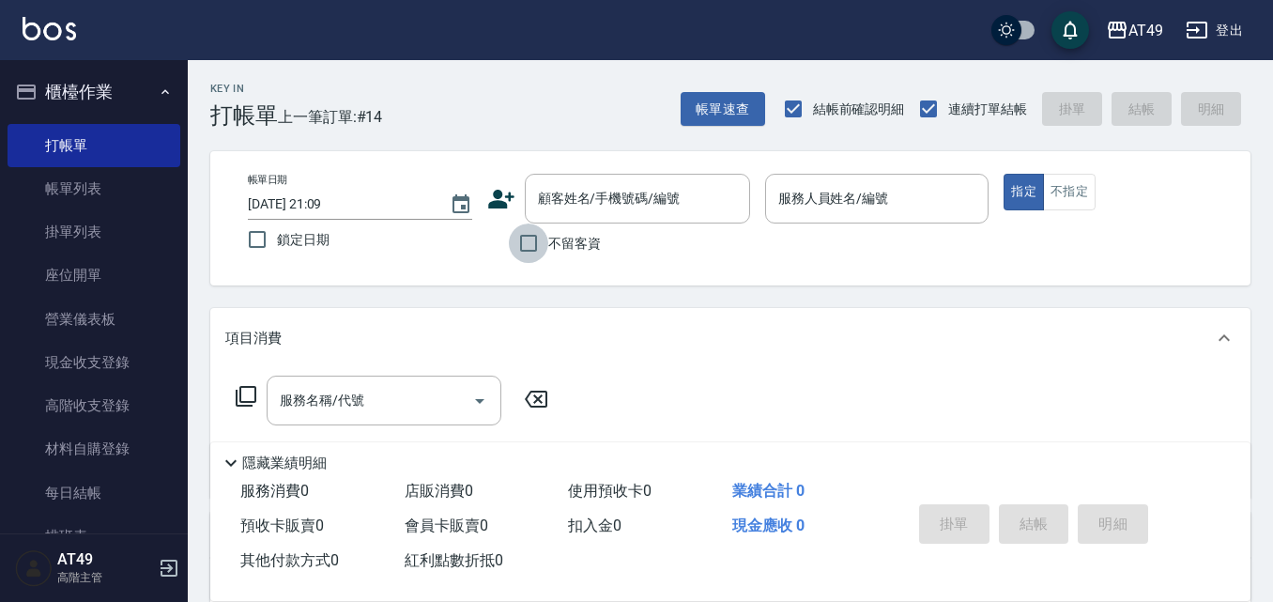
click at [529, 241] on input "不留客資" at bounding box center [528, 242] width 39 height 39
checkbox input "true"
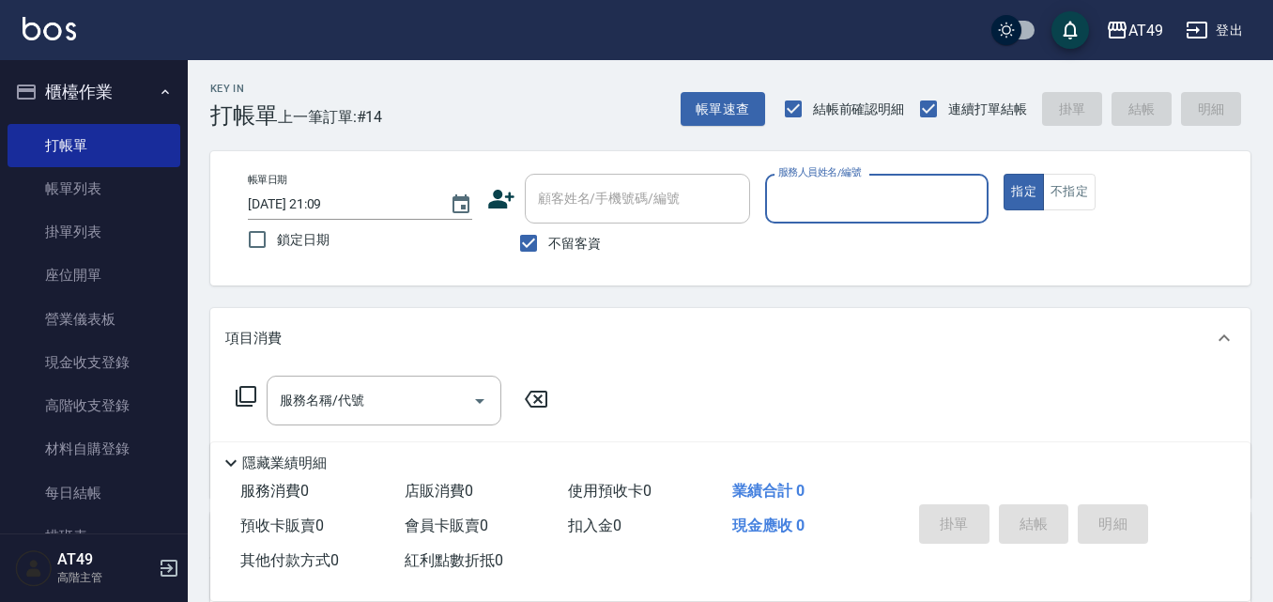
click at [812, 209] on input "服務人員姓名/編號" at bounding box center [877, 198] width 207 height 33
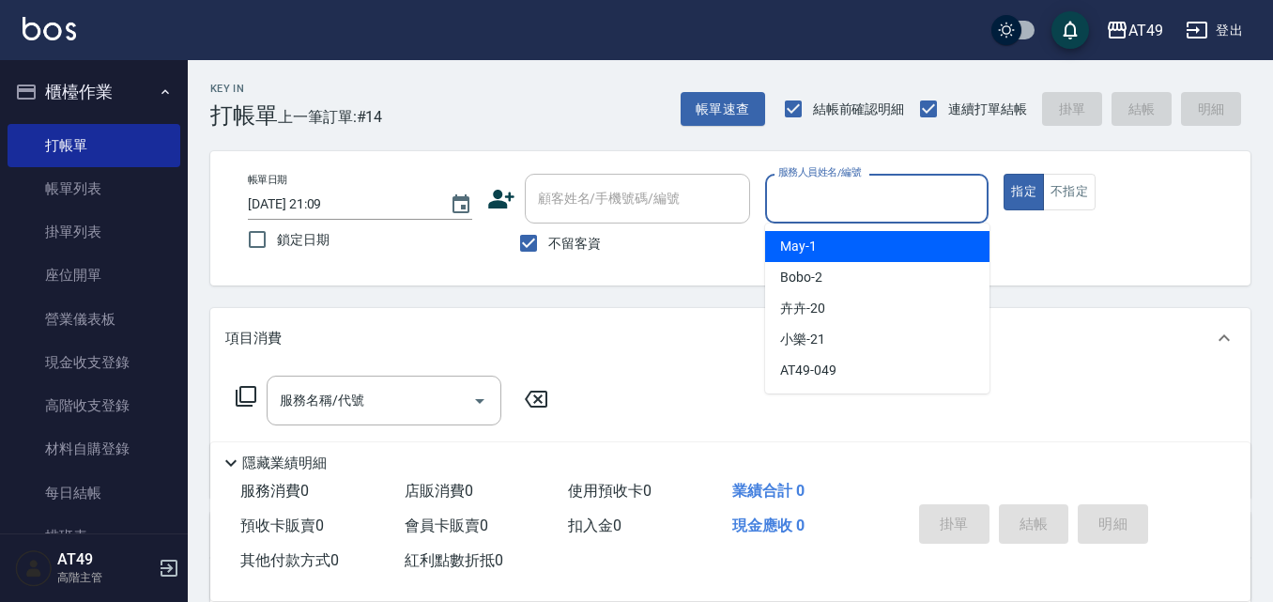
click at [827, 238] on div "May -1" at bounding box center [877, 246] width 224 height 31
type input "May-1"
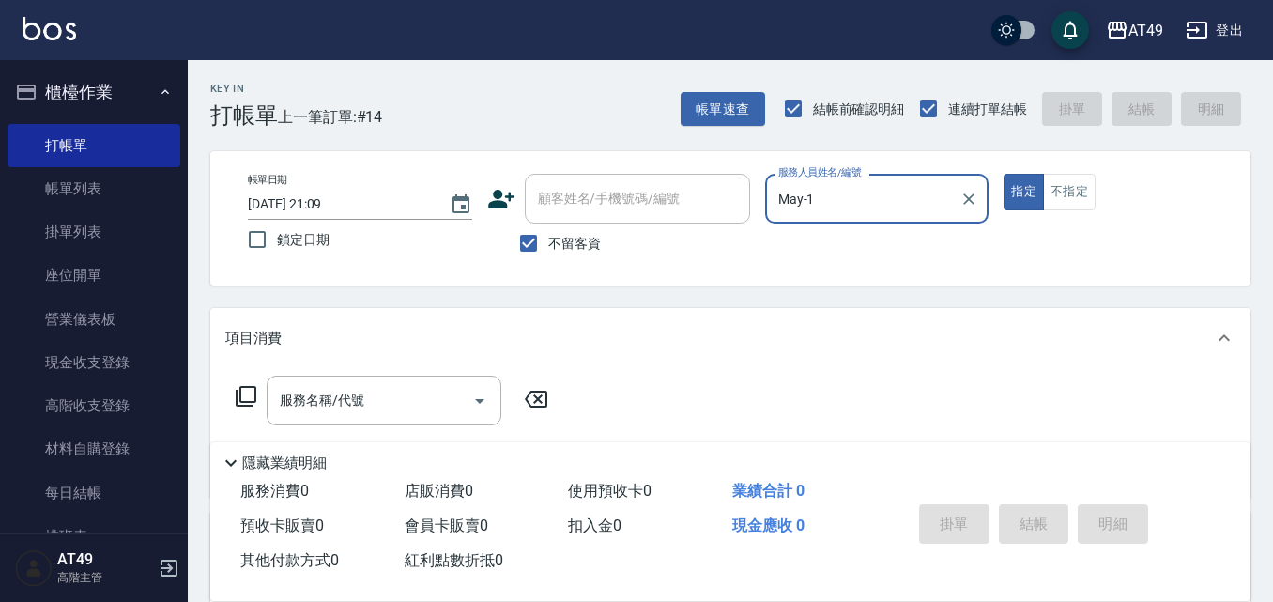
click at [244, 397] on icon at bounding box center [246, 396] width 23 height 23
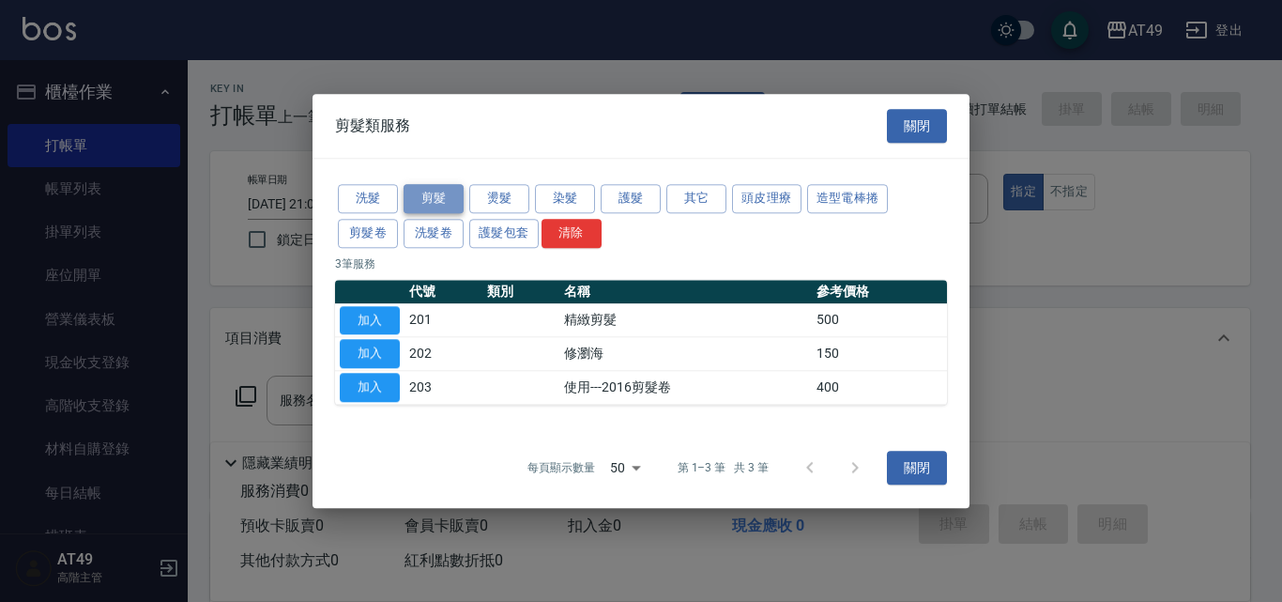
click at [427, 193] on button "剪髮" at bounding box center [434, 198] width 60 height 29
click at [381, 320] on button "加入" at bounding box center [370, 320] width 60 height 29
type input "精緻剪髮(201)"
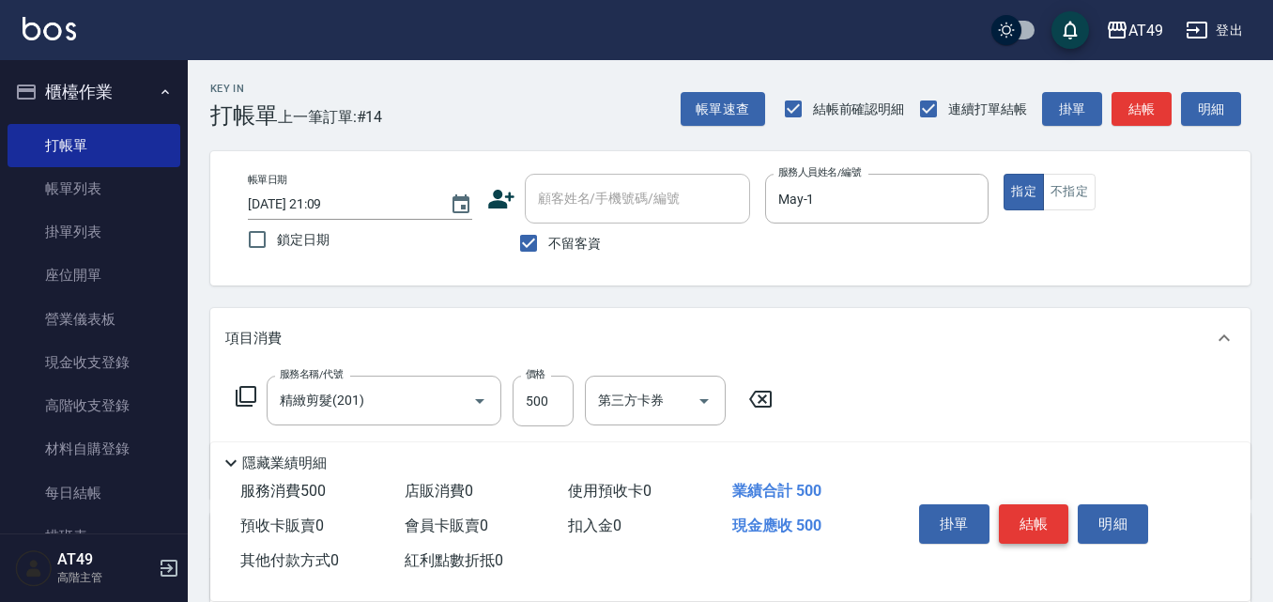
click at [1040, 519] on button "結帳" at bounding box center [1034, 523] width 70 height 39
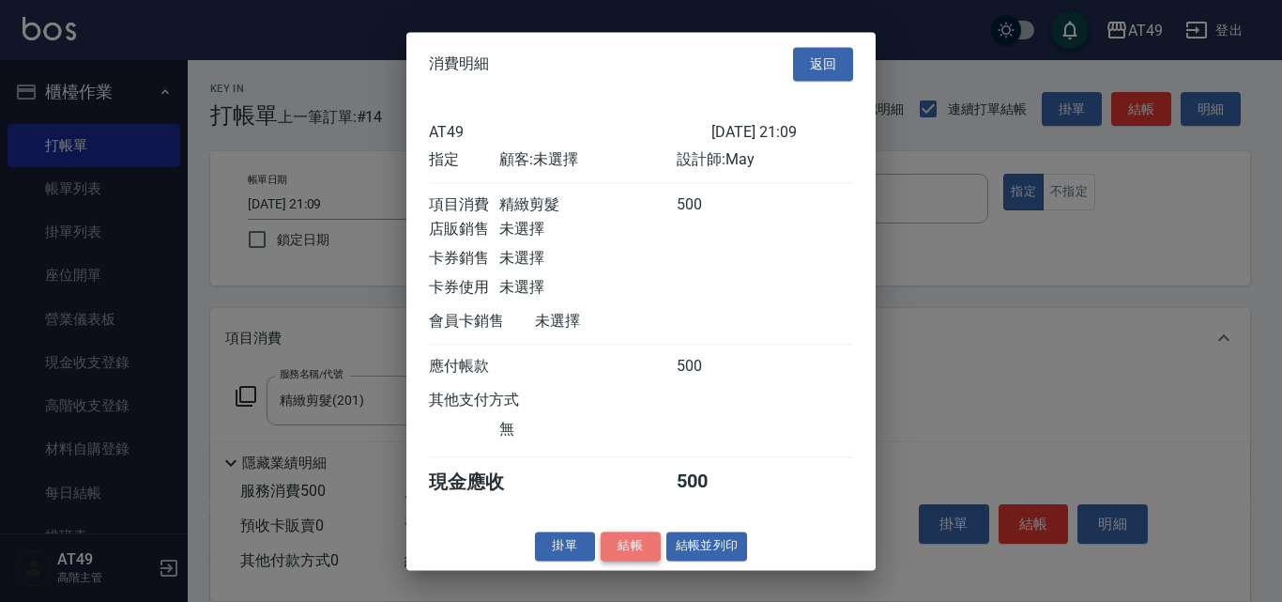
click at [614, 558] on button "結帳" at bounding box center [631, 545] width 60 height 29
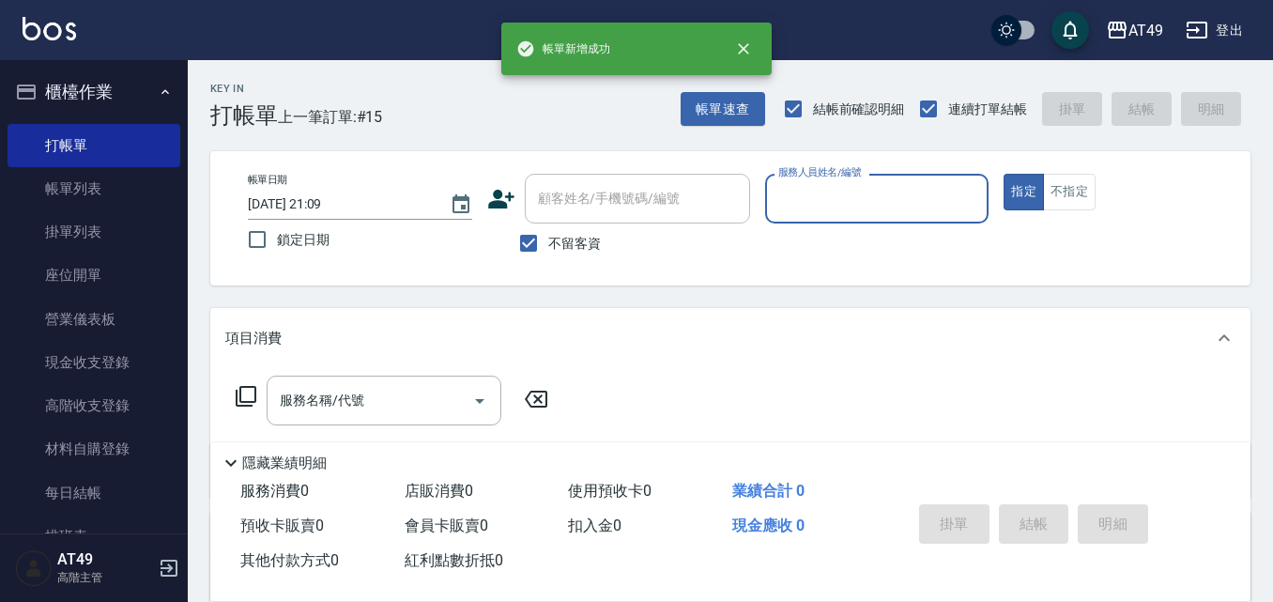
click at [834, 203] on input "服務人員姓名/編號" at bounding box center [877, 198] width 207 height 33
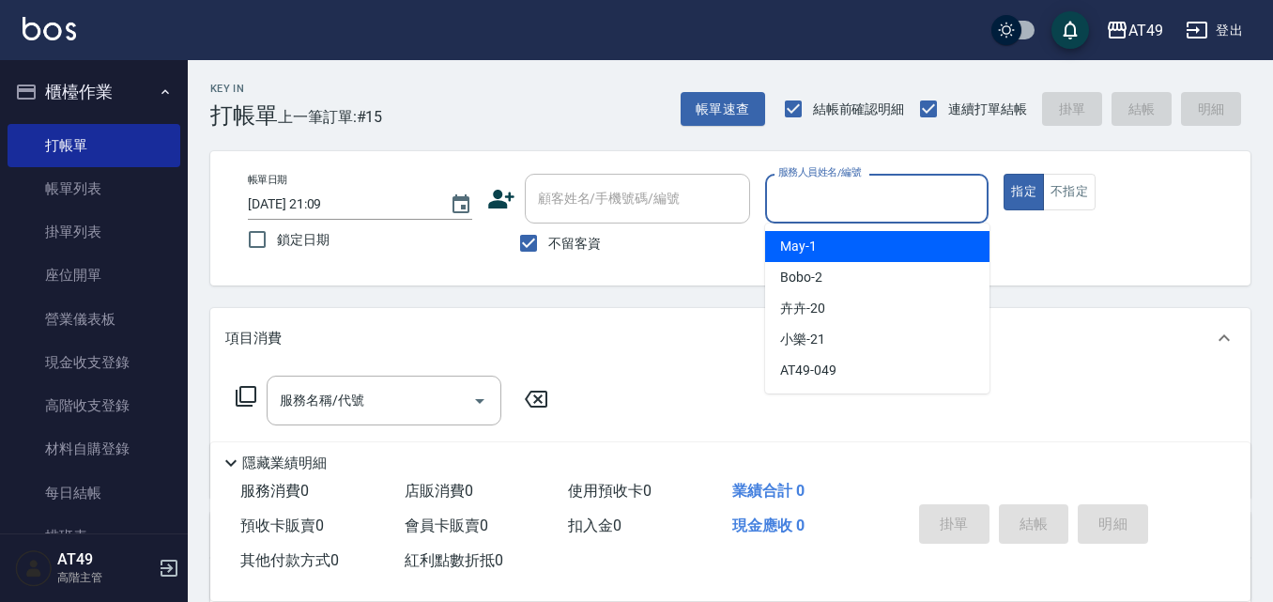
click at [832, 251] on div "May -1" at bounding box center [877, 246] width 224 height 31
type input "May-1"
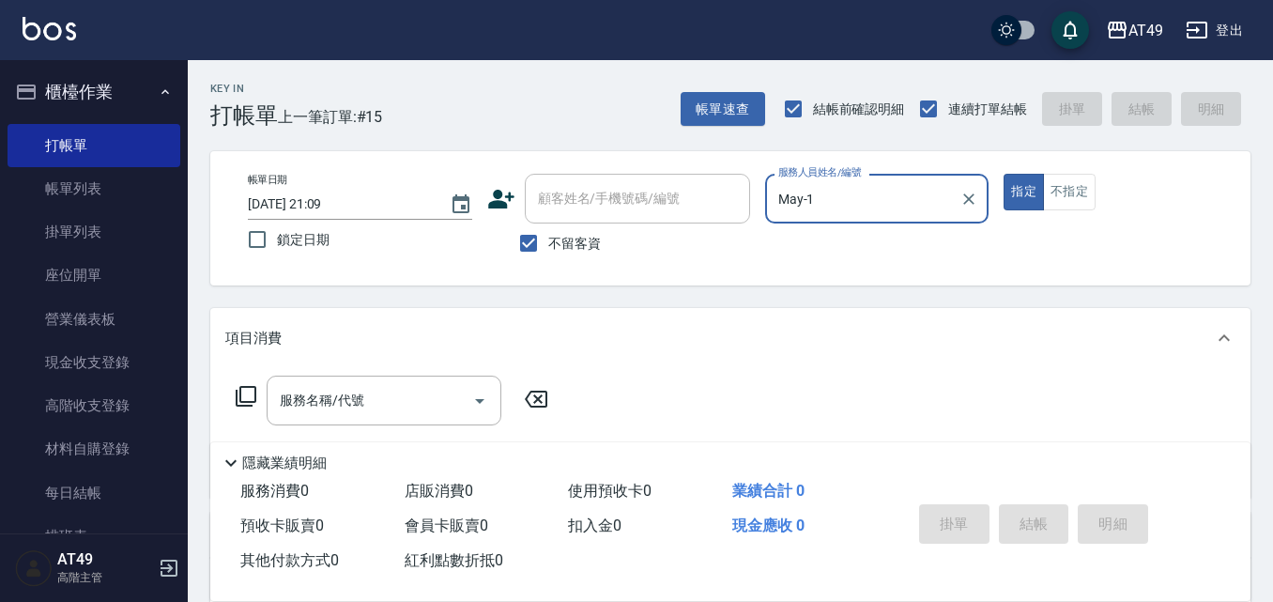
click at [245, 389] on icon at bounding box center [246, 396] width 23 height 23
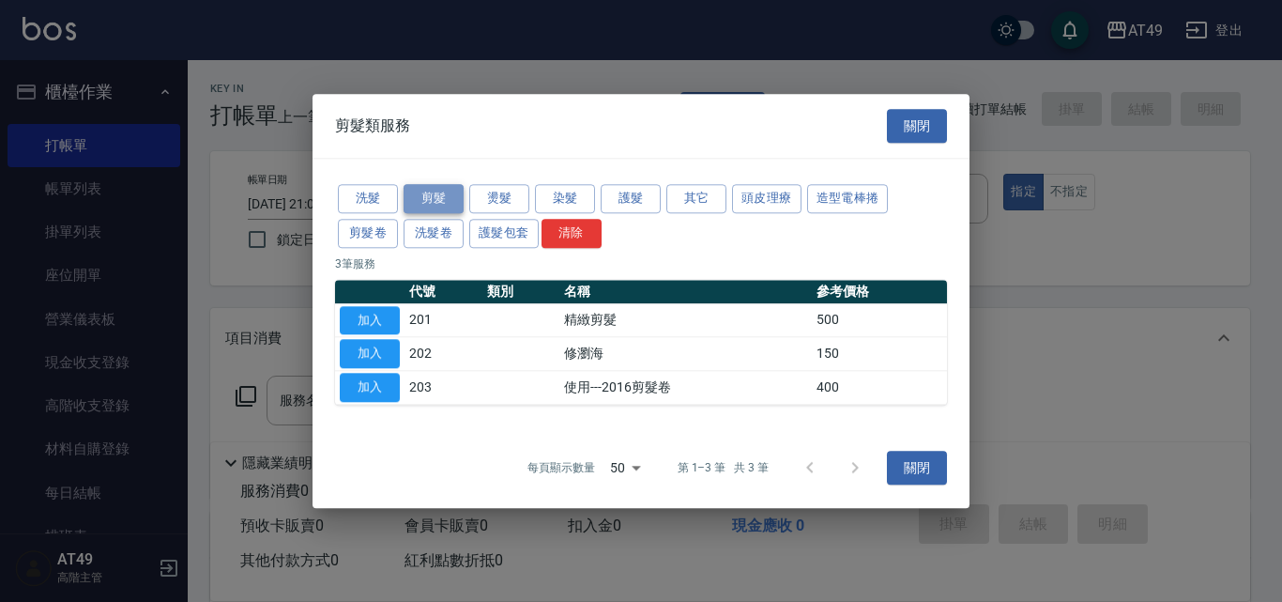
click at [431, 194] on button "剪髮" at bounding box center [434, 198] width 60 height 29
click at [360, 322] on button "加入" at bounding box center [370, 320] width 60 height 29
type input "精緻剪髮(201)"
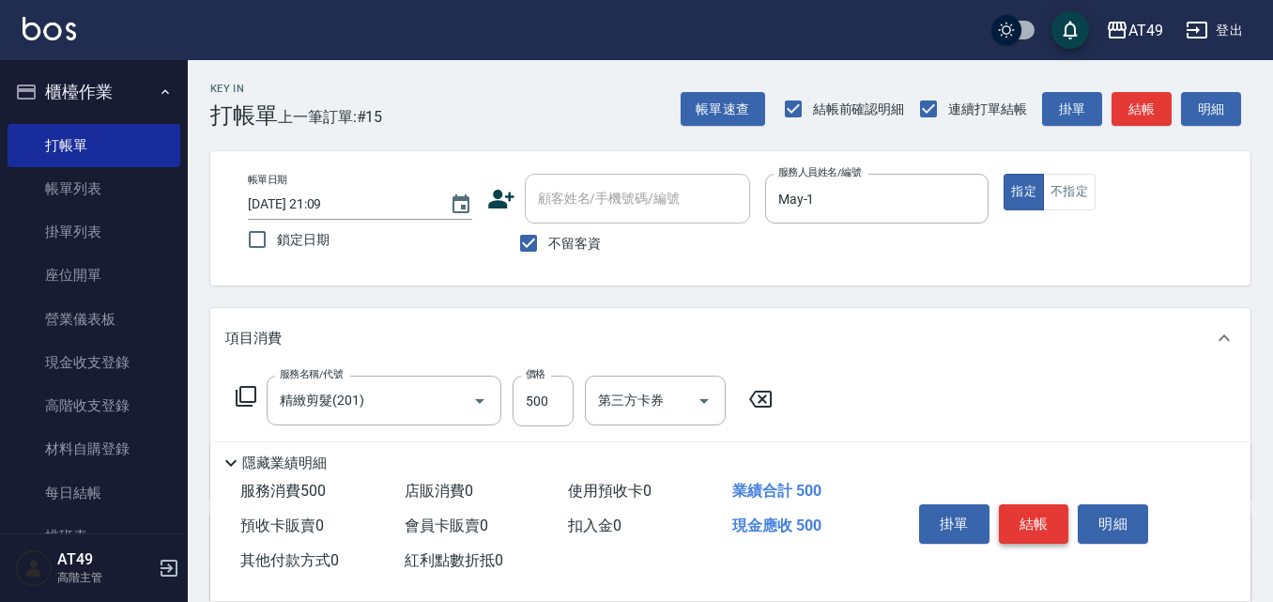
click at [1024, 521] on button "結帳" at bounding box center [1034, 523] width 70 height 39
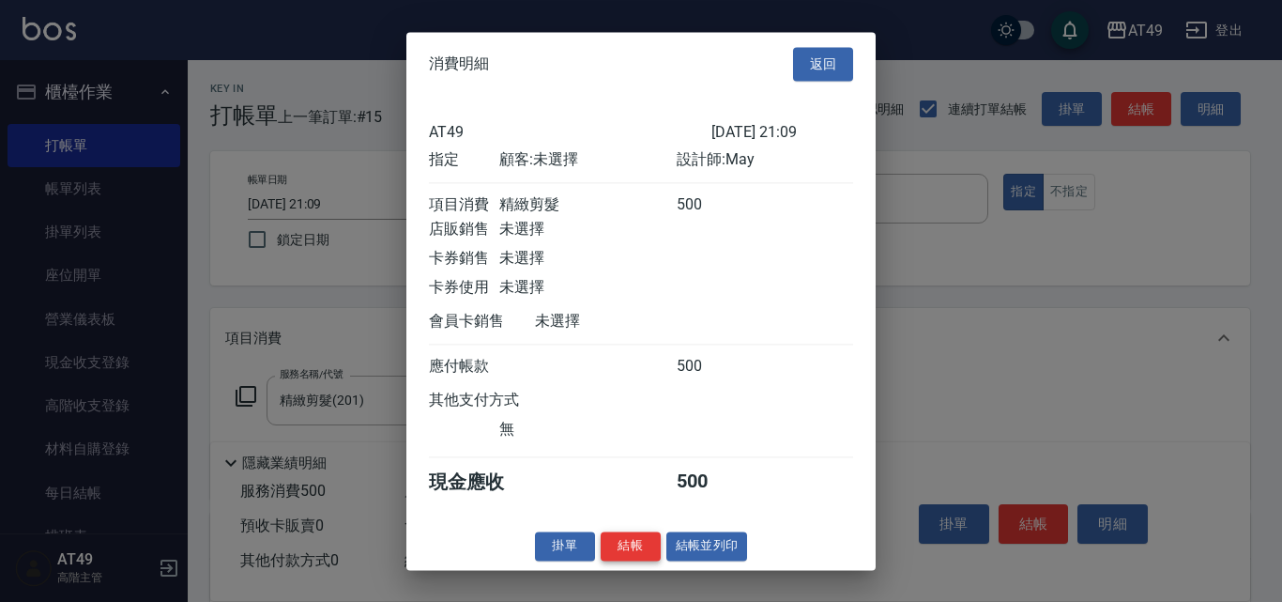
click at [633, 559] on button "結帳" at bounding box center [631, 545] width 60 height 29
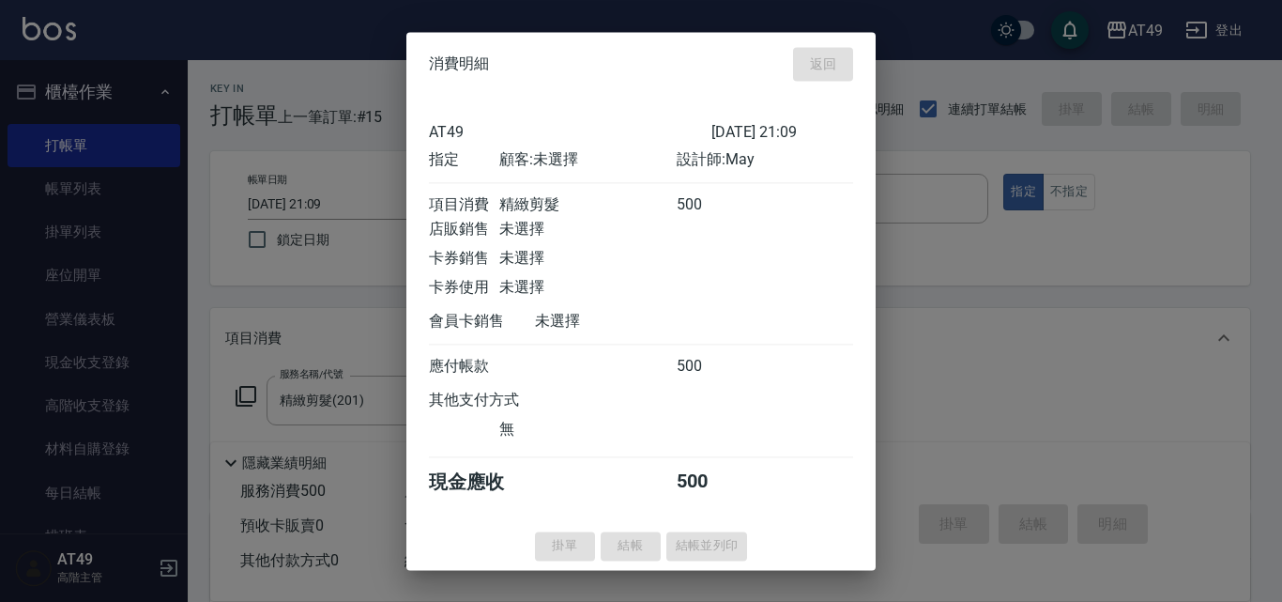
type input "2025/08/11 21:13"
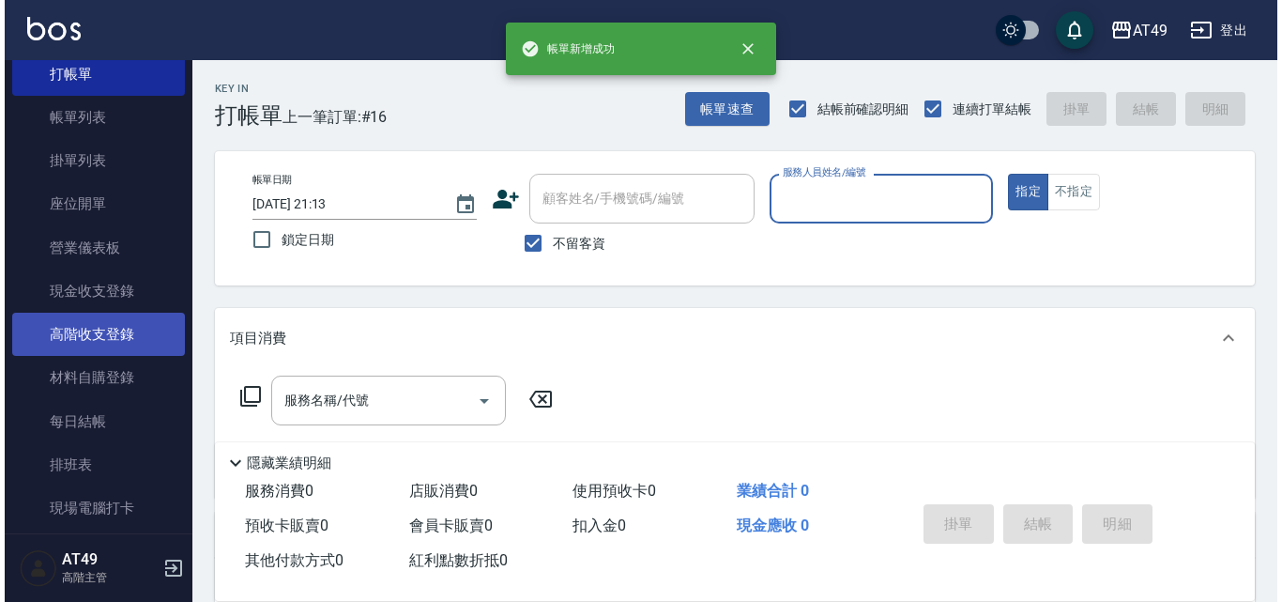
scroll to position [188, 0]
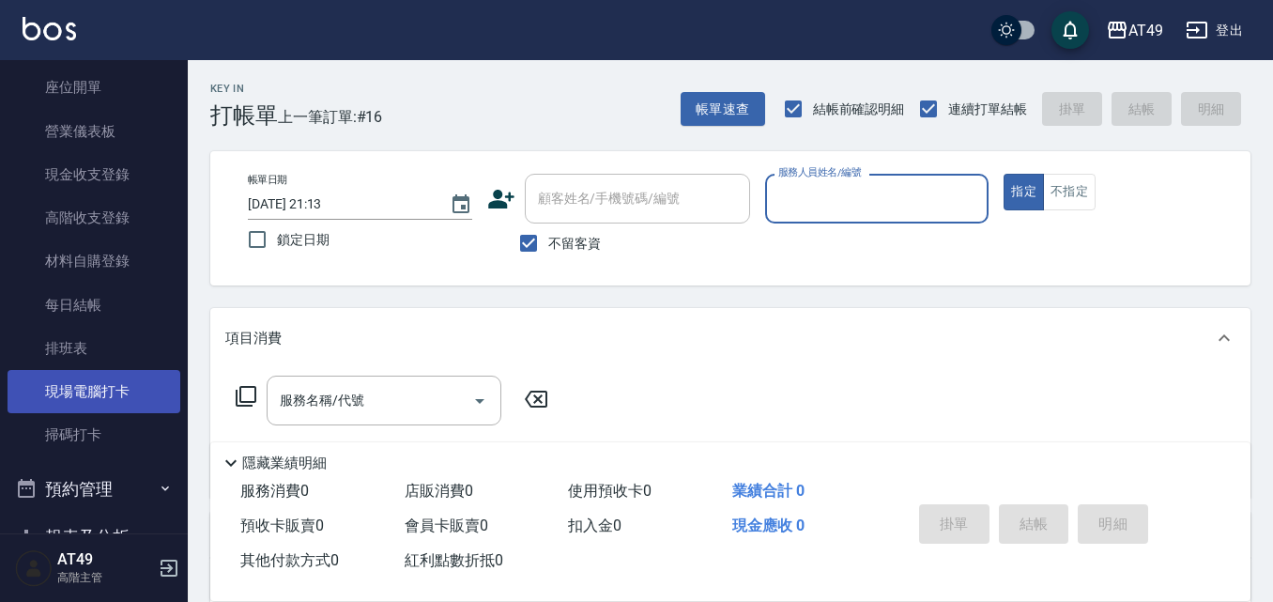
click at [81, 394] on link "現場電腦打卡" at bounding box center [94, 391] width 173 height 43
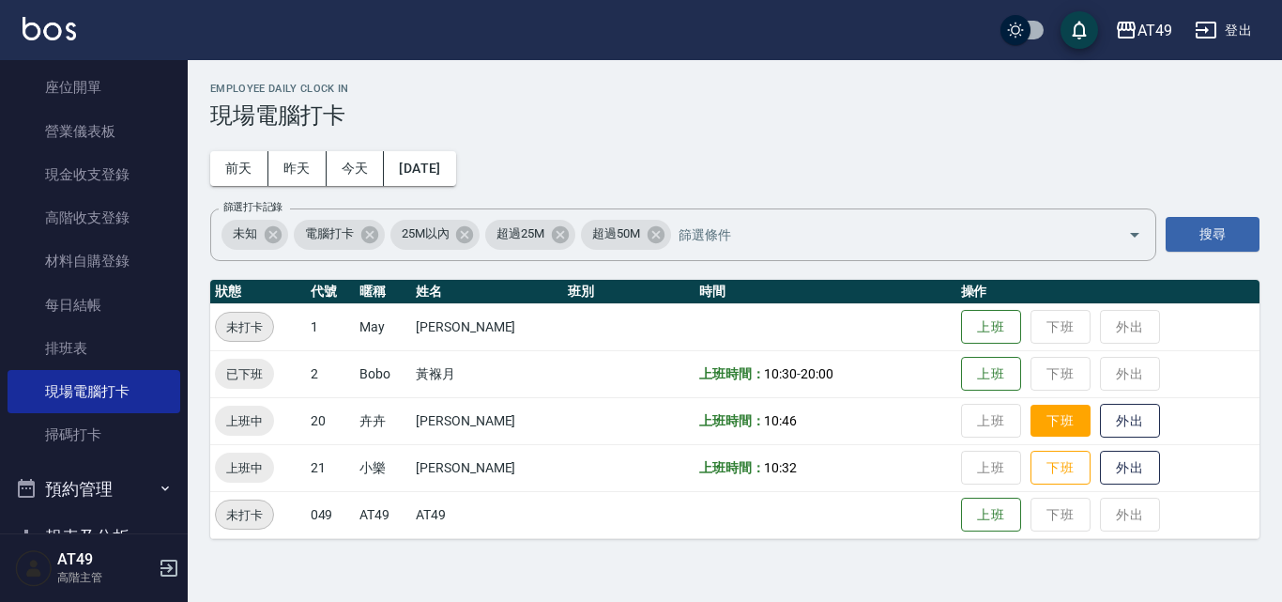
click at [1041, 427] on button "下班" at bounding box center [1061, 421] width 60 height 33
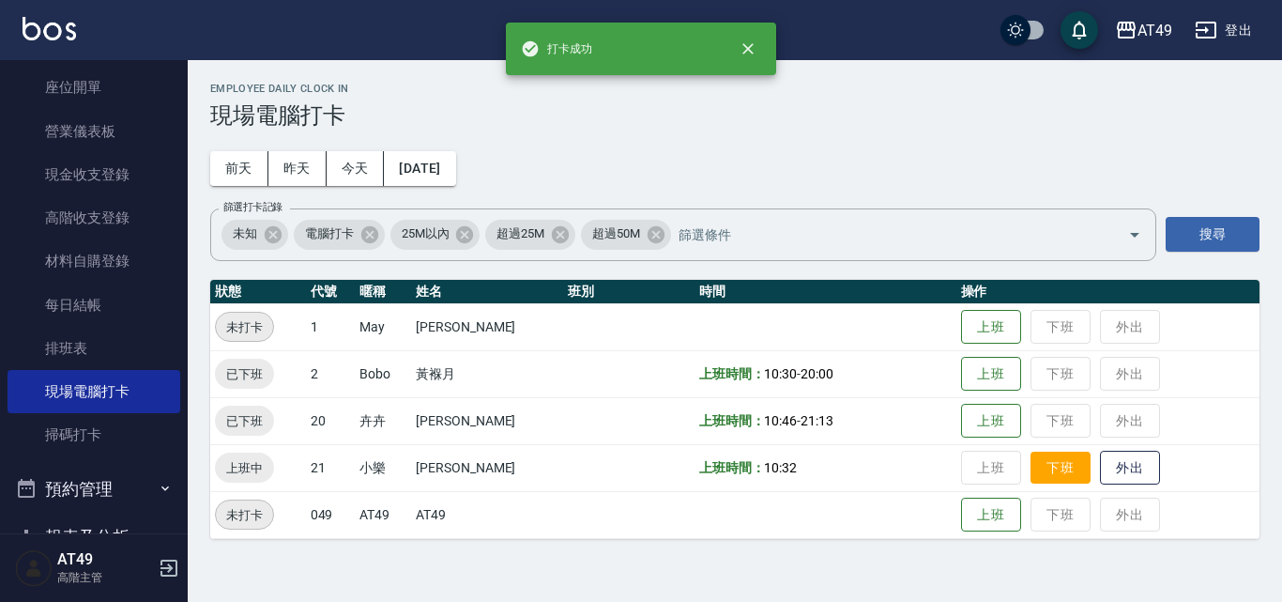
click at [1053, 471] on button "下班" at bounding box center [1061, 468] width 60 height 33
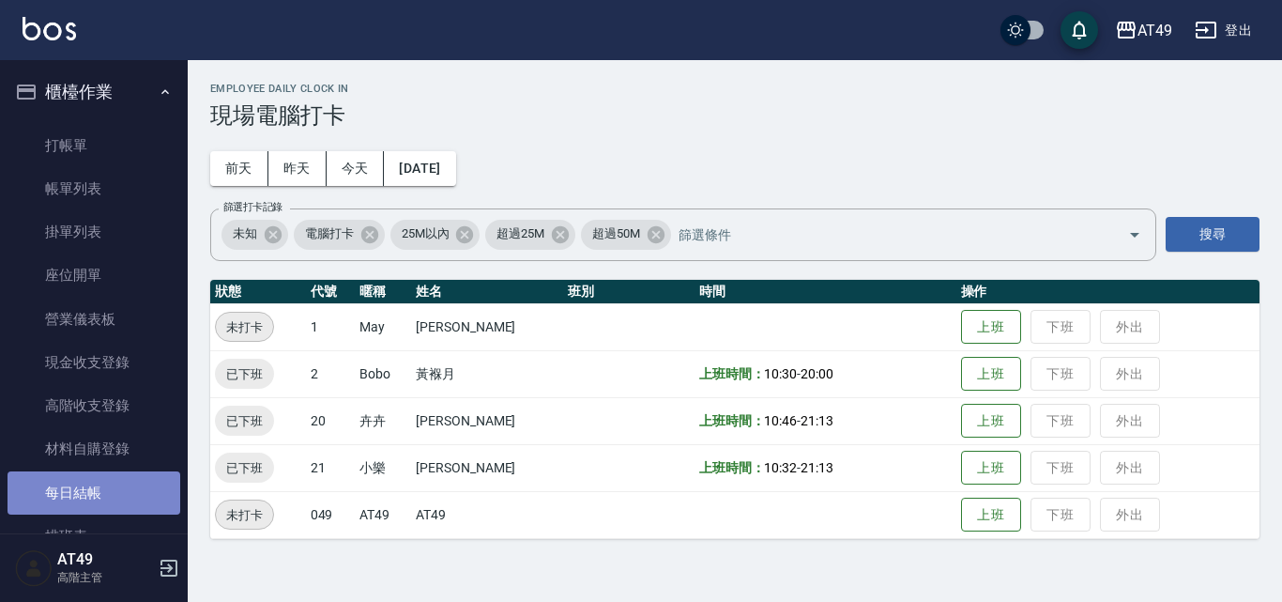
click at [127, 499] on link "每日結帳" at bounding box center [94, 492] width 173 height 43
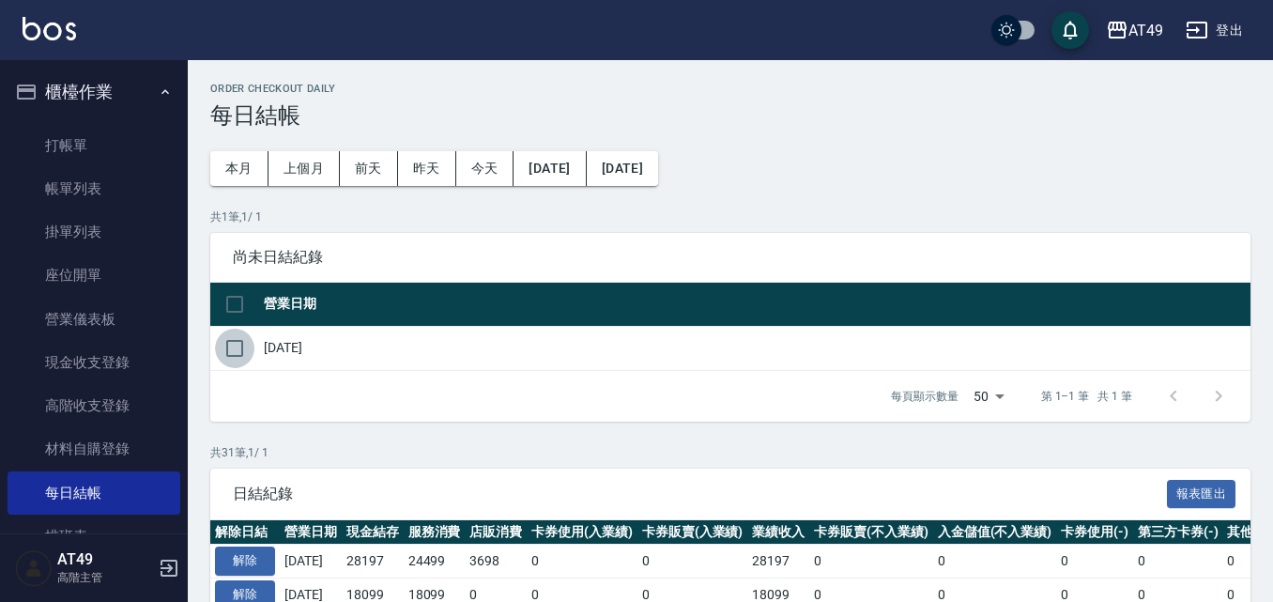
click at [233, 355] on input "checkbox" at bounding box center [234, 348] width 39 height 39
checkbox input "true"
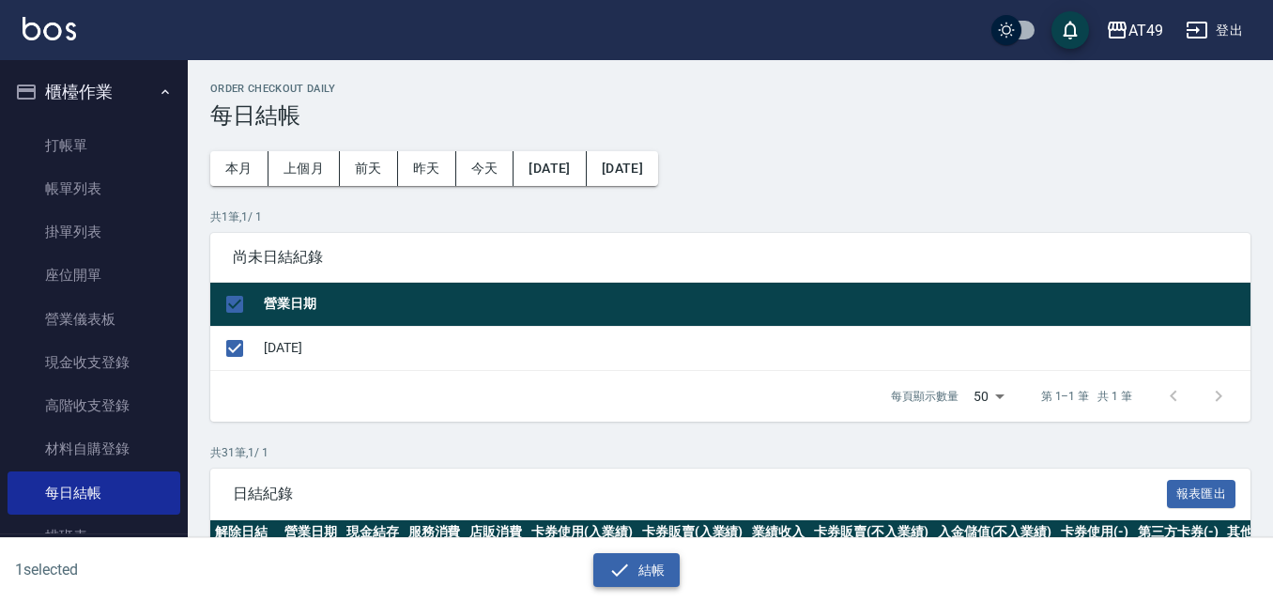
click at [627, 574] on icon "button" at bounding box center [619, 570] width 23 height 23
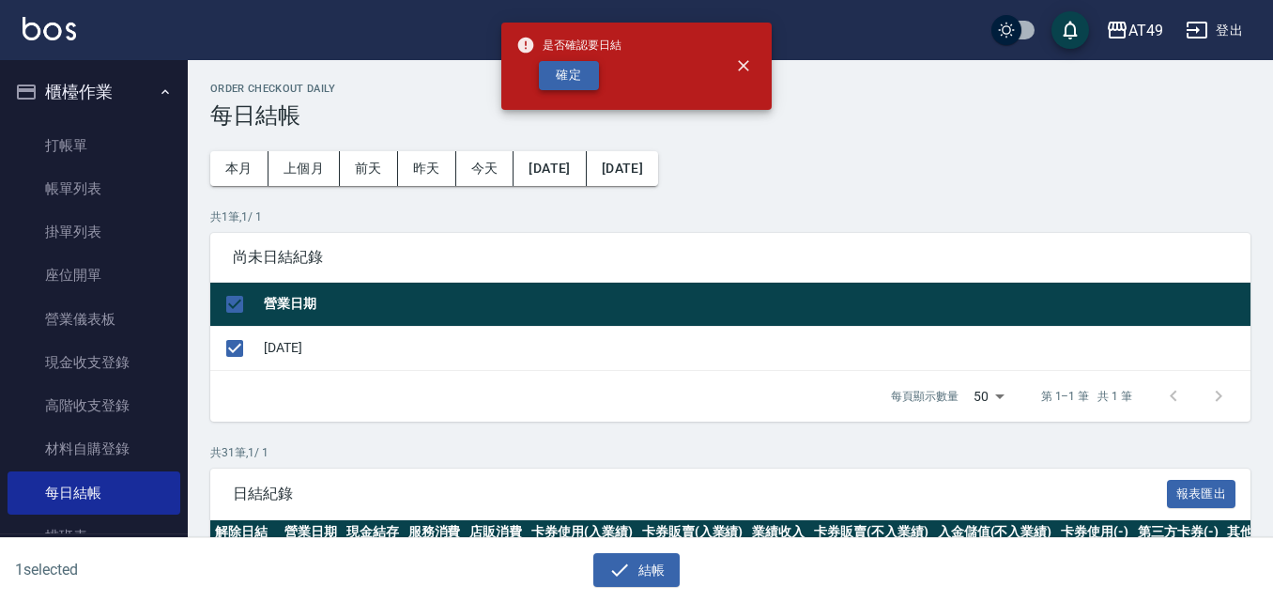
click at [557, 84] on button "確定" at bounding box center [569, 75] width 60 height 29
checkbox input "false"
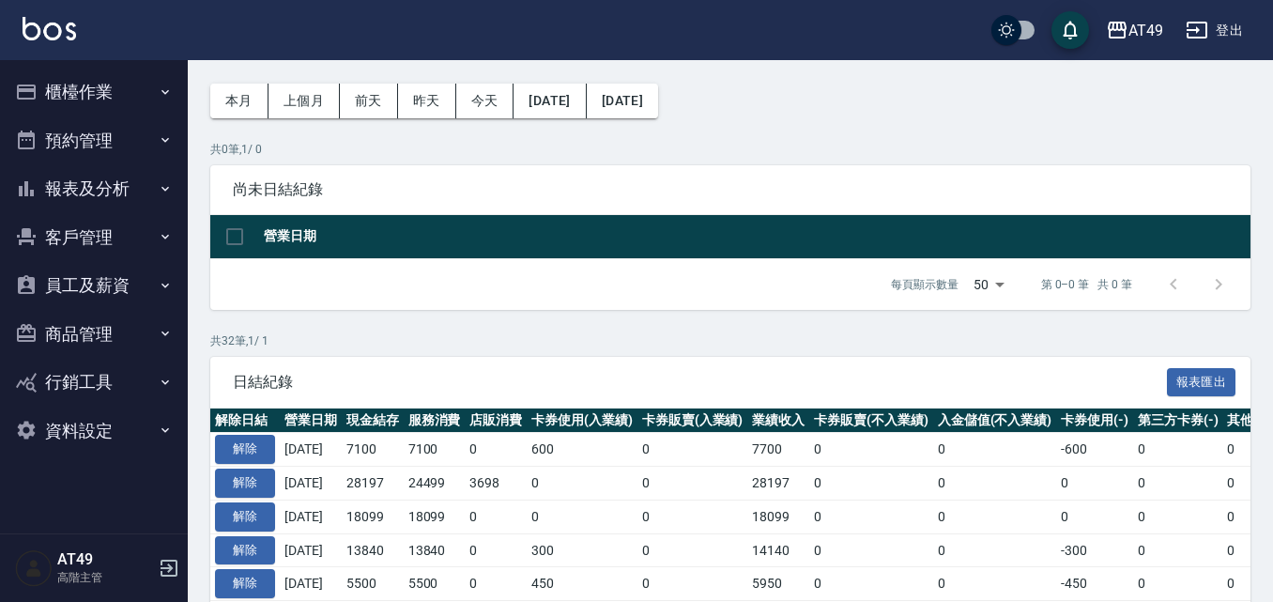
scroll to position [282, 0]
